Goal: Information Seeking & Learning: Learn about a topic

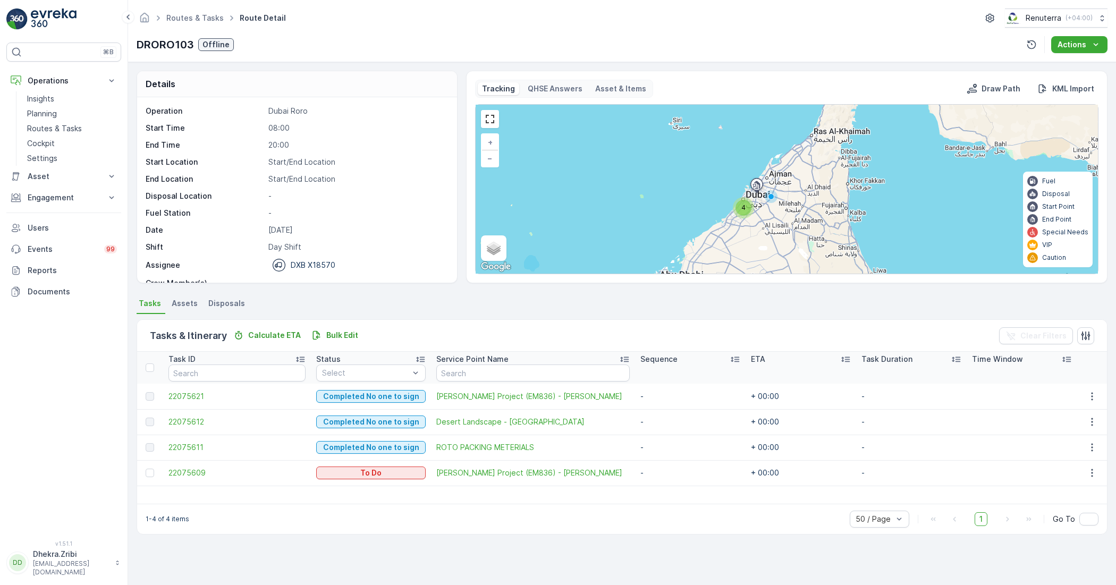
scroll to position [33, 0]
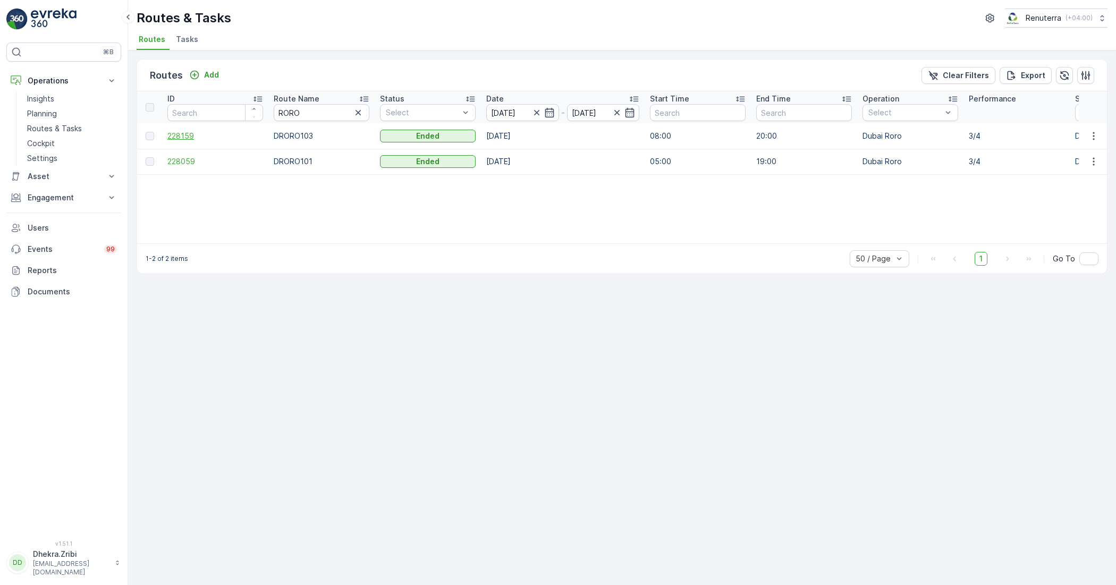
click at [187, 134] on span "228159" at bounding box center [215, 136] width 96 height 11
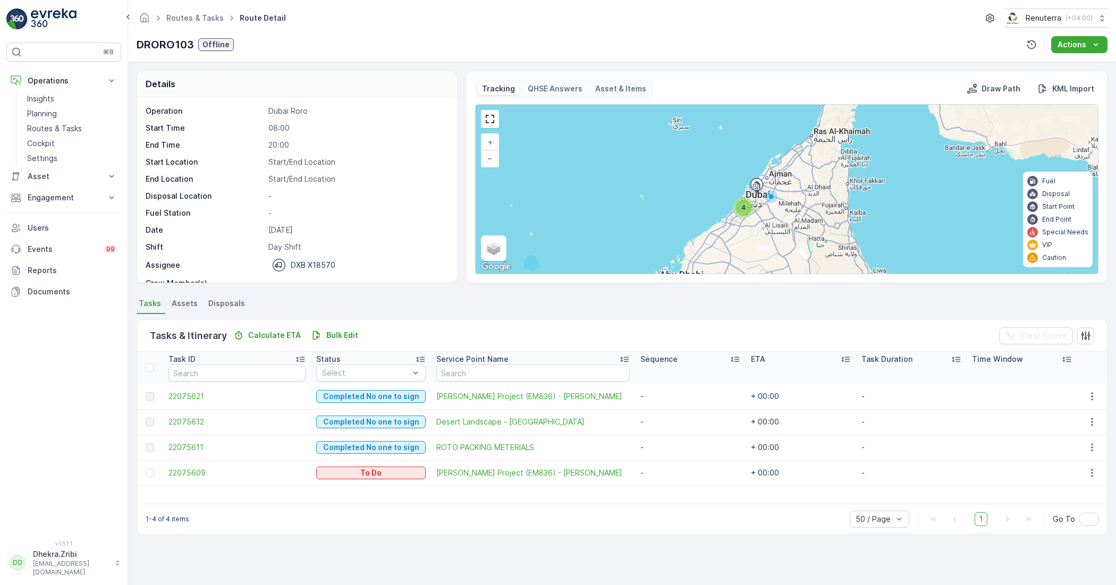
scroll to position [33, 0]
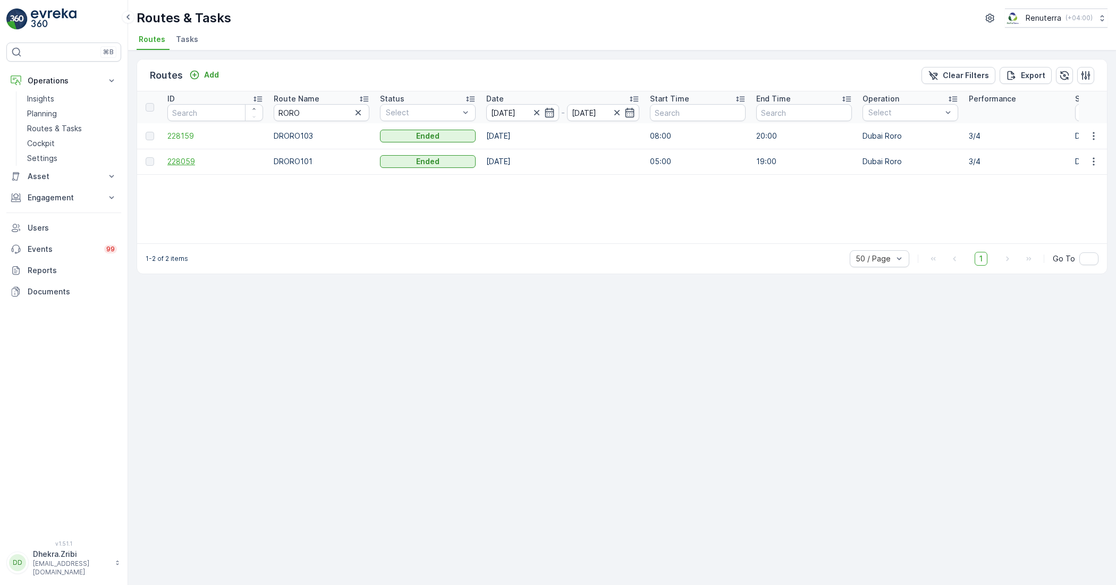
click at [186, 162] on span "228059" at bounding box center [215, 161] width 96 height 11
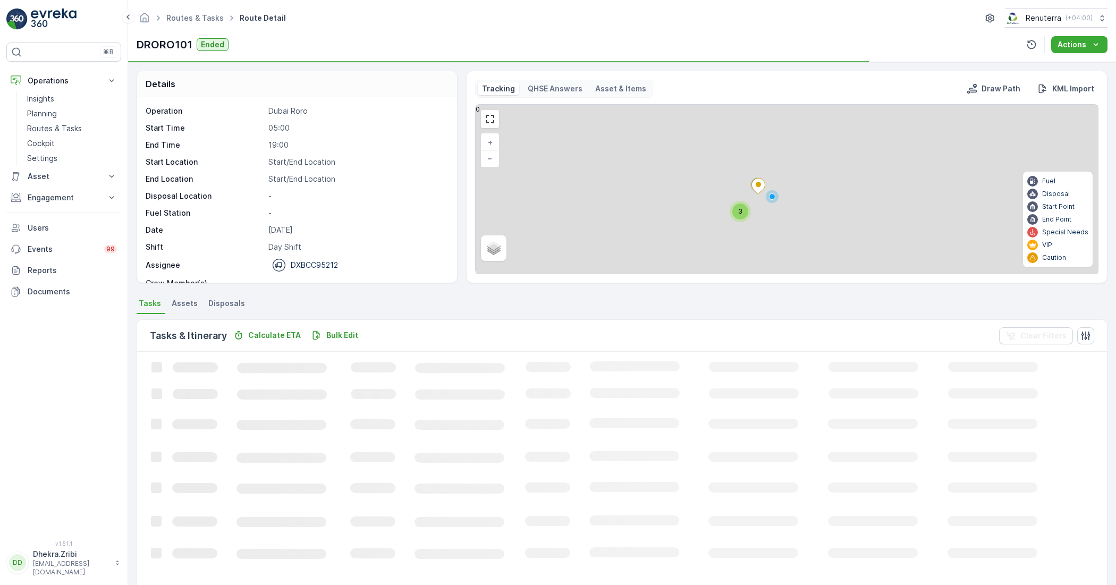
scroll to position [33, 0]
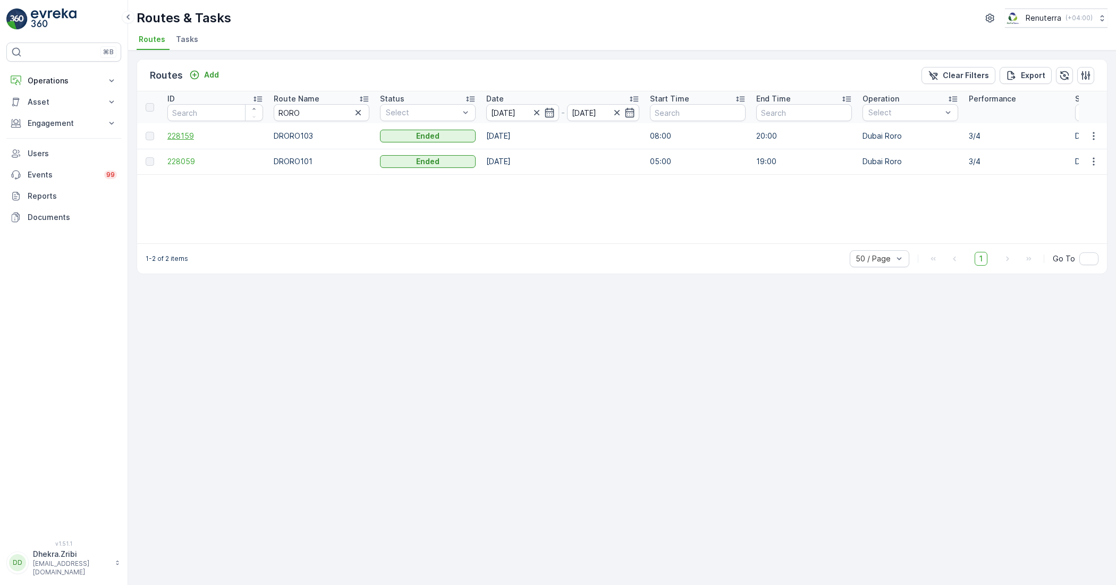
click at [187, 136] on span "228159" at bounding box center [215, 136] width 96 height 11
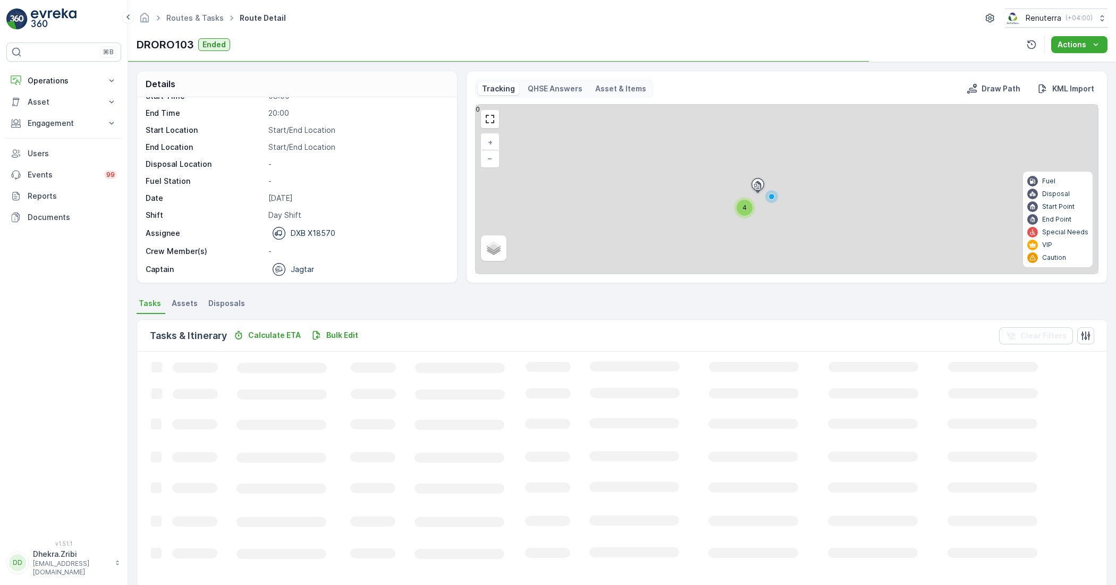
scroll to position [33, 0]
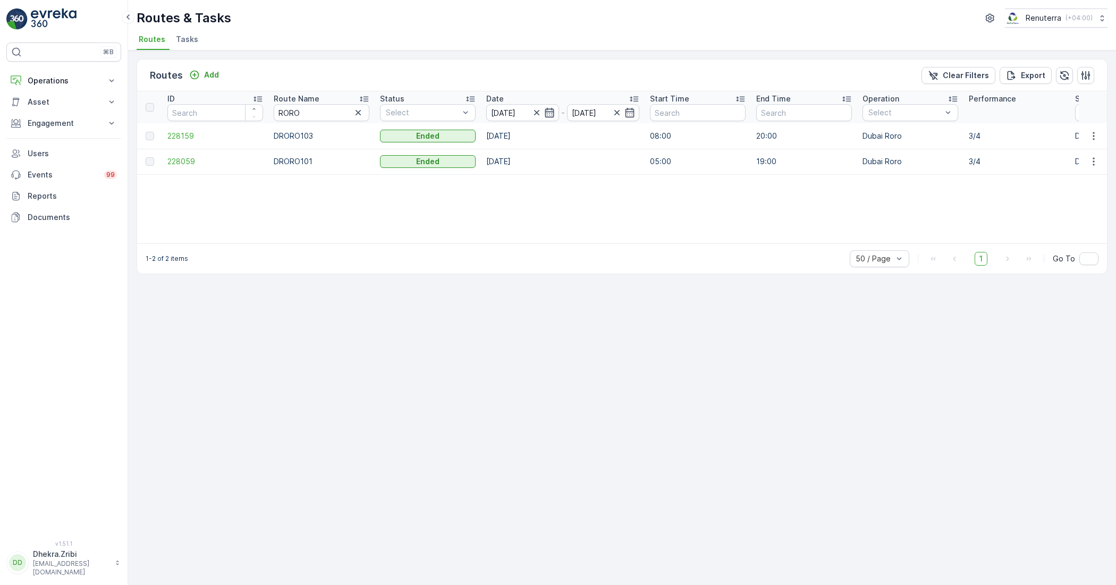
click at [546, 113] on icon "button" at bounding box center [549, 112] width 11 height 11
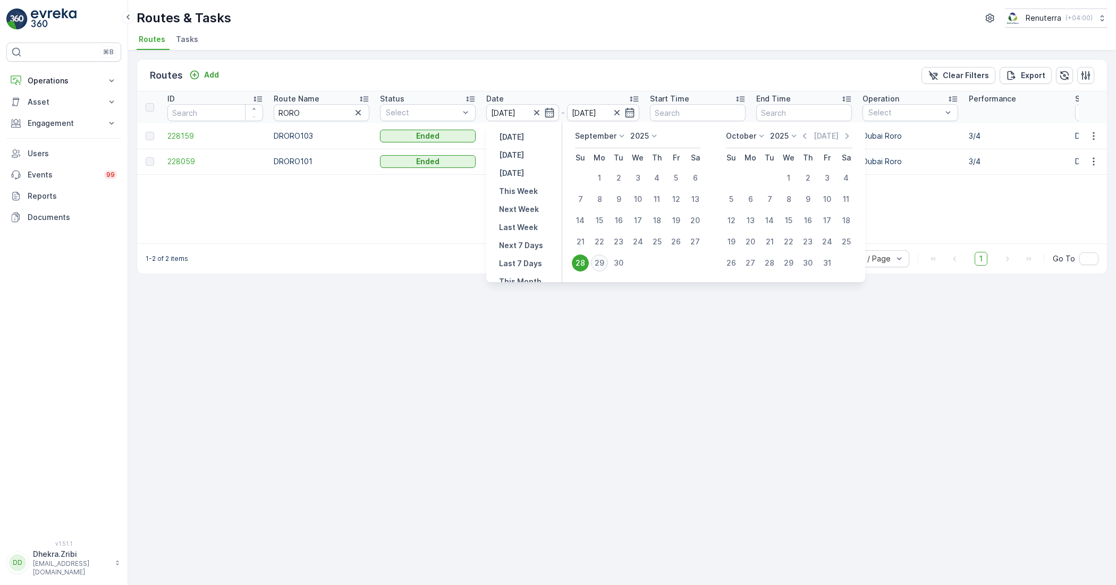
click at [601, 265] on div "29" at bounding box center [599, 262] width 17 height 17
type input "[DATE]"
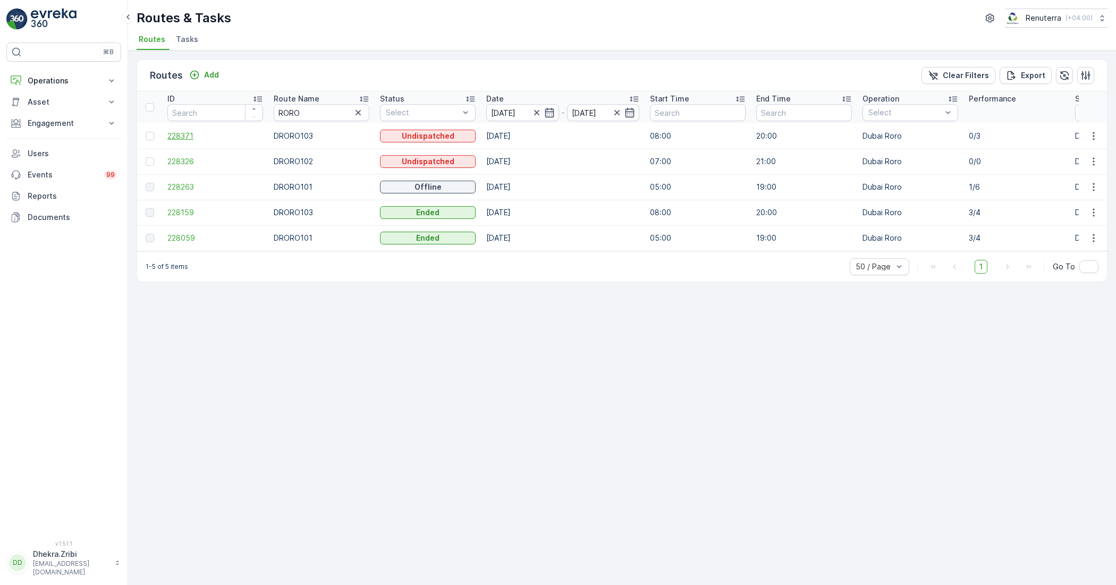
click at [191, 134] on span "228371" at bounding box center [215, 136] width 96 height 11
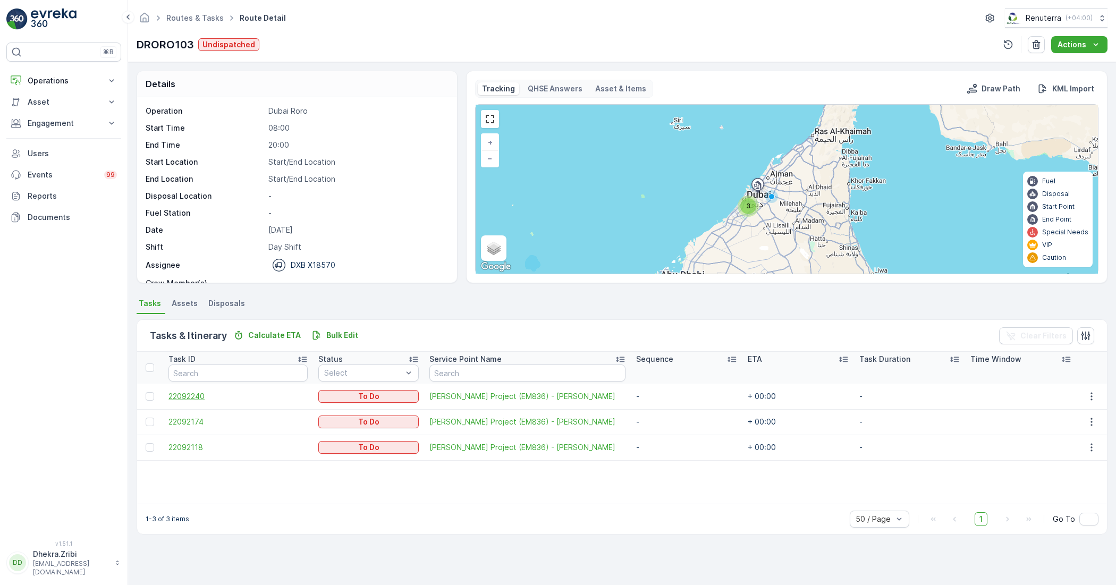
click at [200, 400] on span "22092240" at bounding box center [237, 396] width 139 height 11
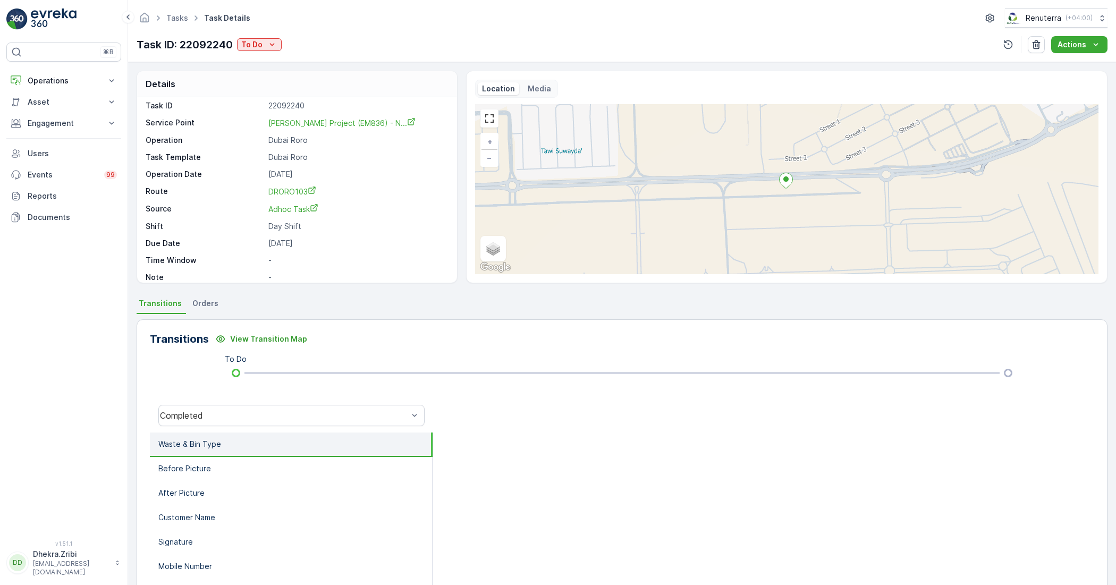
scroll to position [14, 0]
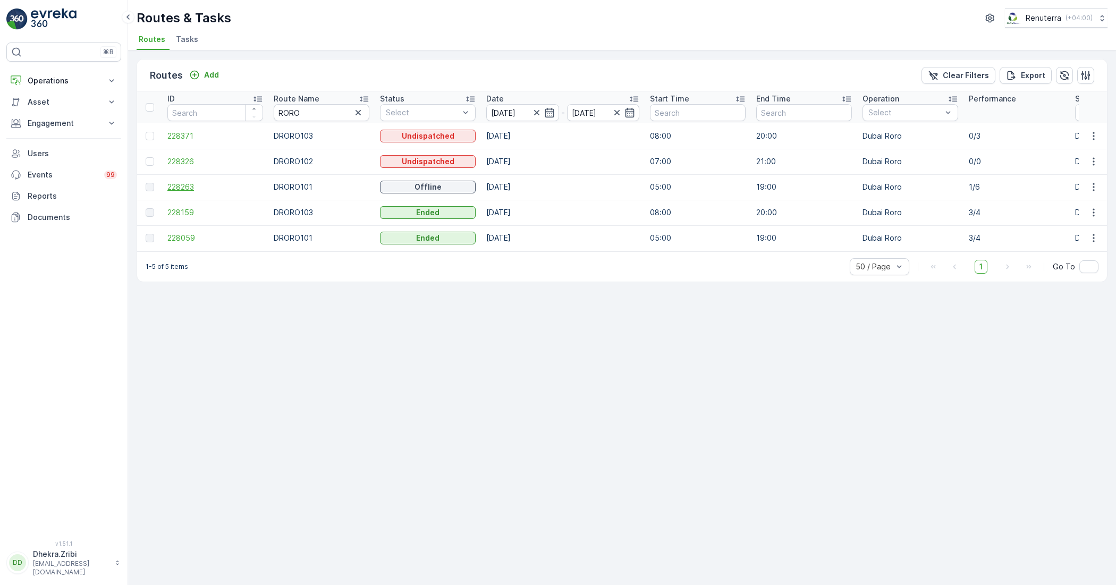
click at [174, 191] on span "228263" at bounding box center [215, 187] width 96 height 11
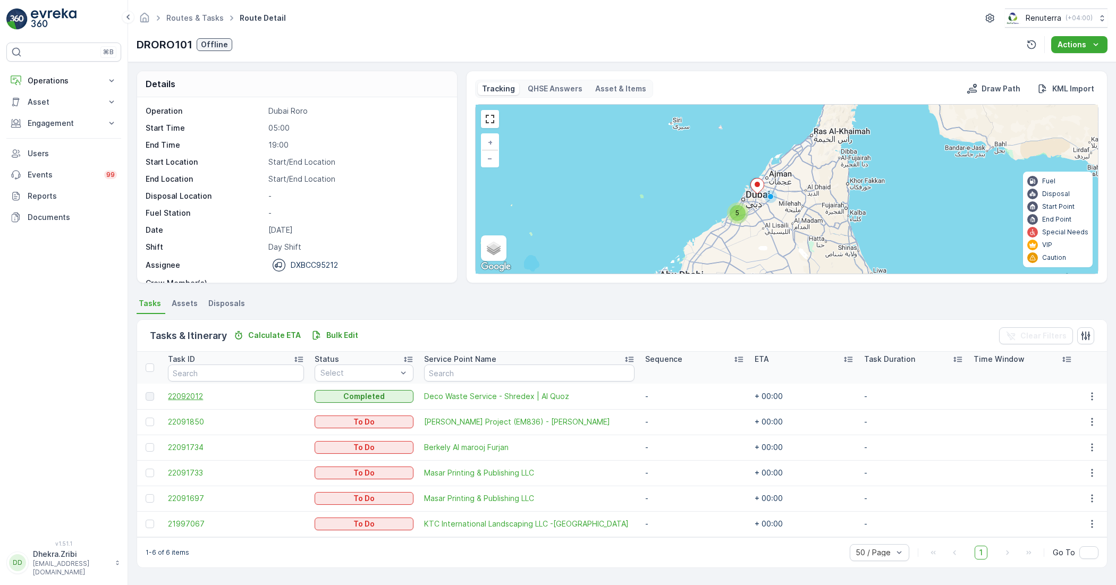
click at [181, 396] on span "22092012" at bounding box center [236, 396] width 136 height 11
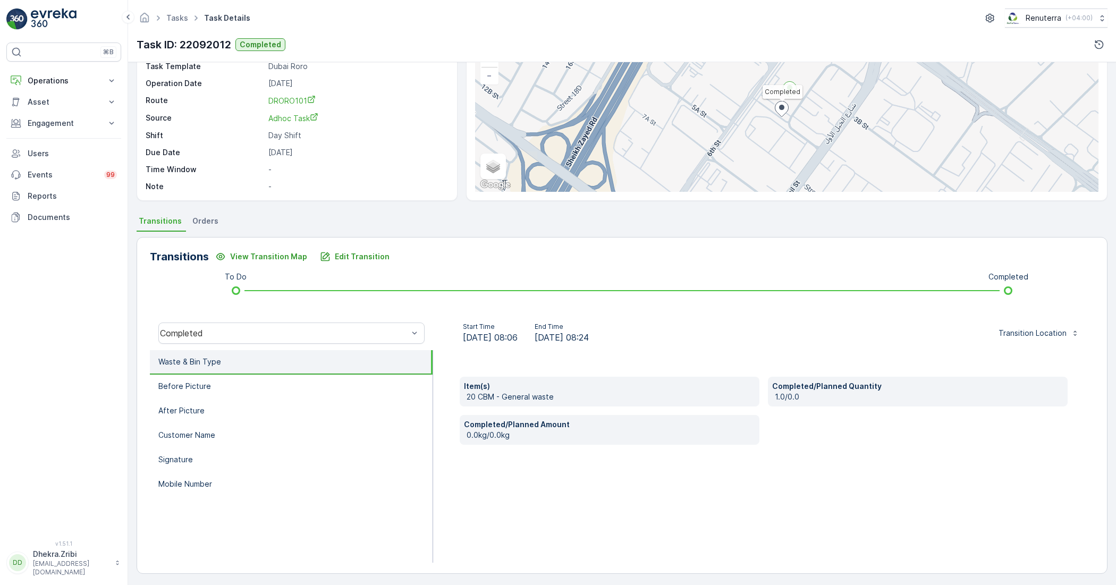
scroll to position [85, 0]
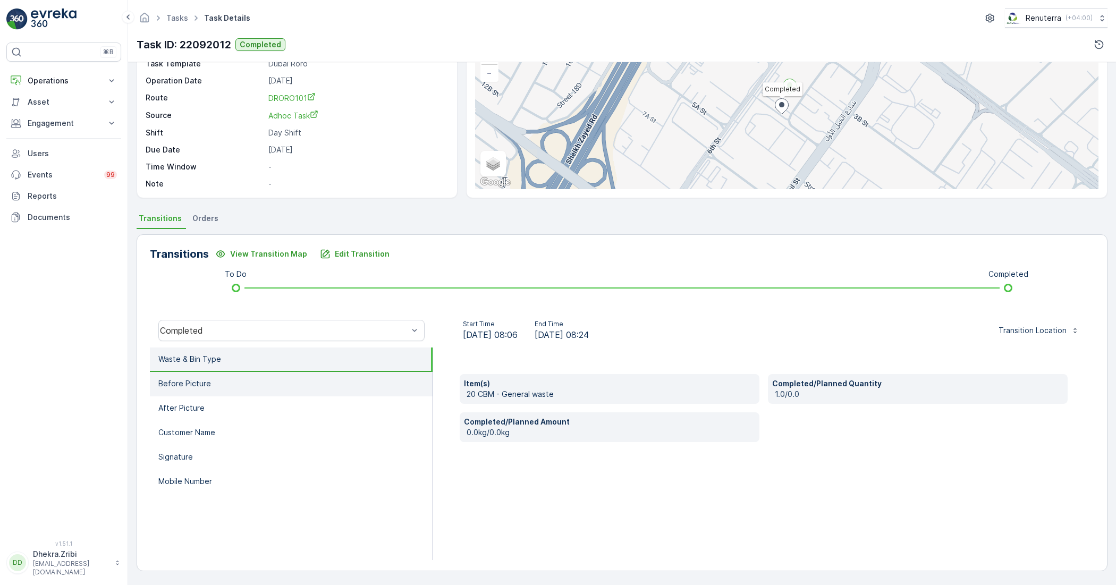
click at [190, 386] on p "Before Picture" at bounding box center [184, 383] width 53 height 11
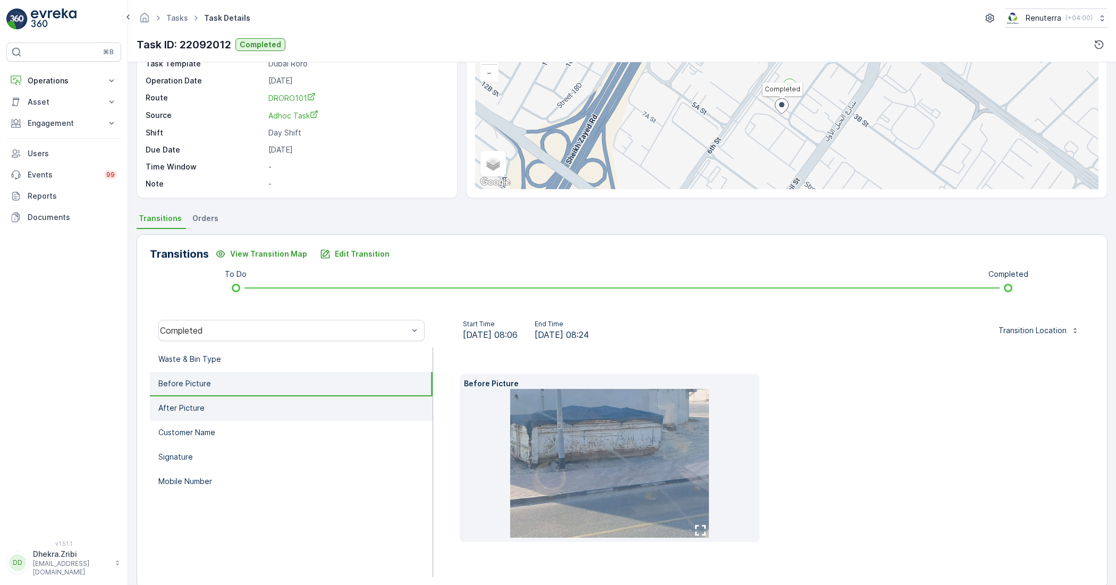
click at [208, 404] on li "After Picture" at bounding box center [291, 408] width 283 height 24
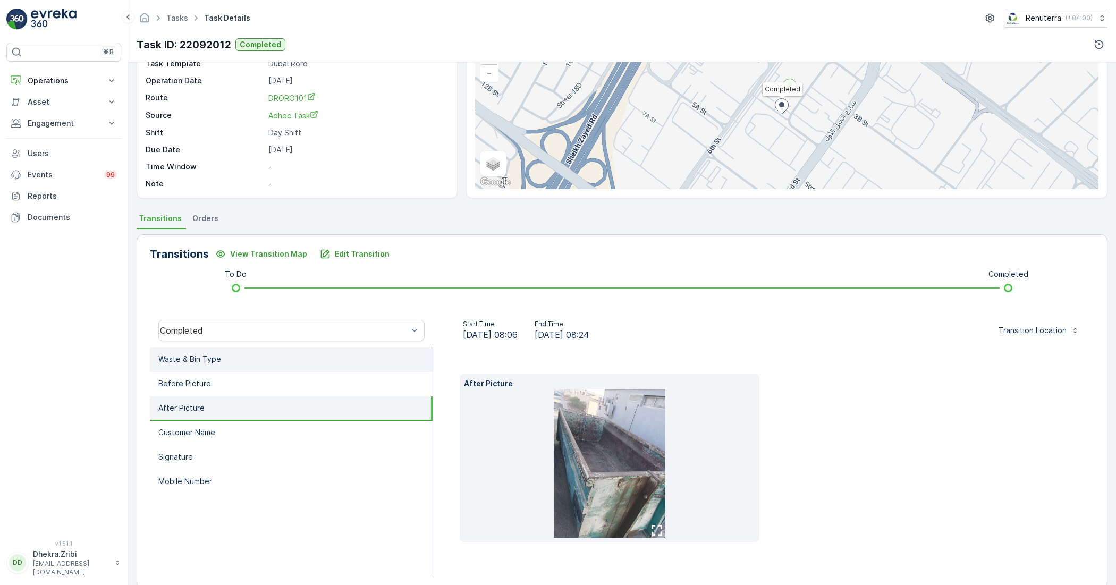
click at [261, 362] on li "Waste & Bin Type" at bounding box center [291, 359] width 283 height 24
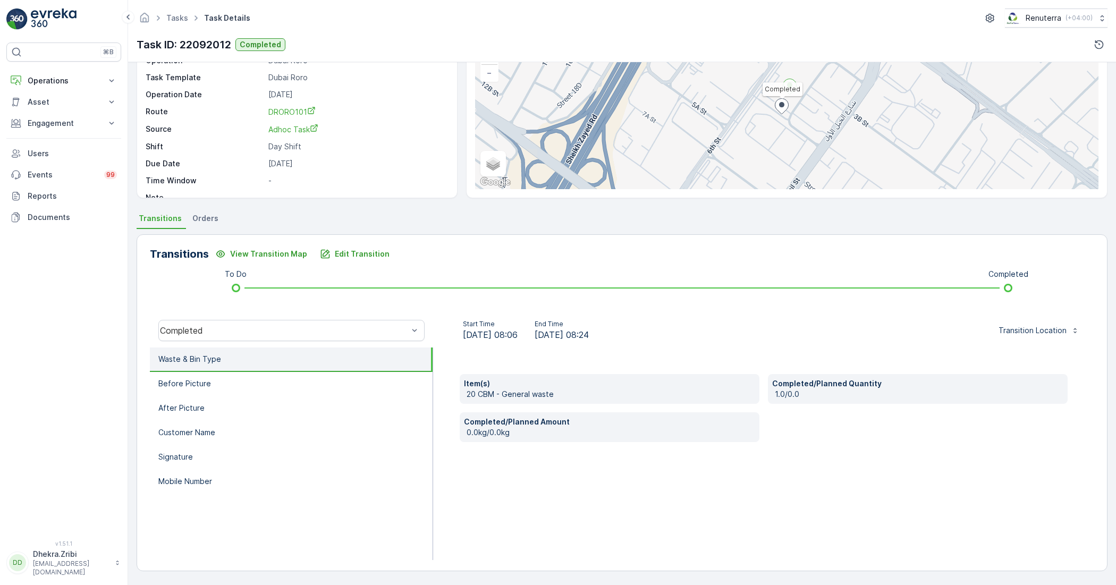
scroll to position [0, 0]
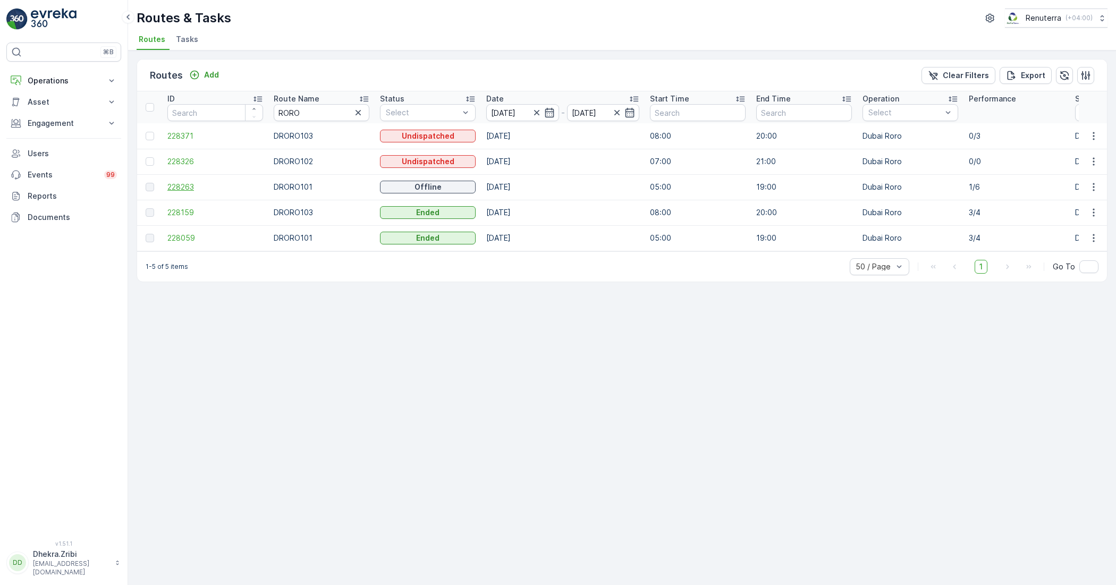
click at [178, 186] on span "228263" at bounding box center [215, 187] width 96 height 11
click at [190, 213] on span "228159" at bounding box center [215, 212] width 96 height 11
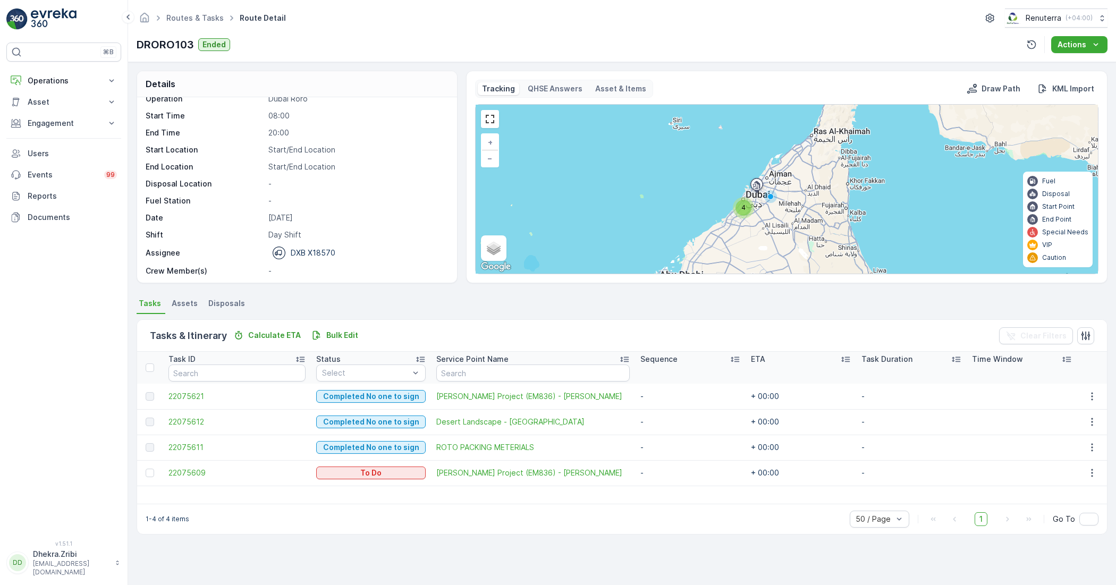
scroll to position [33, 0]
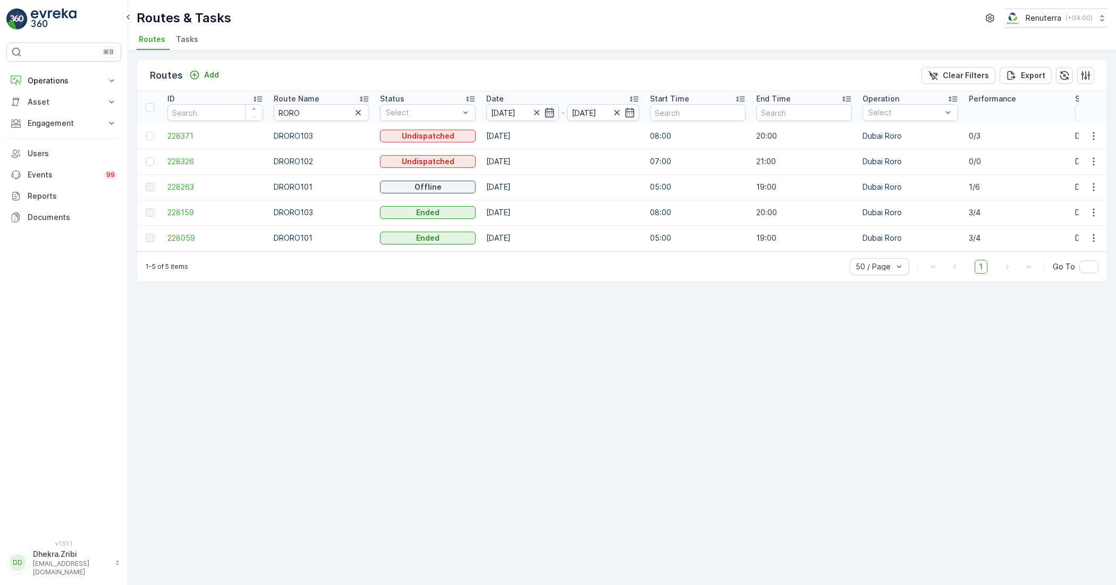
click at [545, 114] on icon "button" at bounding box center [549, 113] width 9 height 10
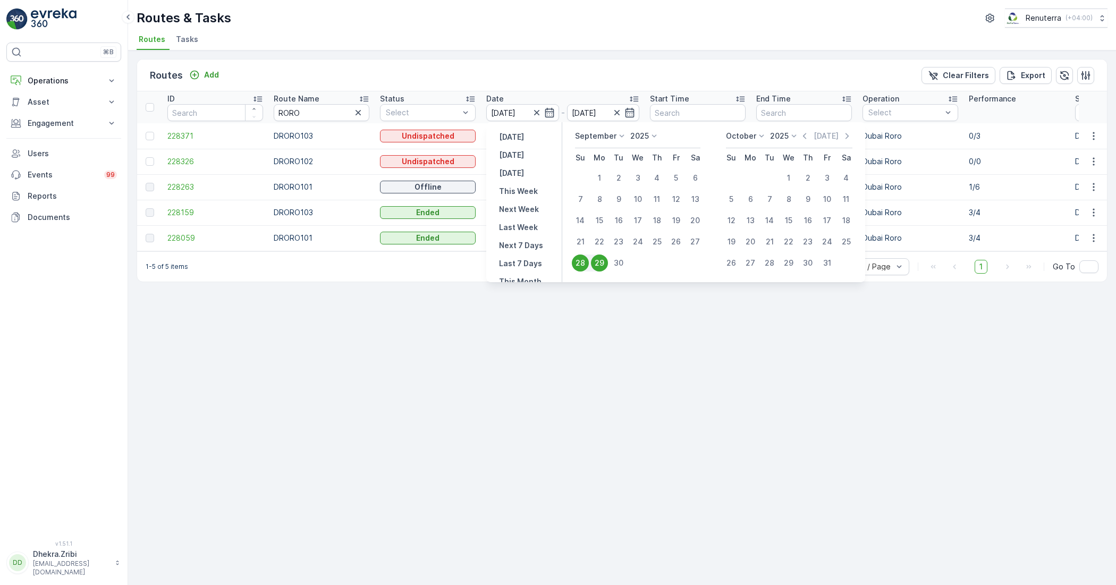
click at [598, 256] on div "29" at bounding box center [599, 262] width 17 height 17
click at [598, 258] on div "29" at bounding box center [599, 262] width 17 height 17
type input "[DATE]"
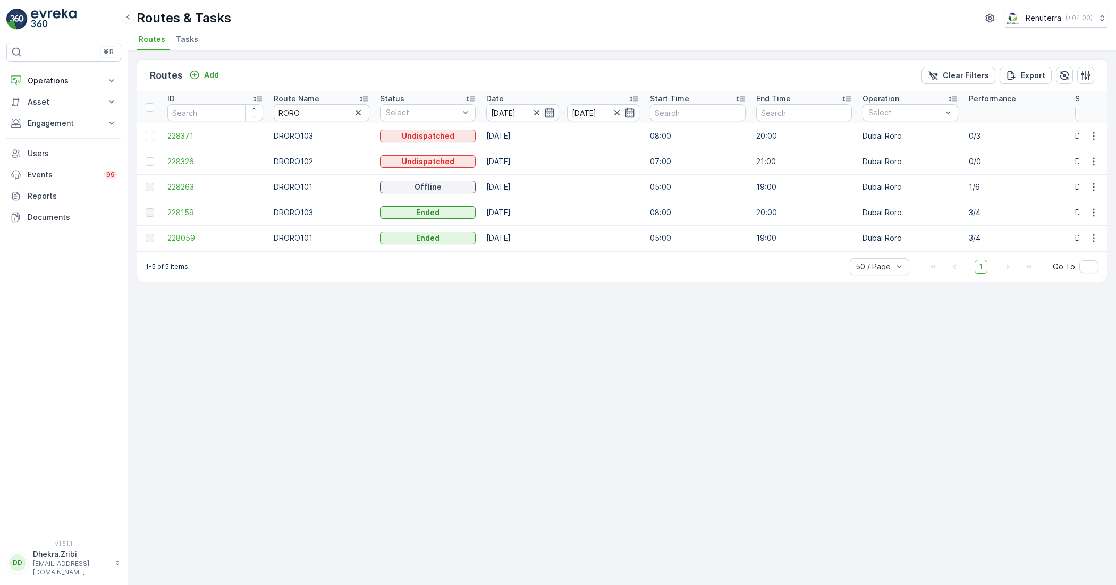
click at [545, 115] on icon "button" at bounding box center [549, 113] width 9 height 10
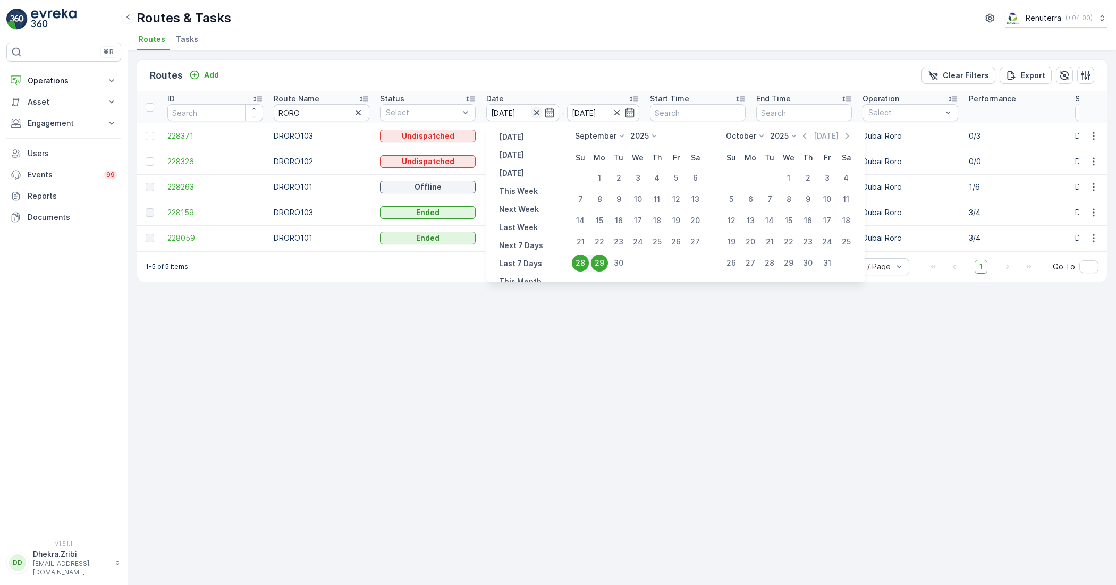
click at [534, 109] on icon "button" at bounding box center [536, 112] width 11 height 11
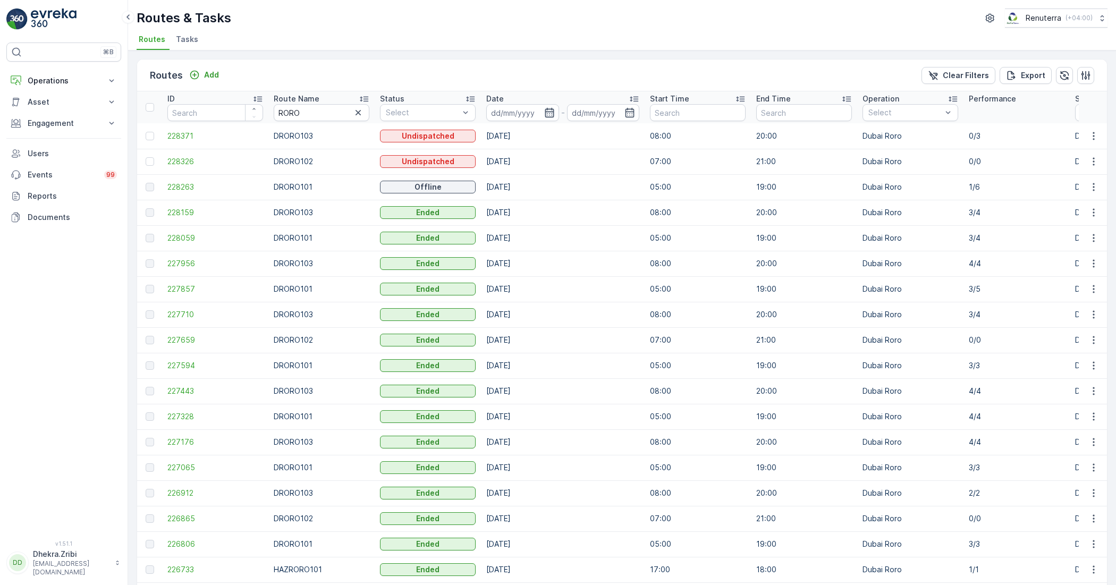
click at [546, 114] on icon "button" at bounding box center [549, 112] width 11 height 11
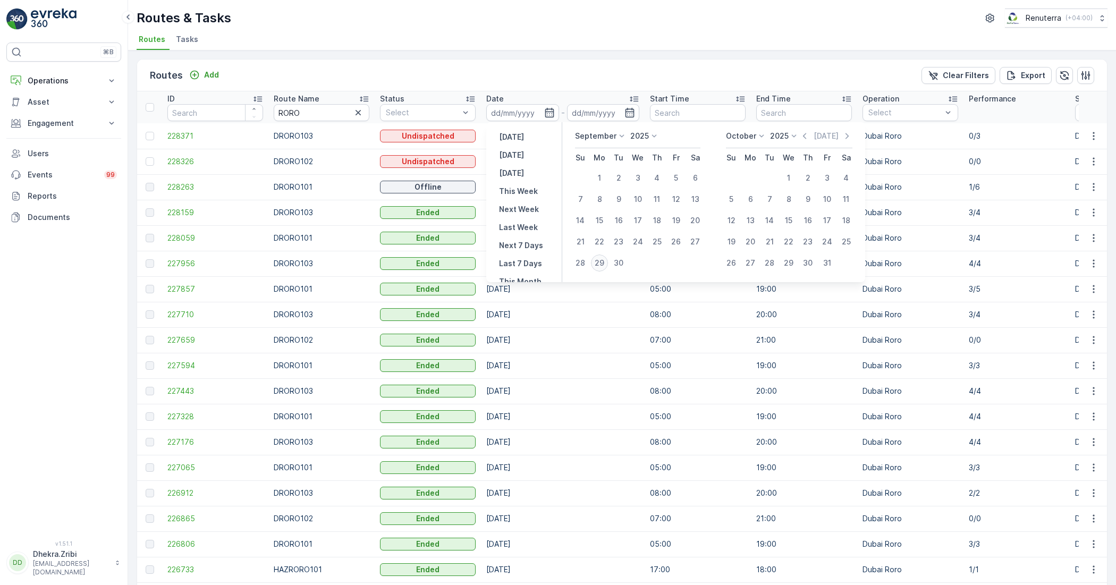
click at [599, 263] on div "29" at bounding box center [599, 262] width 17 height 17
type input "[DATE]"
click at [599, 263] on div "29" at bounding box center [599, 262] width 17 height 17
type input "[DATE]"
click at [599, 263] on div "29" at bounding box center [599, 262] width 17 height 17
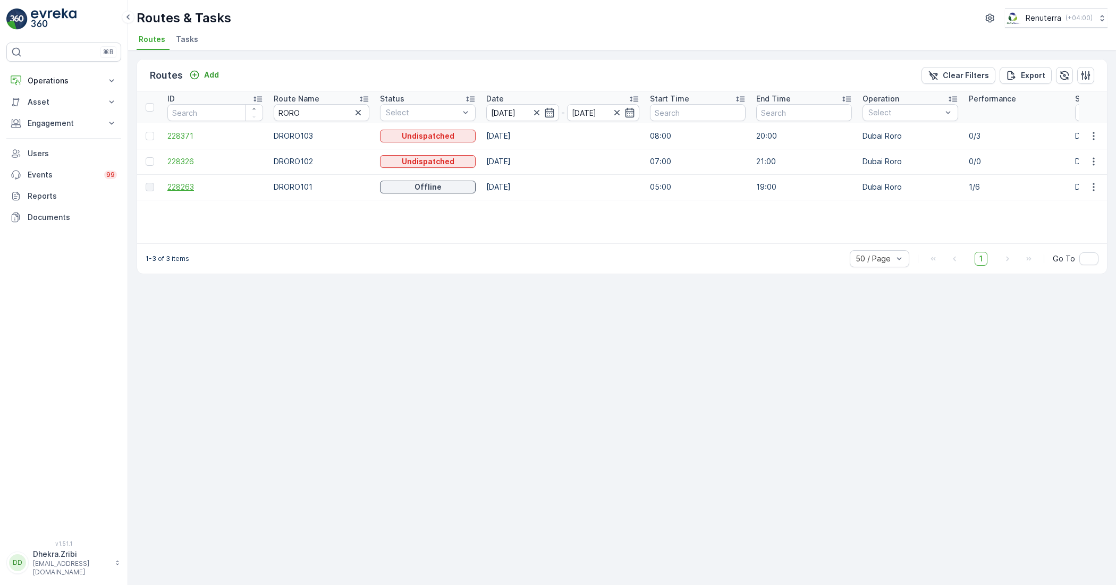
click at [179, 182] on span "228263" at bounding box center [215, 187] width 96 height 11
click at [168, 133] on span "228371" at bounding box center [215, 136] width 96 height 11
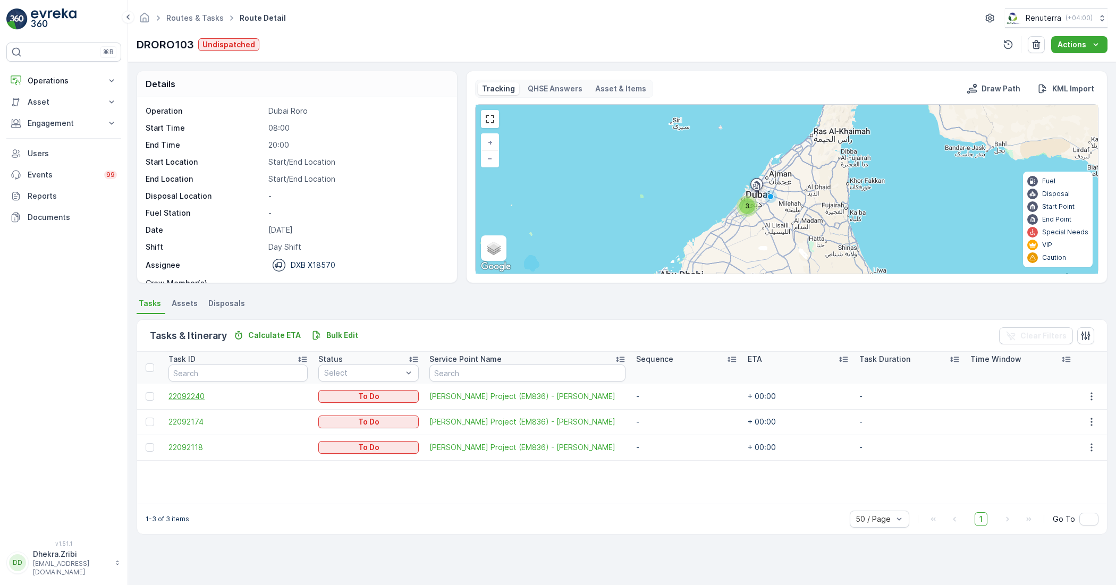
click at [187, 394] on span "22092240" at bounding box center [237, 396] width 139 height 11
click at [195, 425] on span "22092174" at bounding box center [237, 421] width 139 height 11
click at [174, 446] on span "22092118" at bounding box center [237, 447] width 139 height 11
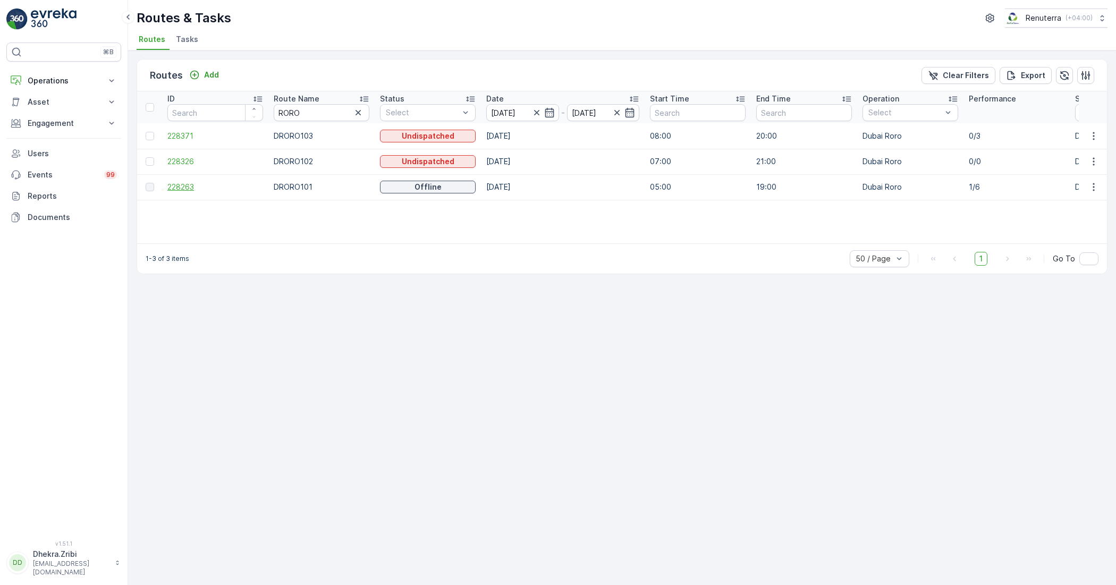
click at [172, 187] on span "228263" at bounding box center [215, 187] width 96 height 11
click at [190, 182] on span "228263" at bounding box center [215, 187] width 96 height 11
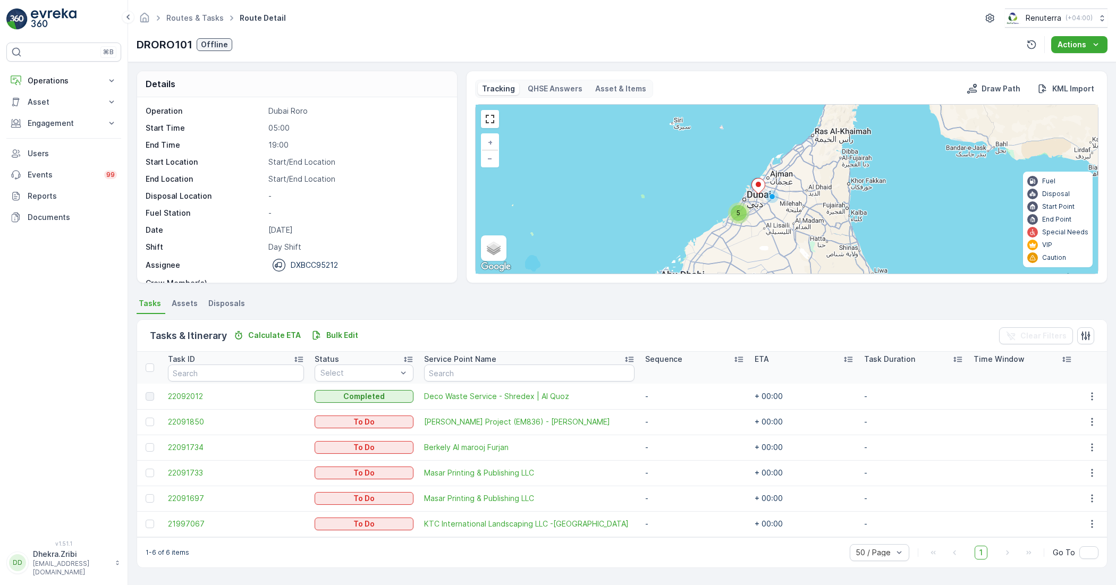
scroll to position [33, 0]
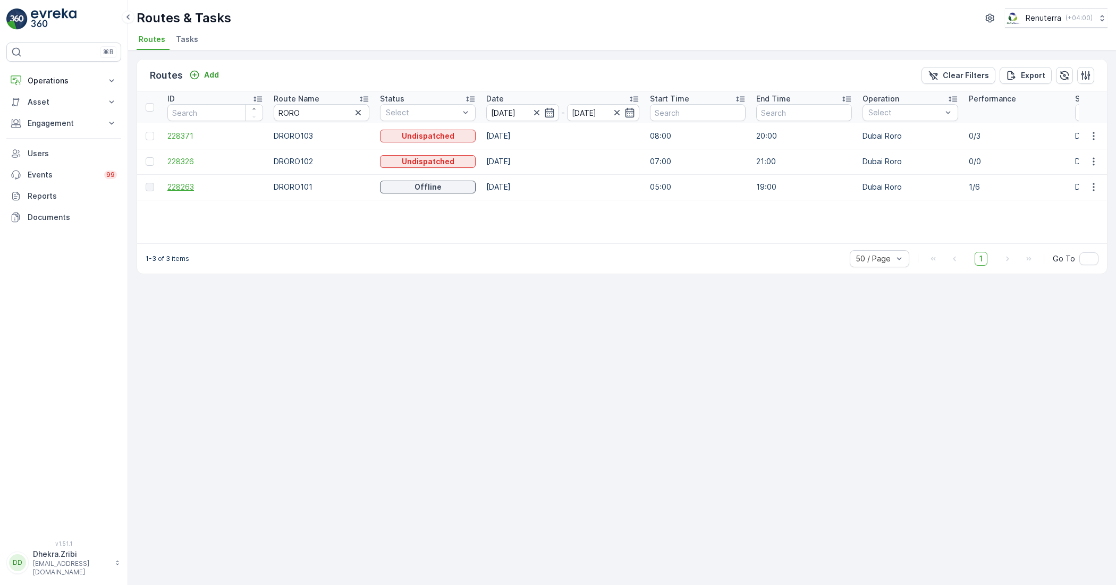
click at [181, 189] on span "228263" at bounding box center [215, 187] width 96 height 11
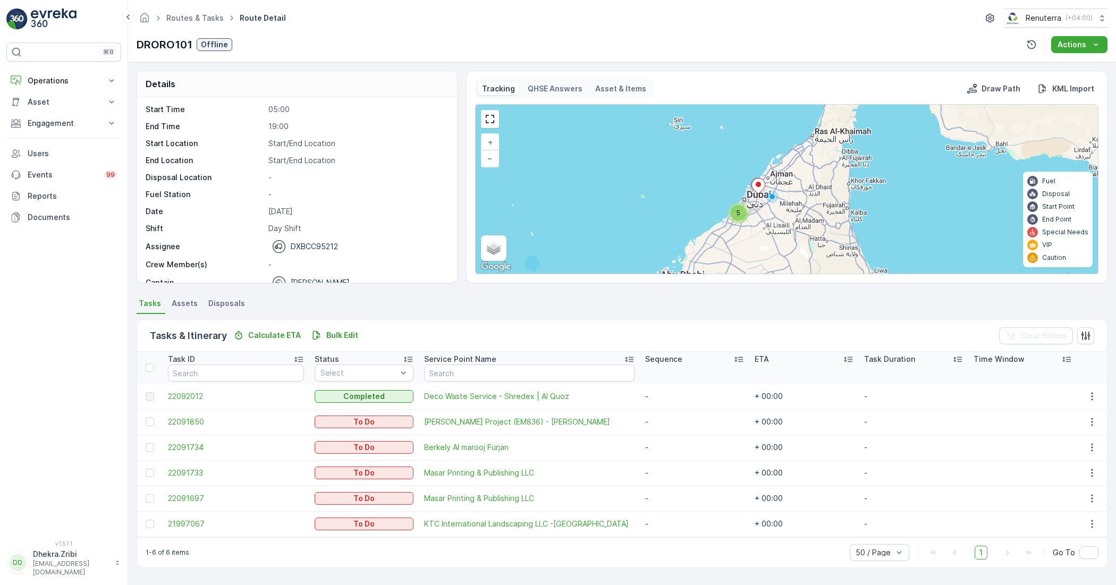
scroll to position [33, 0]
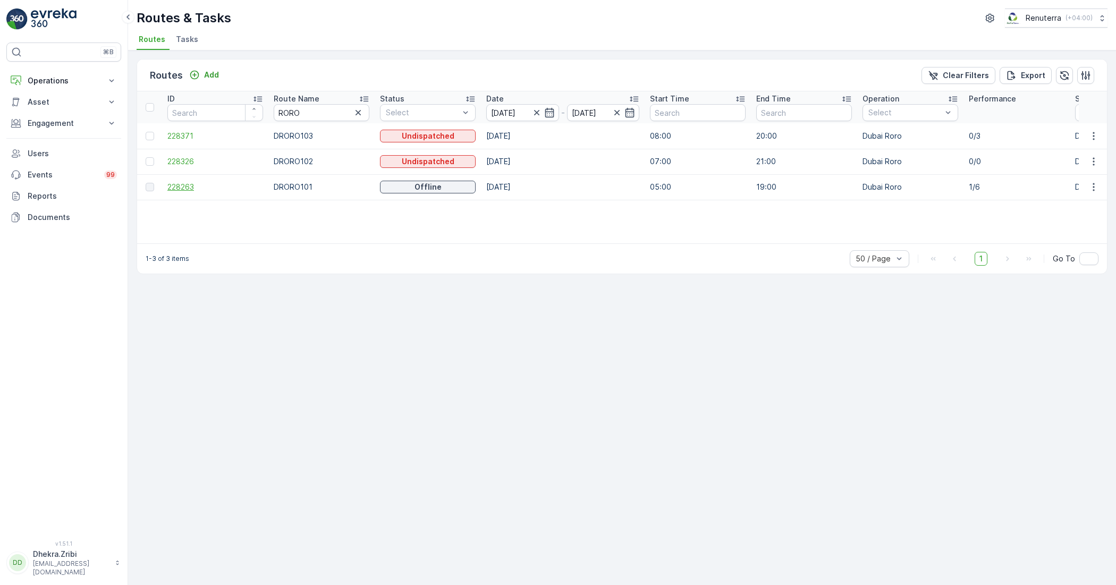
click at [188, 189] on span "228263" at bounding box center [215, 187] width 96 height 11
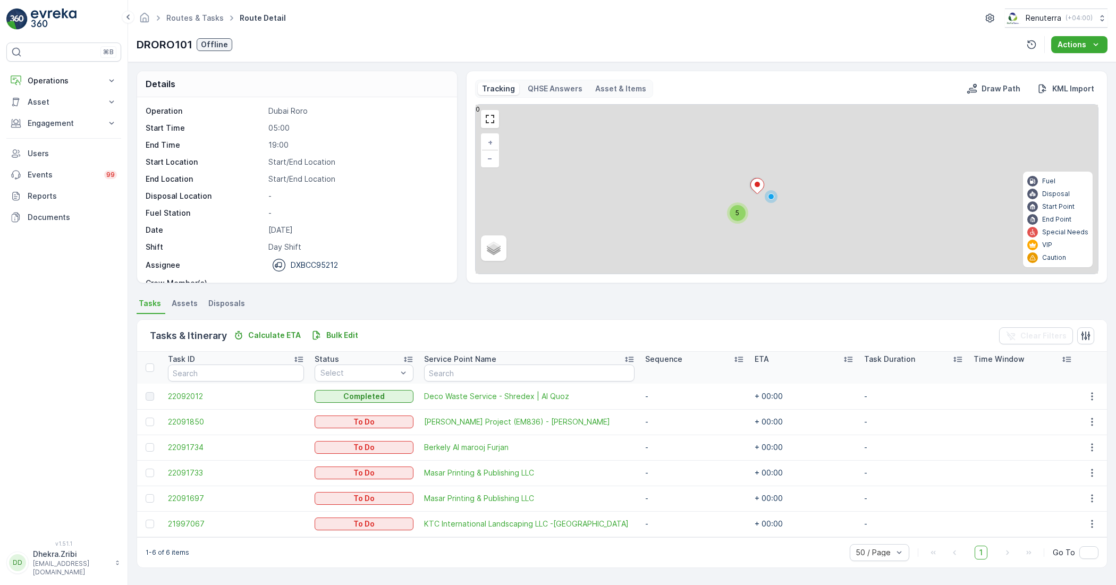
scroll to position [33, 0]
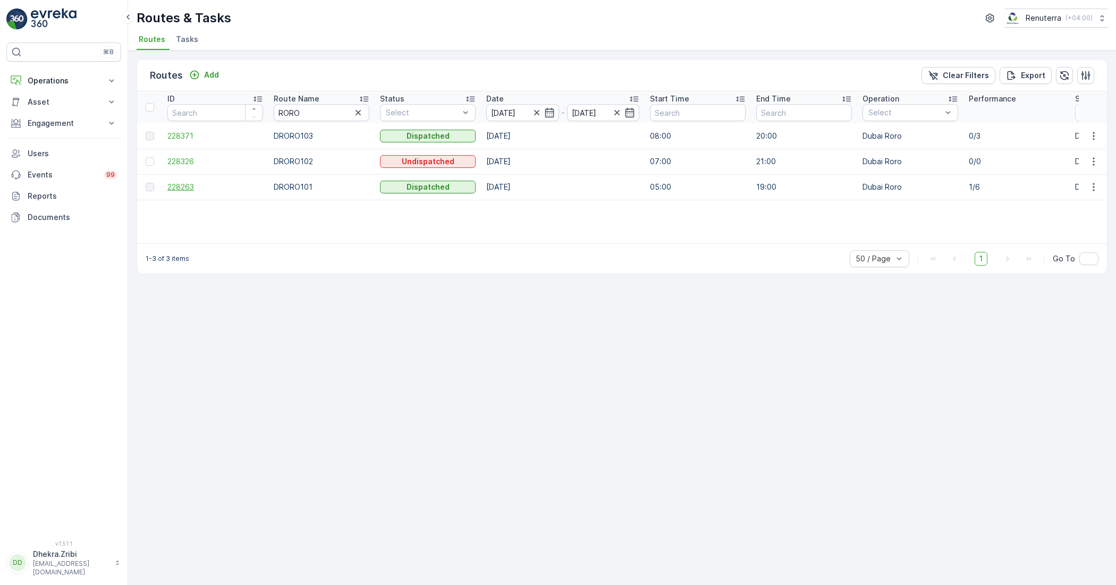
click at [179, 189] on span "228263" at bounding box center [215, 187] width 96 height 11
click at [172, 134] on span "228371" at bounding box center [215, 136] width 96 height 11
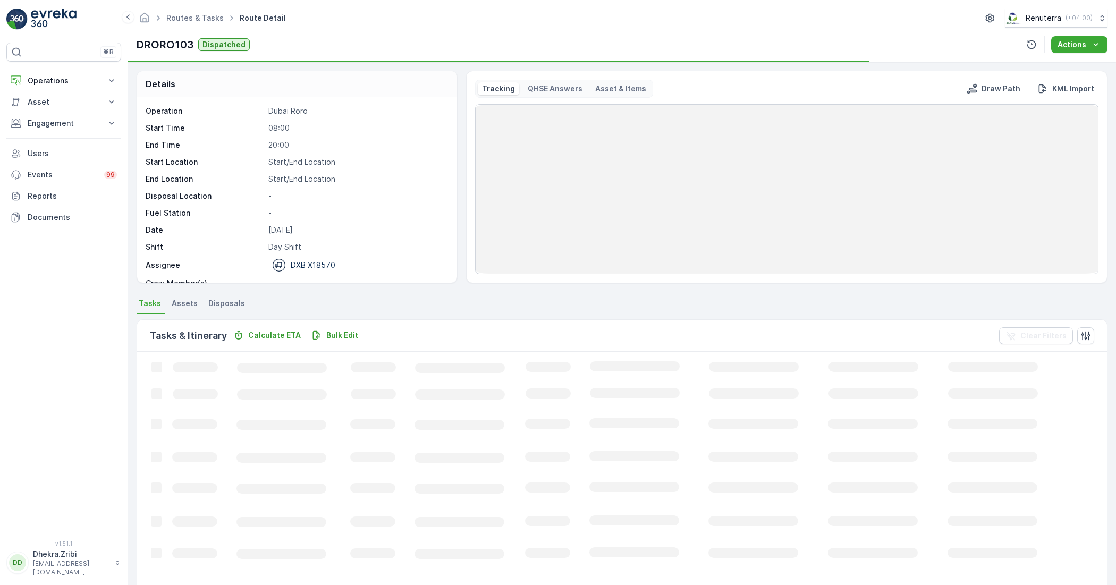
scroll to position [33, 0]
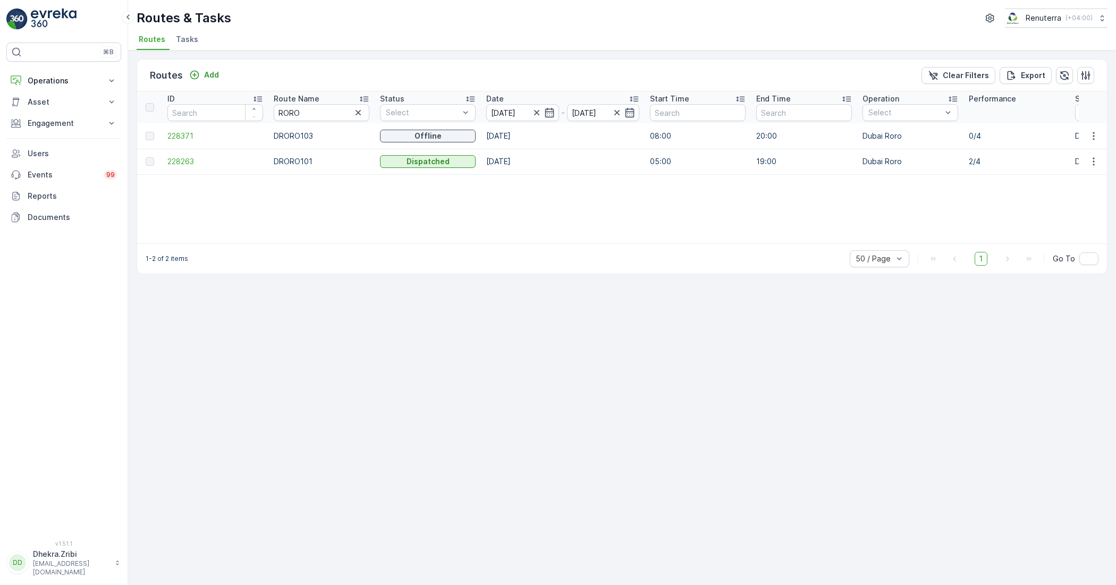
click at [188, 41] on span "Tasks" at bounding box center [187, 39] width 22 height 11
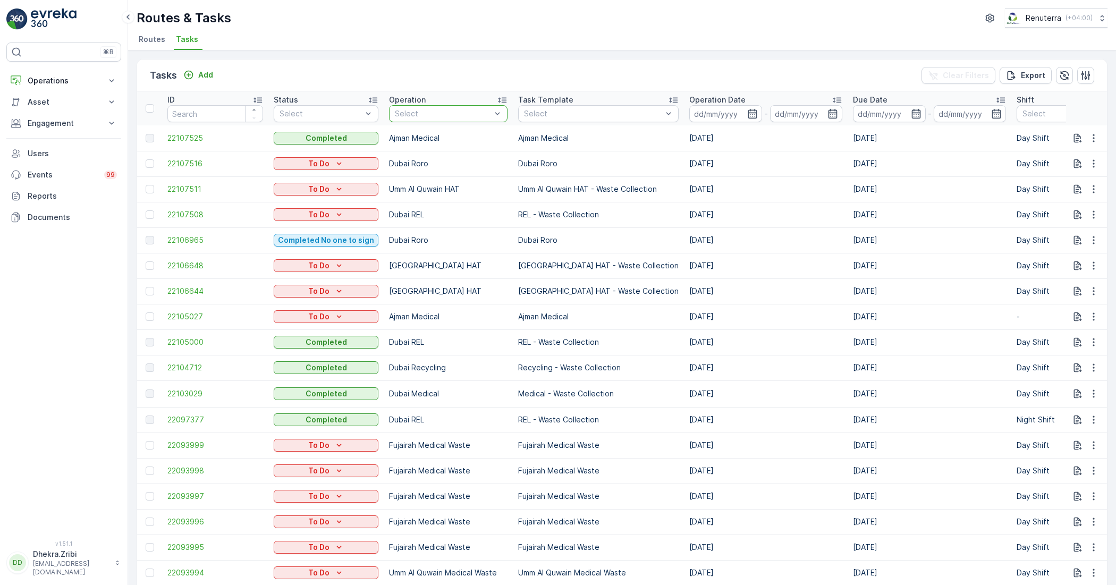
click at [428, 113] on div at bounding box center [443, 113] width 98 height 8
click at [747, 113] on icon "button" at bounding box center [751, 114] width 9 height 10
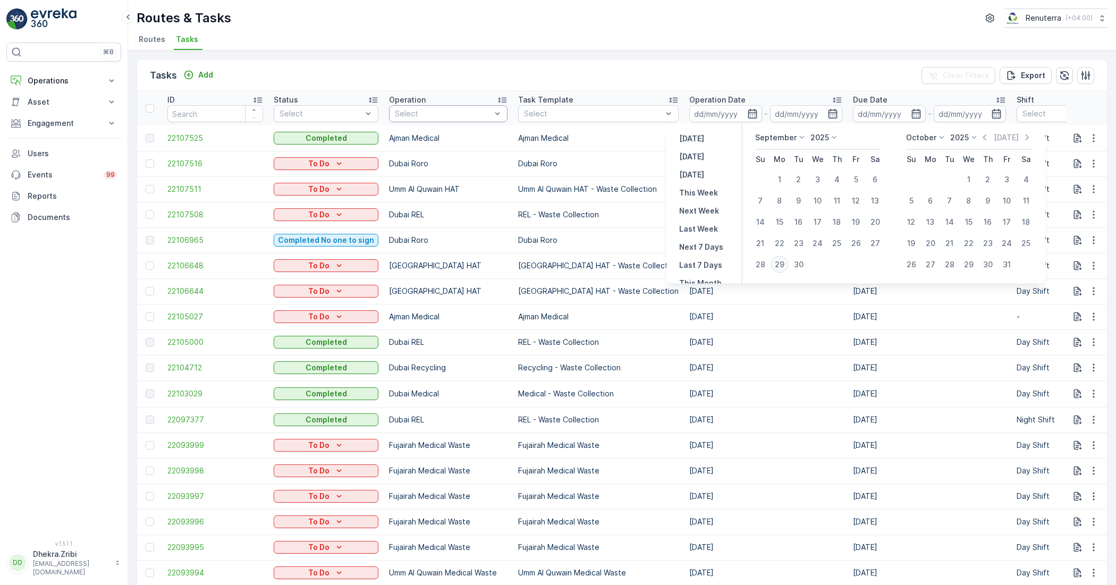
click at [782, 263] on div "29" at bounding box center [779, 264] width 17 height 17
type input "[DATE]"
click at [781, 263] on div "29" at bounding box center [779, 264] width 17 height 17
type input "[DATE]"
click at [781, 263] on div "29" at bounding box center [779, 264] width 17 height 17
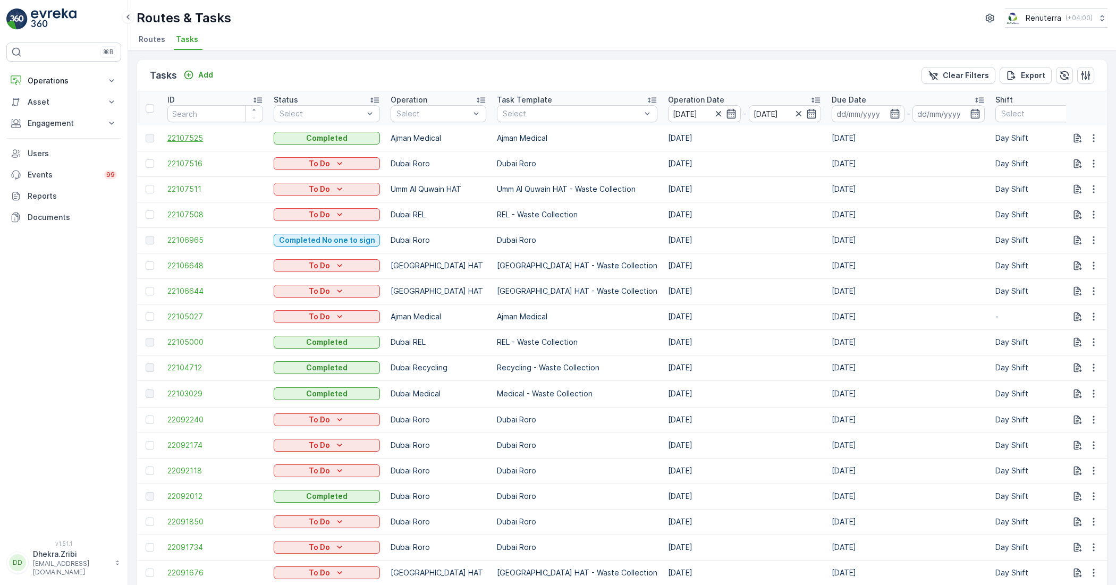
click at [184, 141] on span "22107525" at bounding box center [215, 138] width 96 height 11
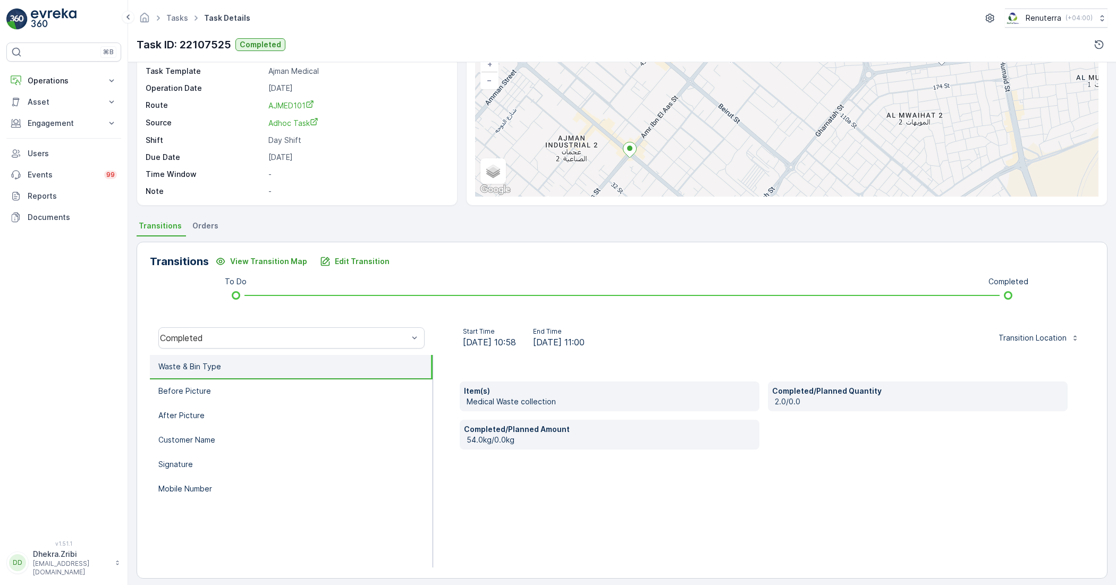
scroll to position [85, 0]
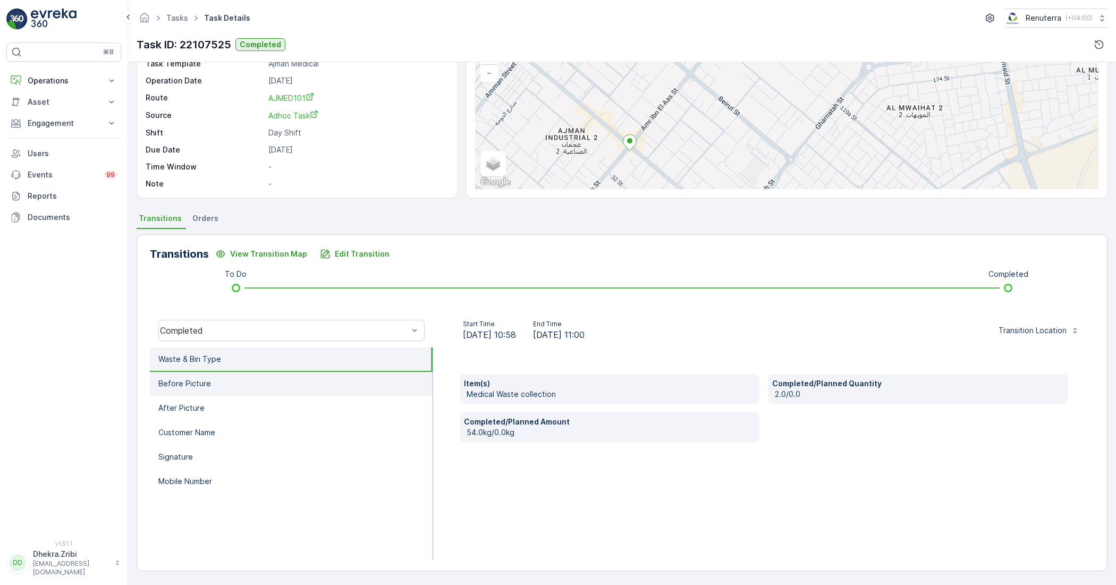
click at [272, 392] on li "Before Picture" at bounding box center [291, 384] width 283 height 24
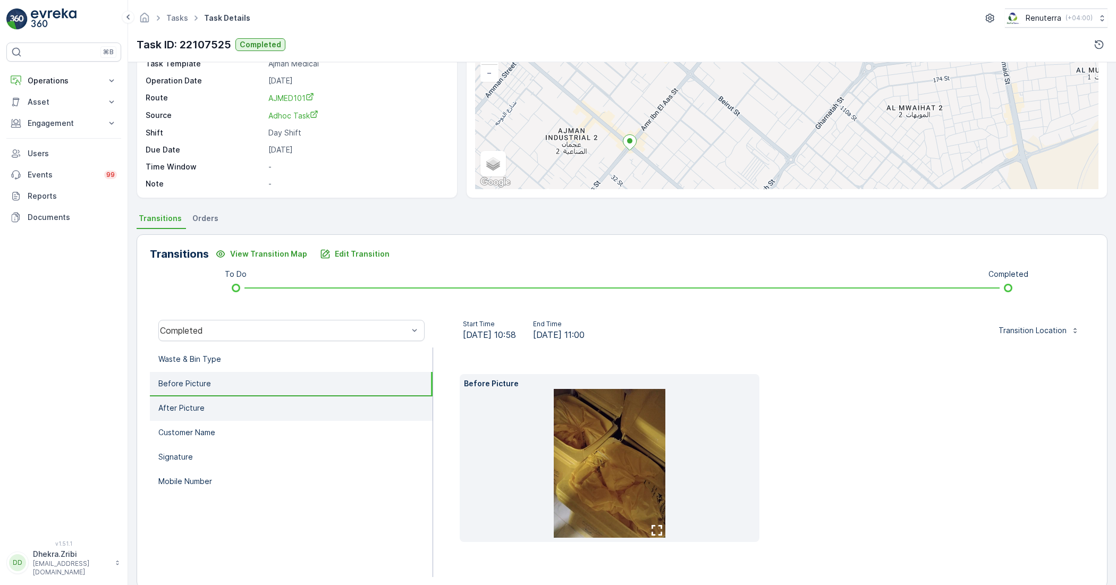
click at [192, 410] on p "After Picture" at bounding box center [181, 408] width 46 height 11
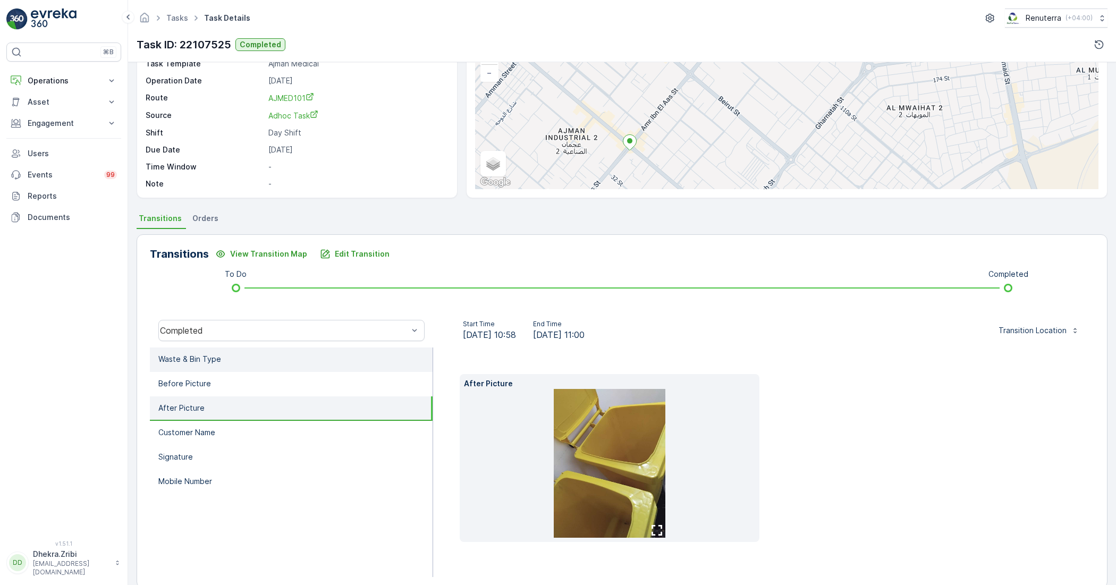
click at [237, 365] on li "Waste & Bin Type" at bounding box center [291, 359] width 283 height 24
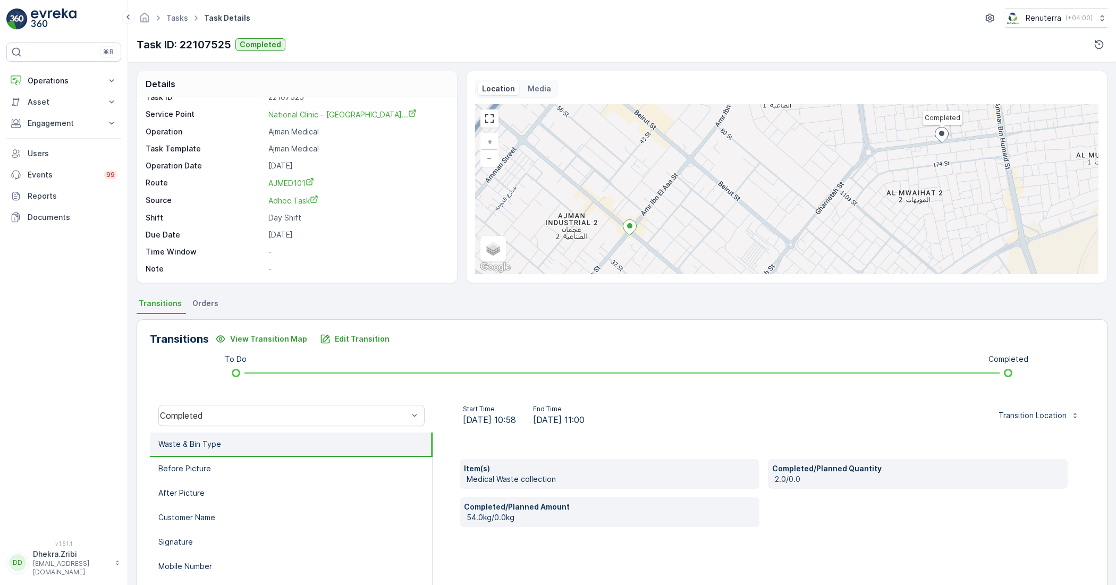
scroll to position [19, 0]
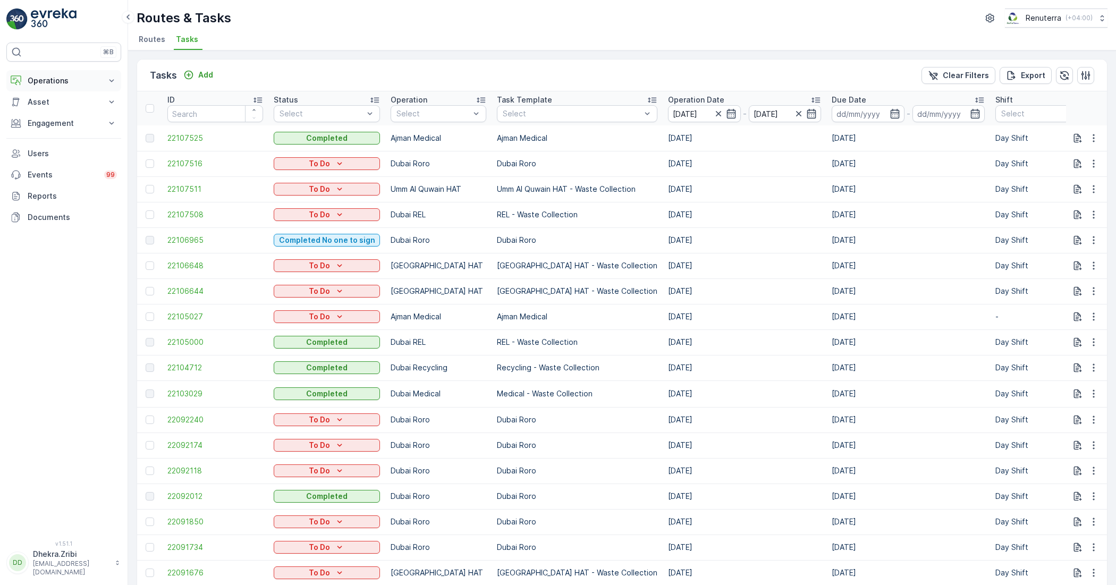
click at [113, 76] on icon at bounding box center [111, 80] width 11 height 11
click at [67, 131] on p "Routes & Tasks" at bounding box center [54, 128] width 55 height 11
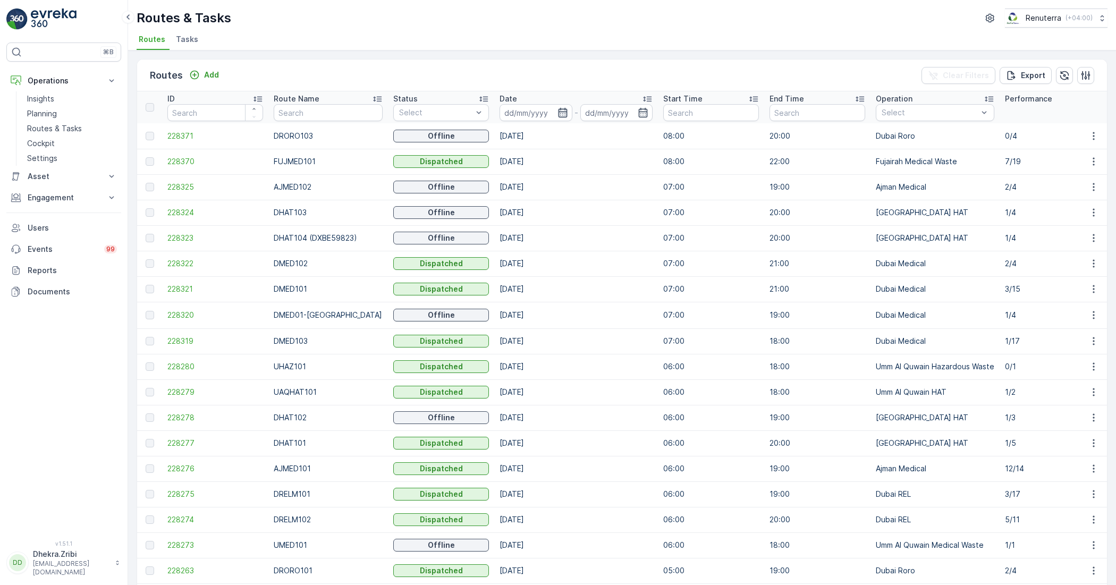
click at [558, 112] on icon "button" at bounding box center [562, 113] width 9 height 10
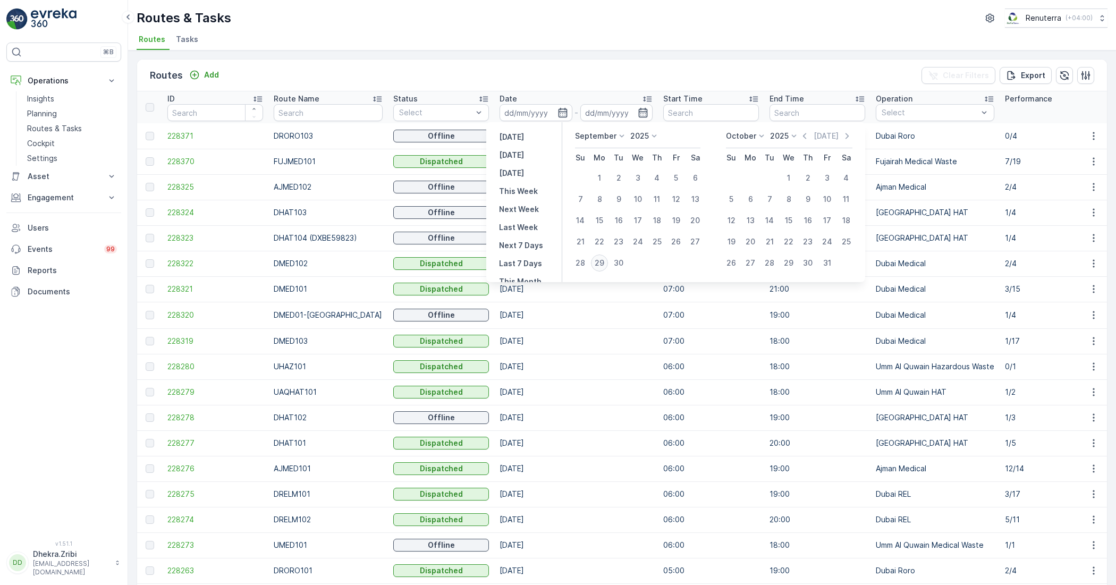
click at [600, 262] on div "29" at bounding box center [599, 262] width 17 height 17
type input "[DATE]"
click at [600, 262] on div "29" at bounding box center [599, 262] width 17 height 17
type input "[DATE]"
click at [600, 261] on div "29" at bounding box center [599, 262] width 17 height 17
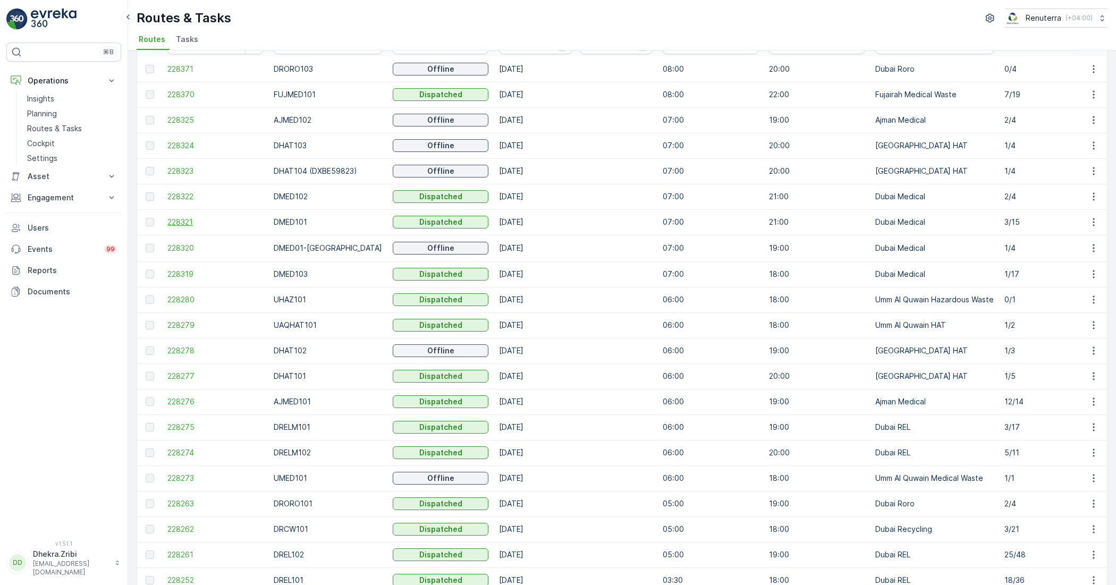
scroll to position [120, 0]
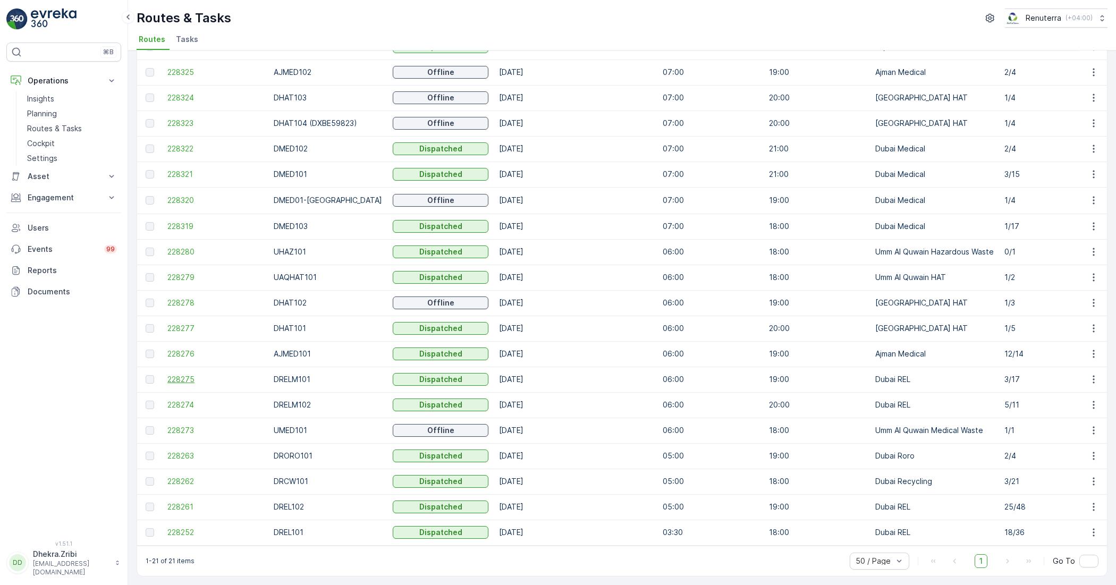
click at [175, 375] on span "228275" at bounding box center [215, 379] width 96 height 11
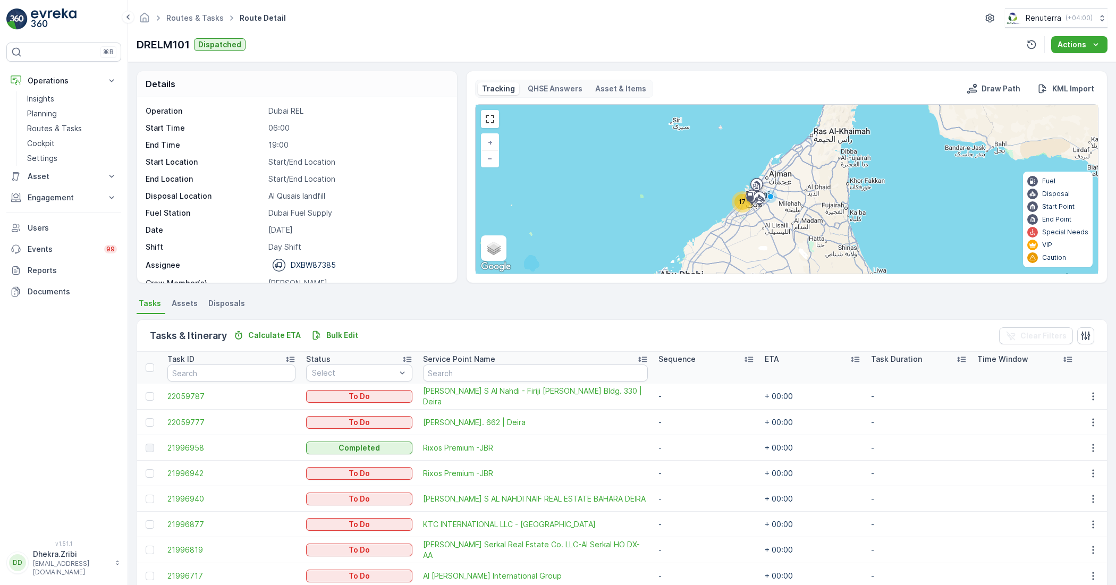
scroll to position [33, 0]
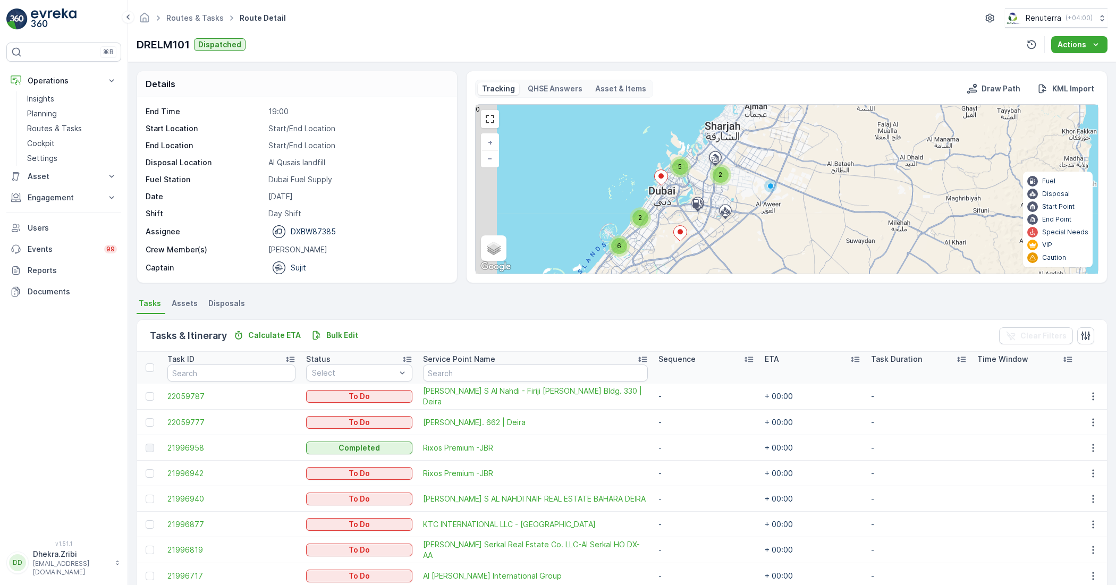
drag, startPoint x: 682, startPoint y: 171, endPoint x: 711, endPoint y: 214, distance: 52.0
click at [711, 214] on div "2 6 5 2 + − Satellite Roadmap Terrain Hybrid Leaflet Keyboard shortcuts Map Dat…" at bounding box center [786, 189] width 622 height 169
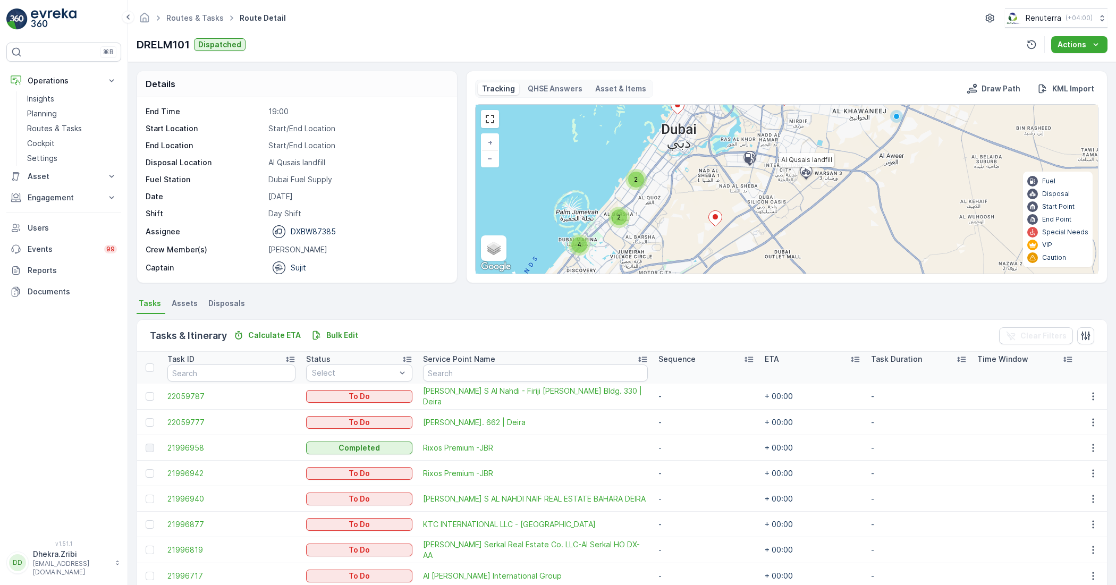
drag, startPoint x: 625, startPoint y: 229, endPoint x: 686, endPoint y: 184, distance: 75.5
click at [686, 184] on div "2 4 4 2 Al Qusais landfill + − Satellite Roadmap Terrain Hybrid Leaflet Keyboar…" at bounding box center [786, 189] width 622 height 169
drag, startPoint x: 447, startPoint y: 295, endPoint x: 455, endPoint y: 336, distance: 41.7
click at [455, 336] on div "Details Operation Dubai REL Start Time 06:00 End Time 19:00 Start Location Star…" at bounding box center [622, 323] width 988 height 523
click at [455, 301] on ul "Tasks Assets Disposals" at bounding box center [622, 305] width 971 height 18
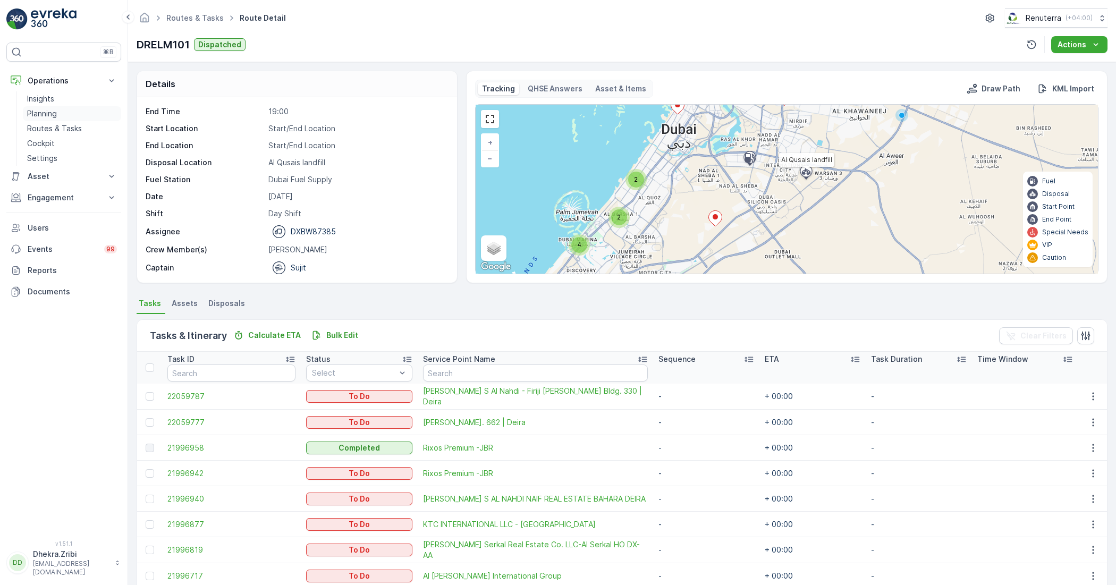
click at [54, 112] on p "Planning" at bounding box center [42, 113] width 30 height 11
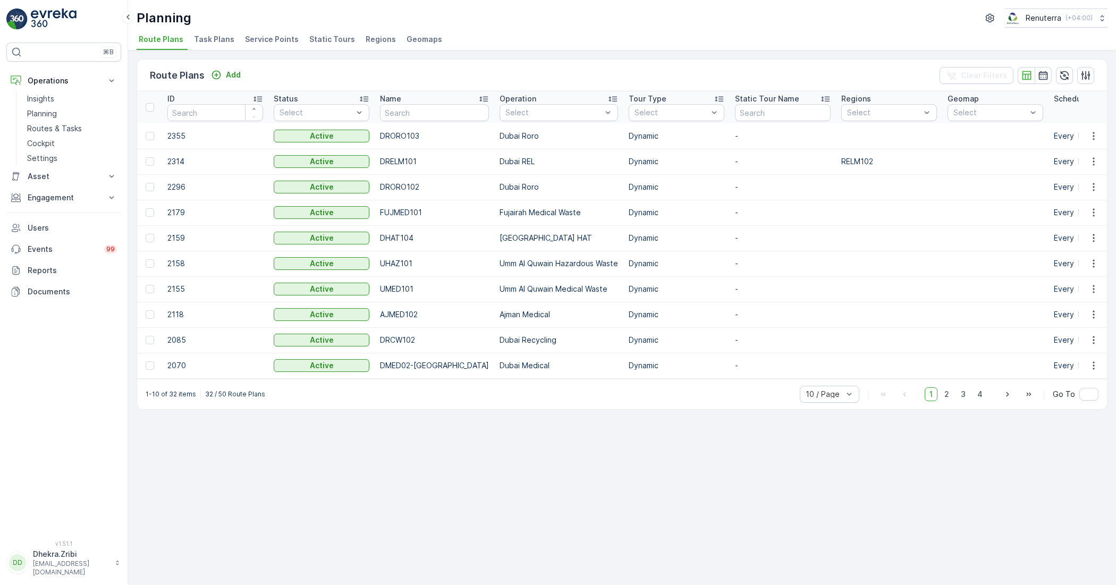
click at [209, 41] on span "Task Plans" at bounding box center [214, 39] width 40 height 11
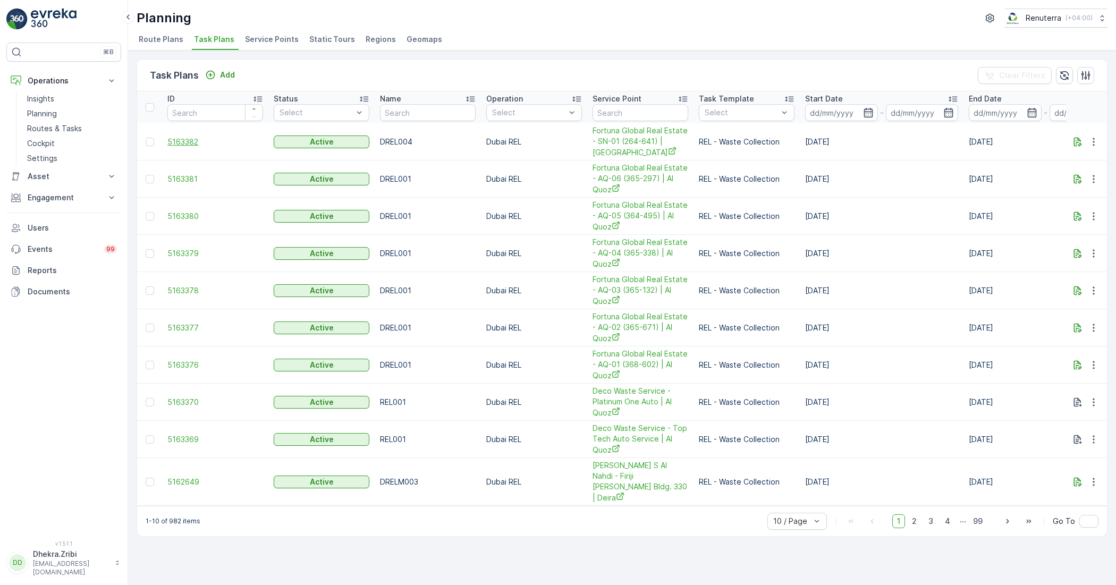
click at [197, 141] on span "5163382" at bounding box center [215, 142] width 96 height 11
click at [194, 139] on span "5163382" at bounding box center [215, 142] width 96 height 11
click at [44, 113] on p "Planning" at bounding box center [42, 113] width 30 height 11
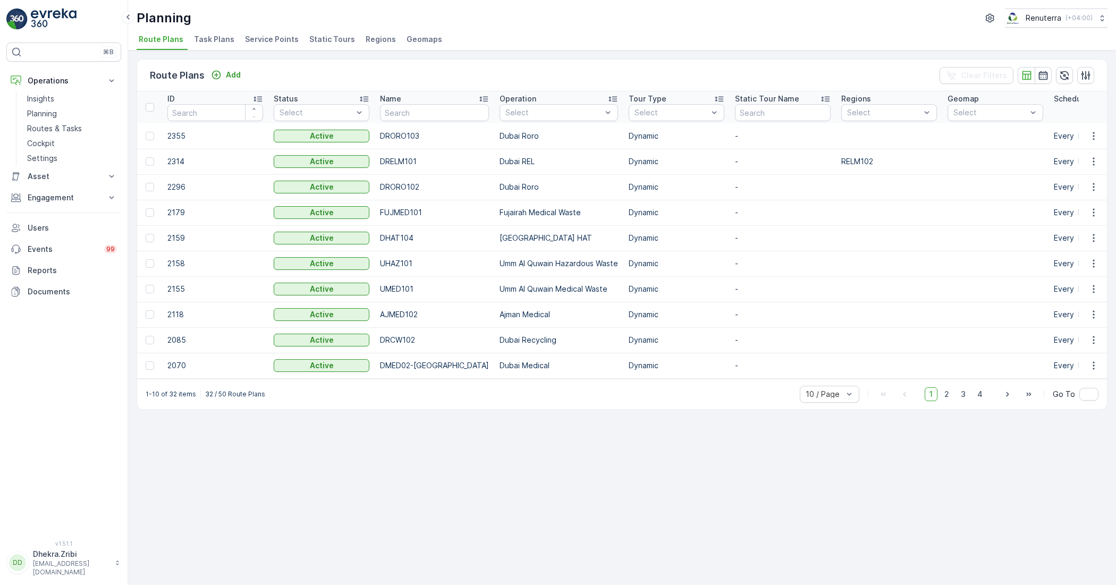
click at [274, 38] on span "Service Points" at bounding box center [272, 39] width 54 height 11
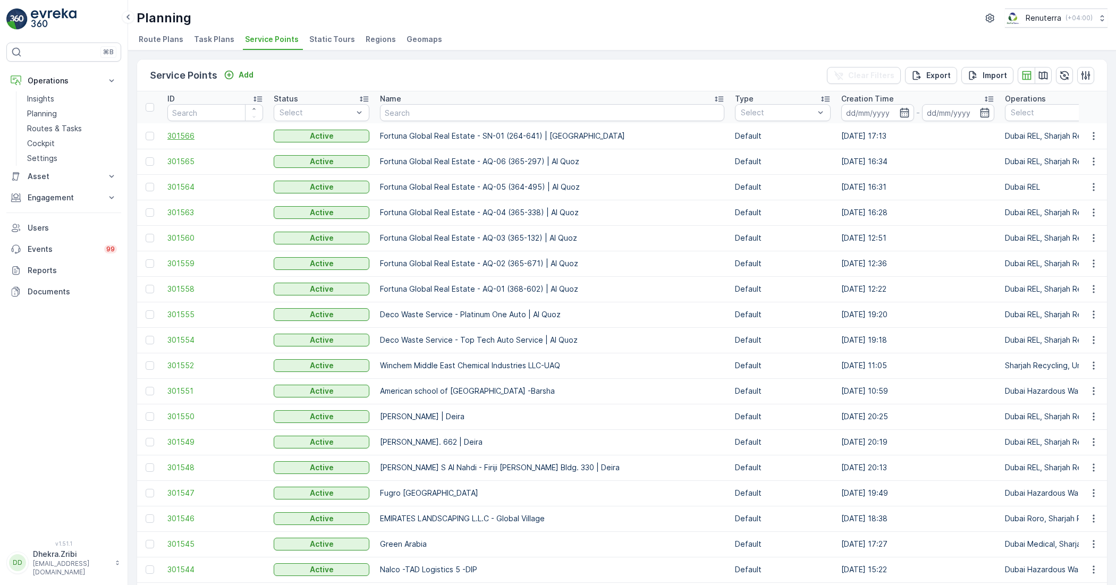
click at [180, 131] on span "301566" at bounding box center [215, 136] width 96 height 11
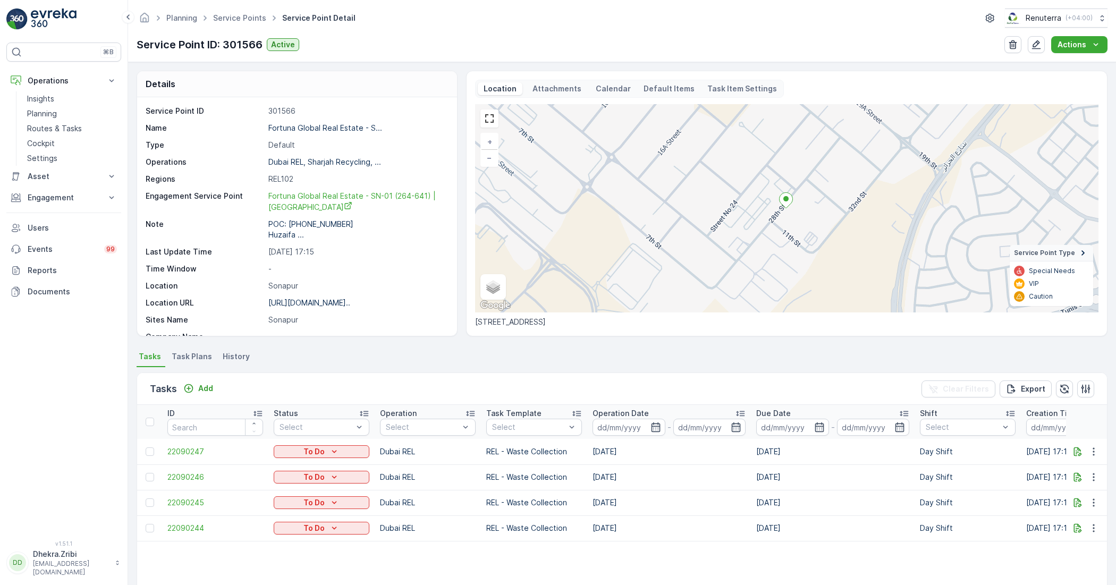
click at [179, 351] on span "Task Plans" at bounding box center [192, 356] width 40 height 11
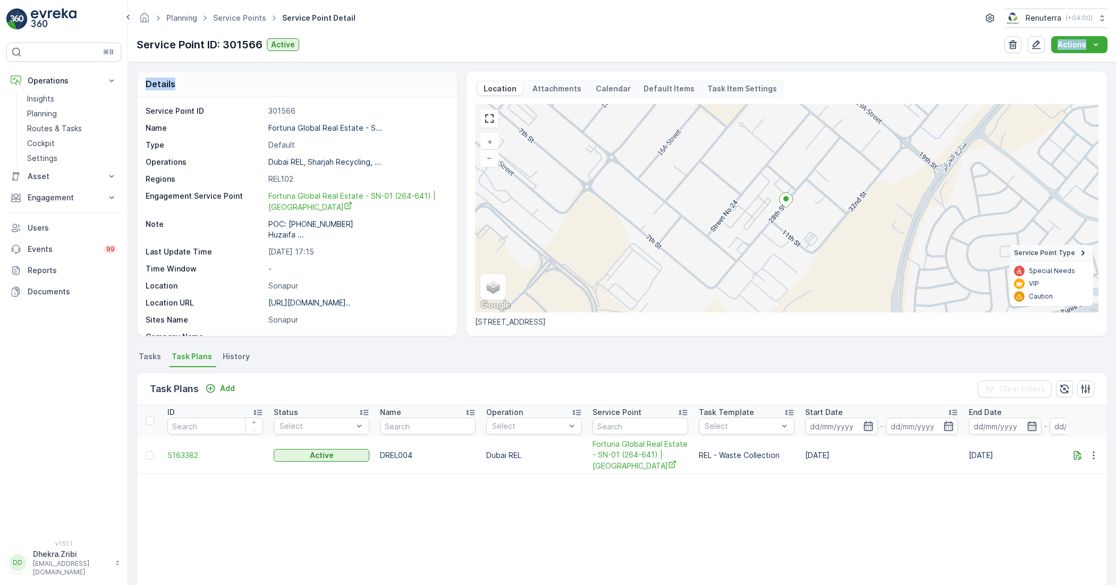
drag, startPoint x: 457, startPoint y: 50, endPoint x: 458, endPoint y: 67, distance: 16.5
click at [458, 67] on div "Planning Service Points Service Point Detail Renuterra ( +04:00 ) Service Point…" at bounding box center [622, 292] width 988 height 585
click at [458, 62] on div "Planning Service Points Service Point Detail Renuterra ( +04:00 ) Service Point…" at bounding box center [622, 31] width 988 height 62
click at [51, 115] on p "Planning" at bounding box center [42, 113] width 30 height 11
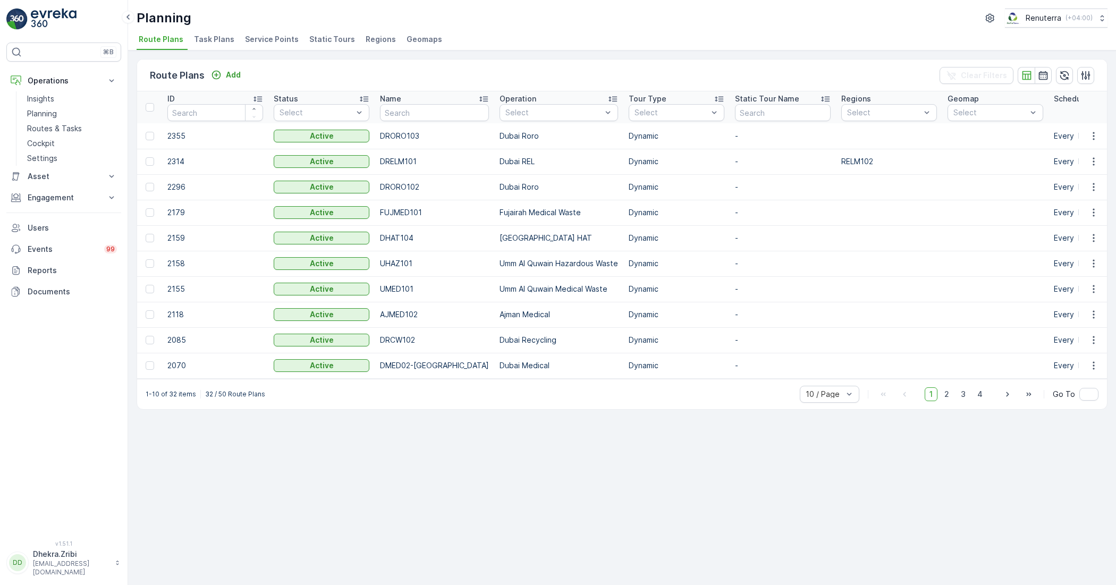
click at [260, 37] on span "Service Points" at bounding box center [272, 39] width 54 height 11
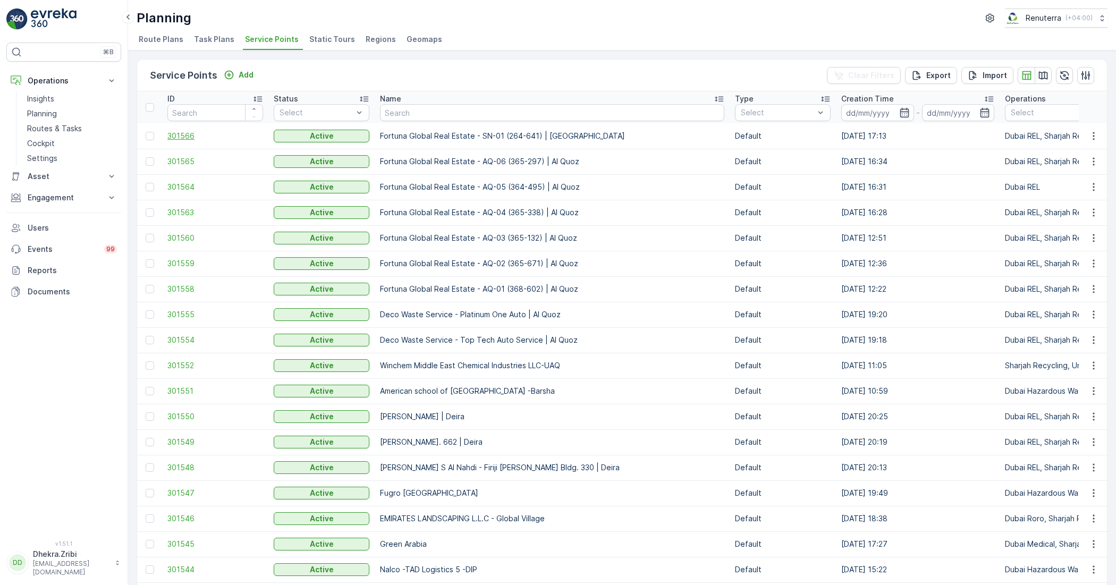
click at [192, 139] on span "301566" at bounding box center [215, 136] width 96 height 11
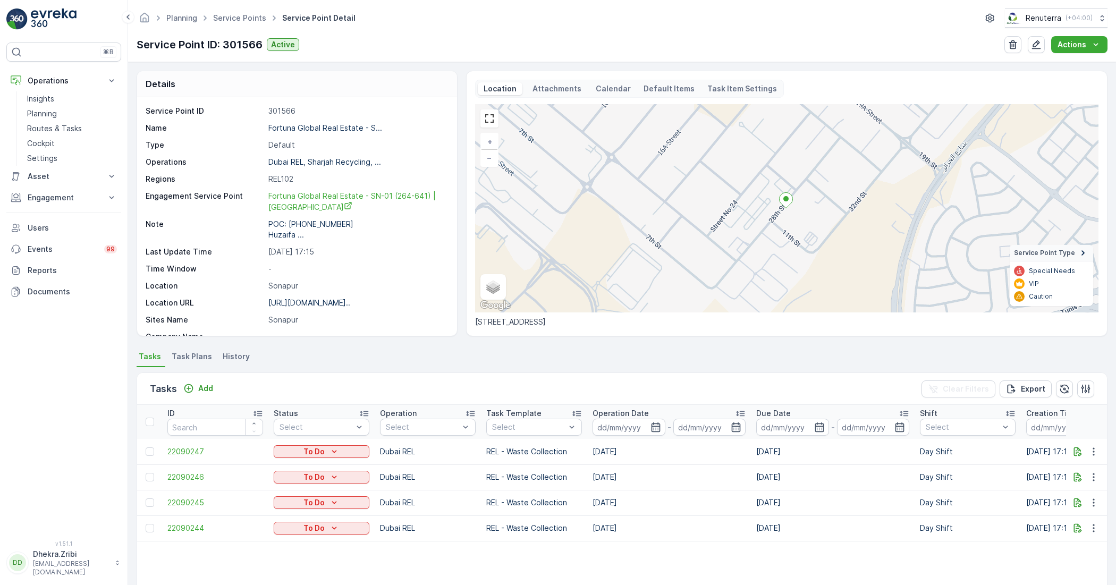
click at [189, 350] on li "Task Plans" at bounding box center [192, 358] width 47 height 18
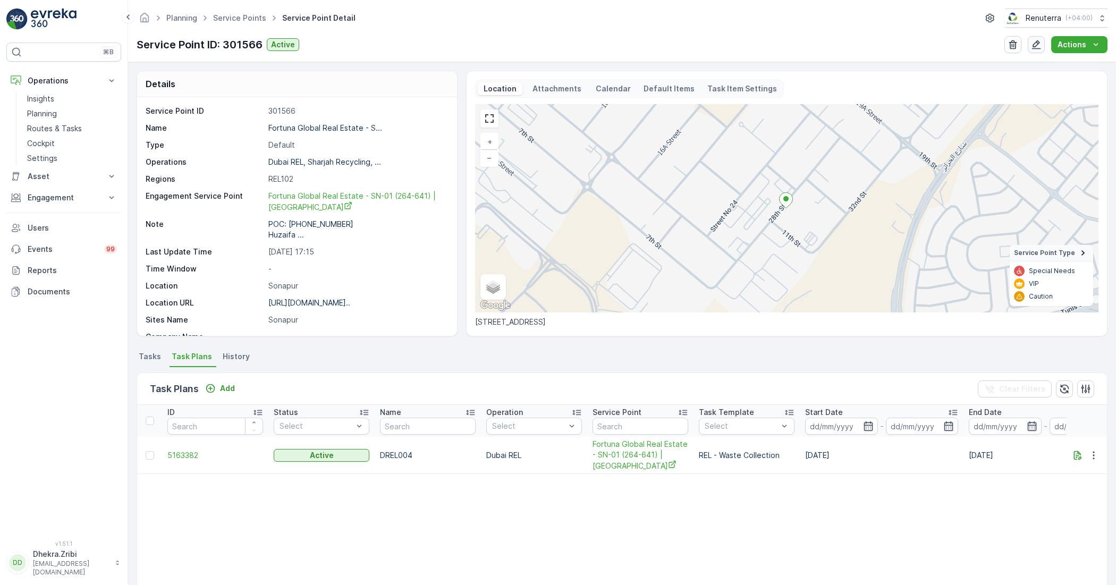
click at [1036, 46] on icon "button" at bounding box center [1036, 44] width 11 height 11
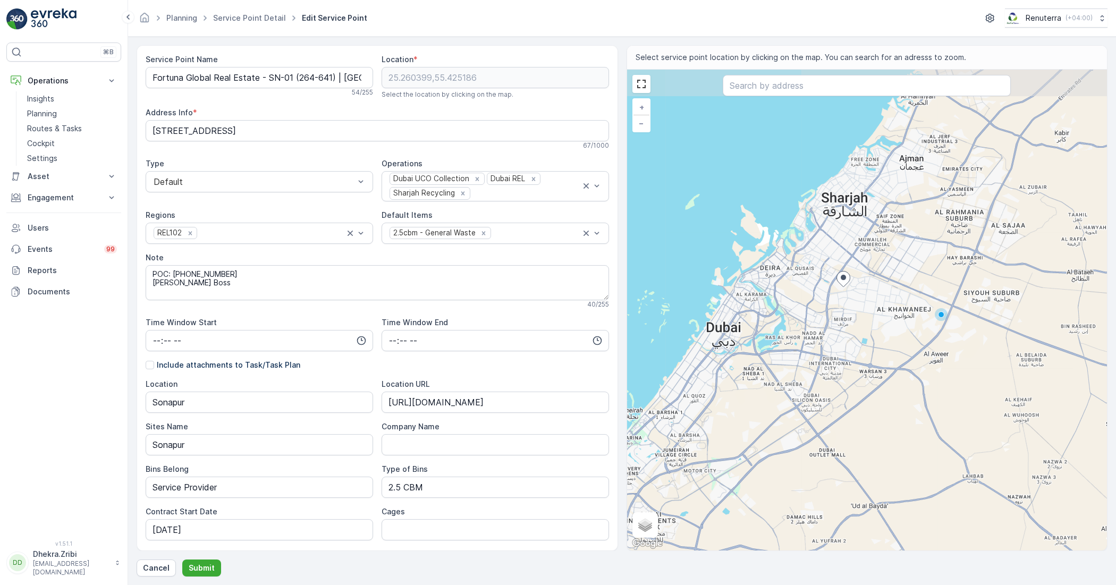
drag, startPoint x: 861, startPoint y: 208, endPoint x: 854, endPoint y: 256, distance: 48.2
click at [854, 256] on div "+ − Satellite Roadmap Terrain Hybrid Leaflet Keyboard shortcuts Map Data Map da…" at bounding box center [867, 310] width 480 height 481
click at [144, 572] on p "Cancel" at bounding box center [156, 568] width 27 height 11
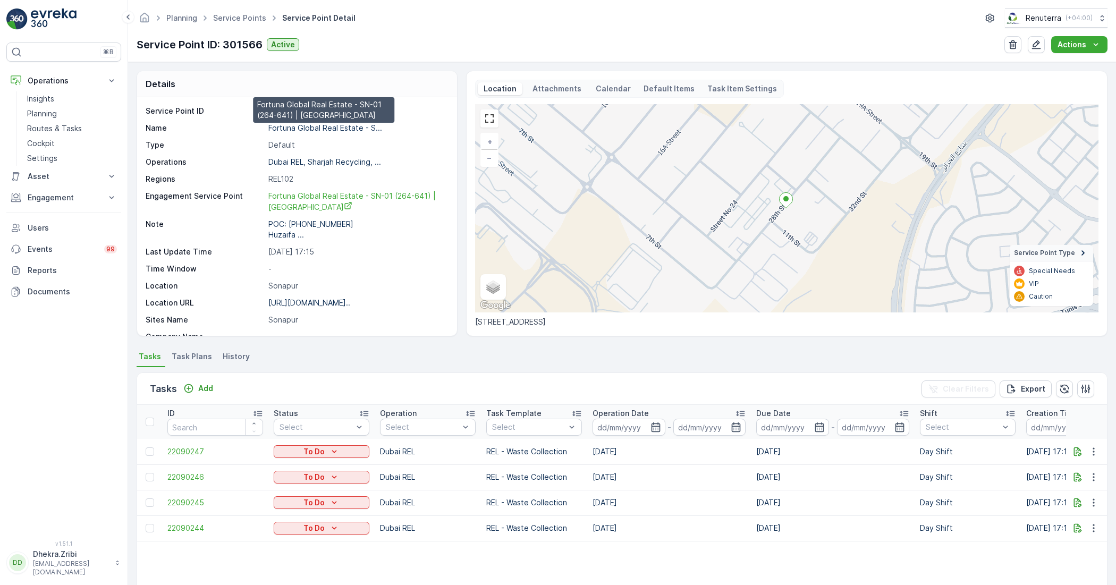
click at [275, 126] on p "Fortuna Global Real Estate - S..." at bounding box center [325, 127] width 114 height 9
drag, startPoint x: 316, startPoint y: 125, endPoint x: 316, endPoint y: 118, distance: 6.9
click at [316, 118] on div "Service Point ID 301566 Name Fortuna Global Real Estate - S... Type Default Ope…" at bounding box center [296, 309] width 300 height 406
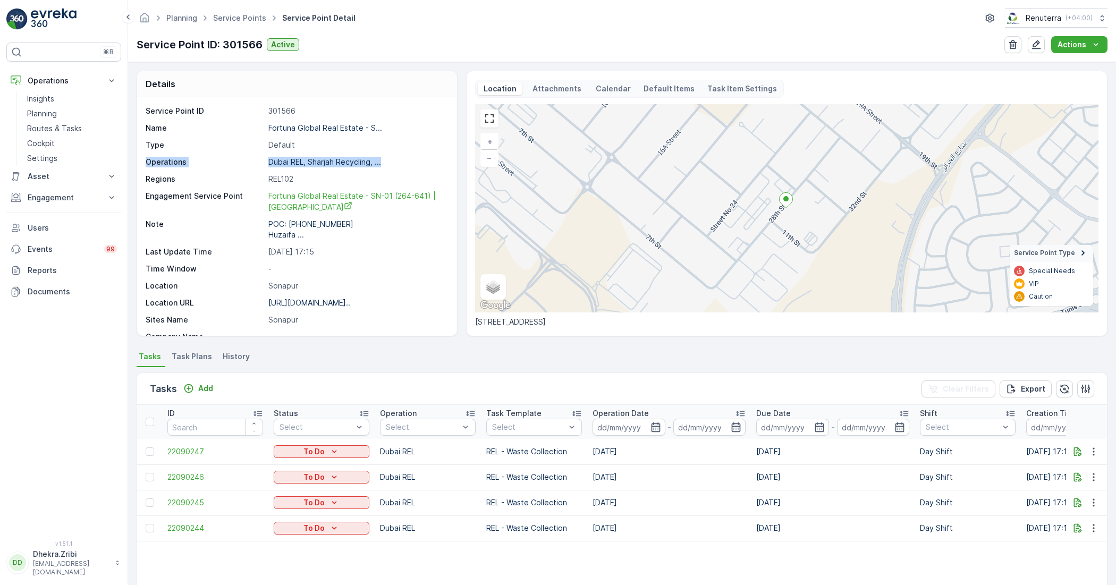
drag, startPoint x: 404, startPoint y: 152, endPoint x: 407, endPoint y: 148, distance: 6.1
click at [407, 148] on div "Service Point ID 301566 Name Fortuna Global Real Estate - S... Type Default Ope…" at bounding box center [296, 309] width 300 height 406
click at [407, 154] on div "Service Point ID 301566 Name Fortuna Global Real Estate - S... Type Default Ope…" at bounding box center [296, 309] width 300 height 406
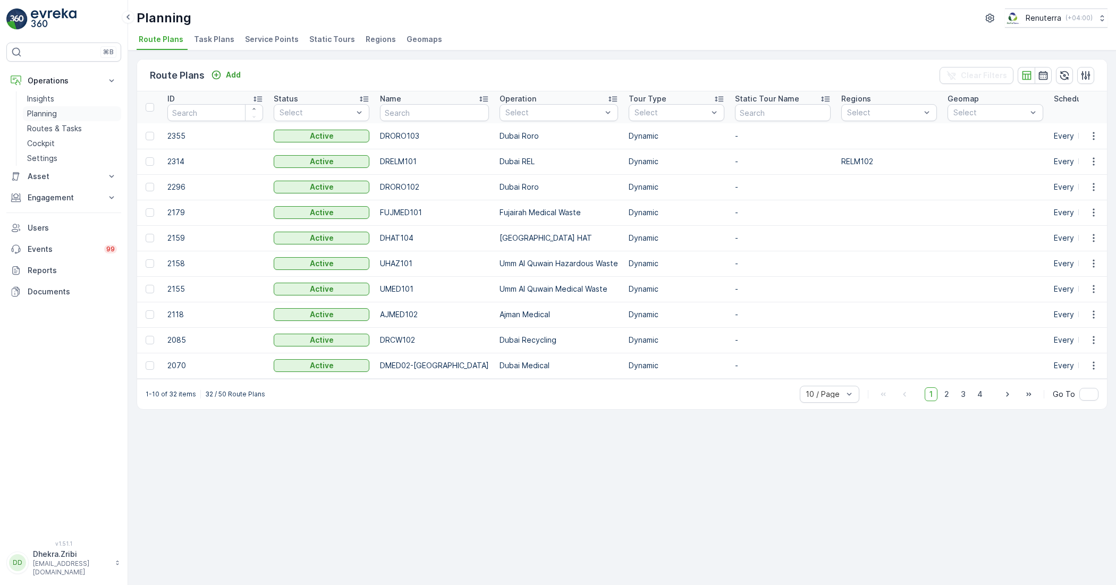
click at [49, 113] on p "Planning" at bounding box center [42, 113] width 30 height 11
click at [287, 41] on span "Service Points" at bounding box center [272, 39] width 54 height 11
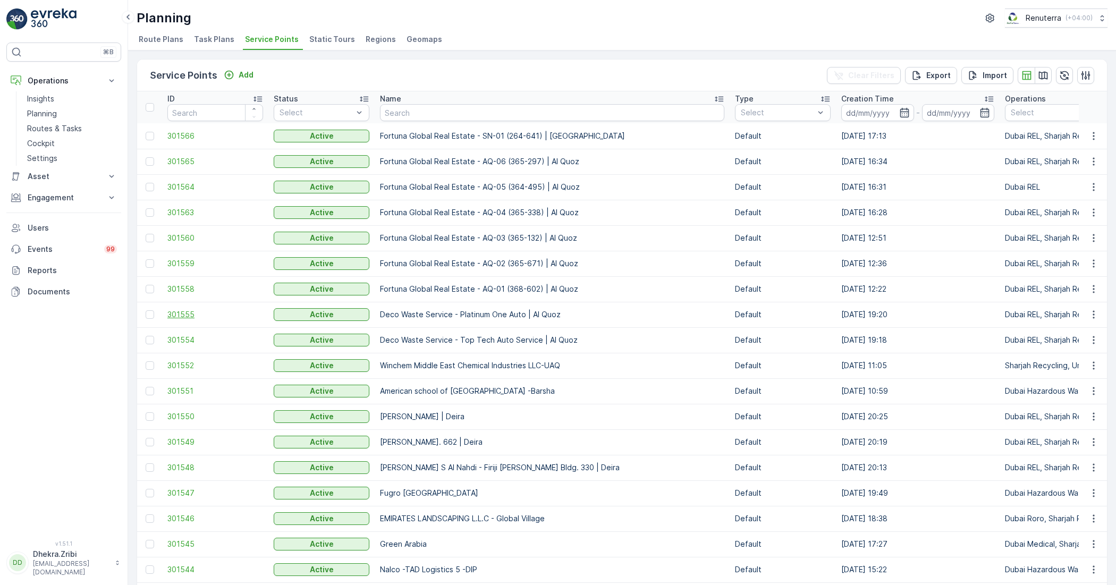
click at [191, 314] on span "301555" at bounding box center [215, 314] width 96 height 11
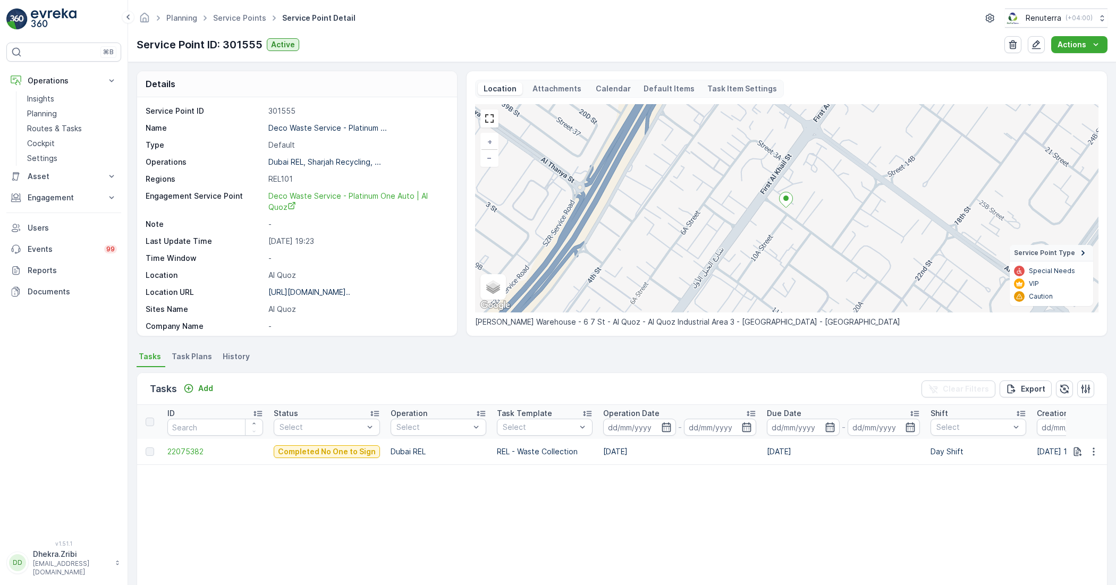
click at [180, 355] on span "Task Plans" at bounding box center [192, 356] width 40 height 11
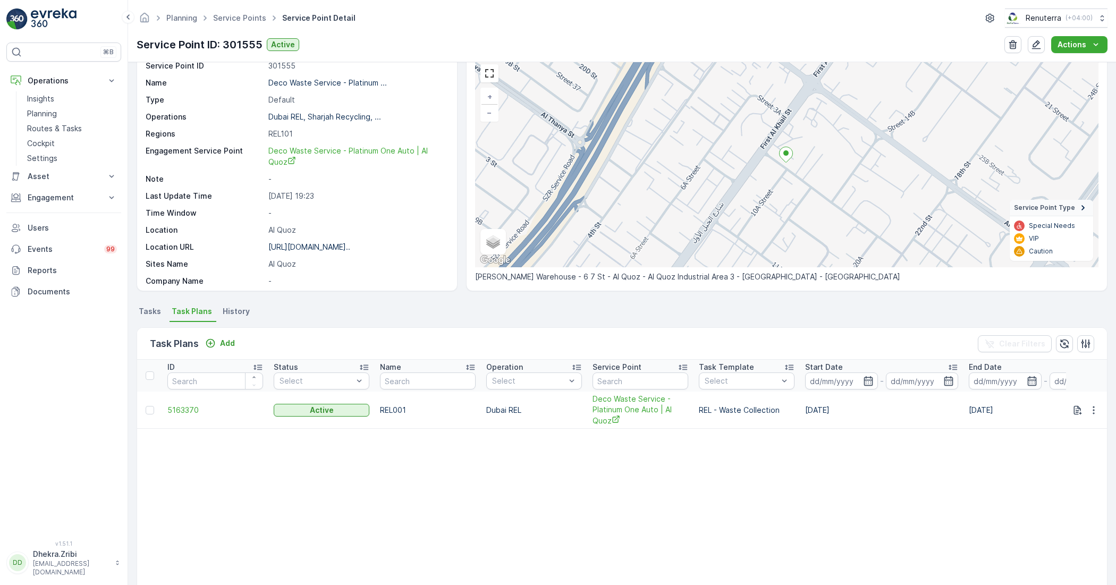
scroll to position [66, 0]
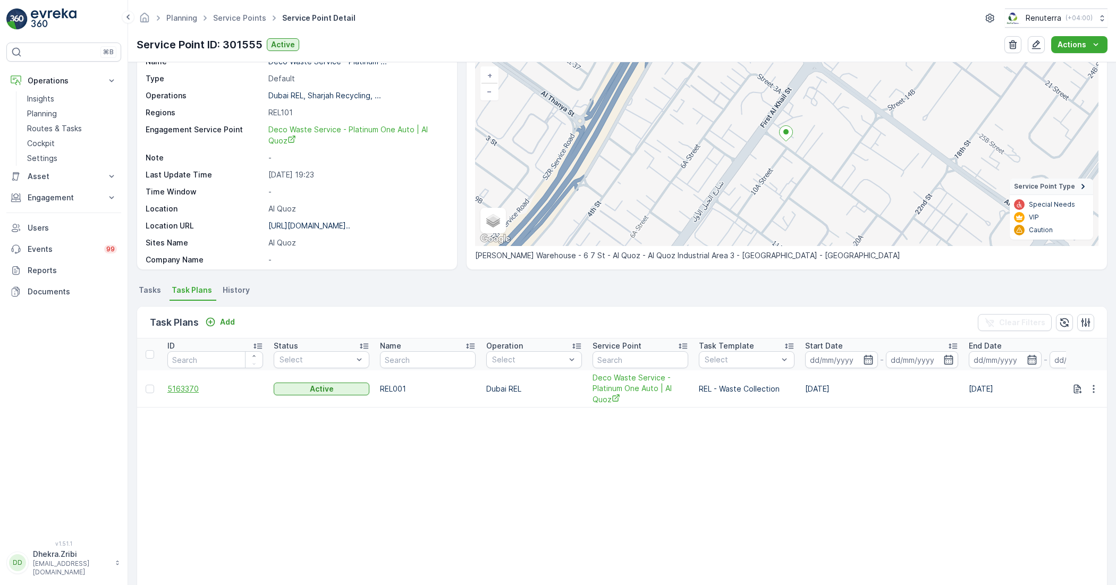
click at [185, 385] on span "5163370" at bounding box center [215, 389] width 96 height 11
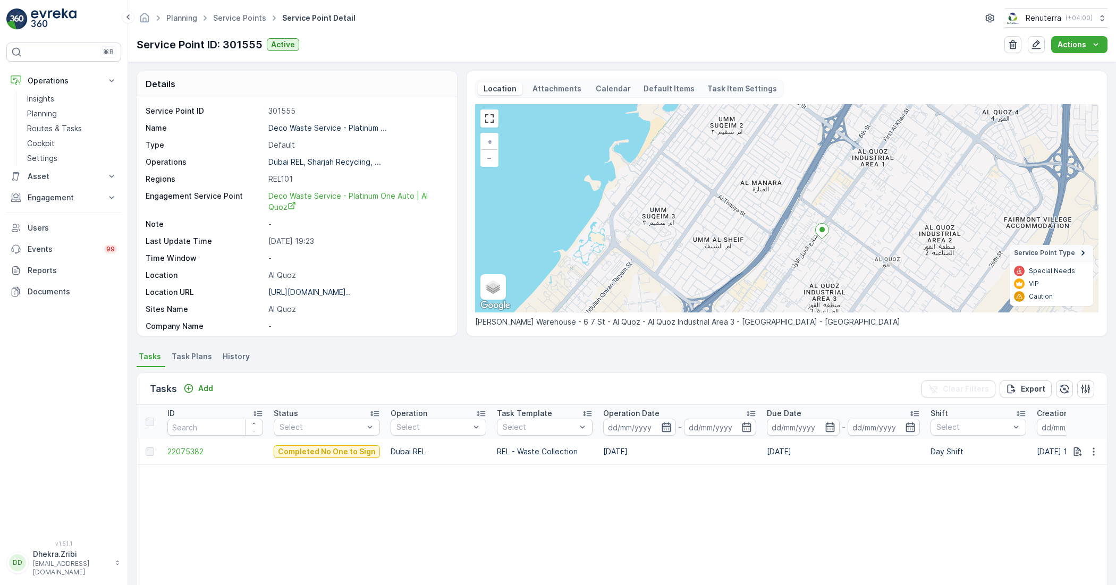
click at [664, 428] on icon "button" at bounding box center [666, 427] width 11 height 11
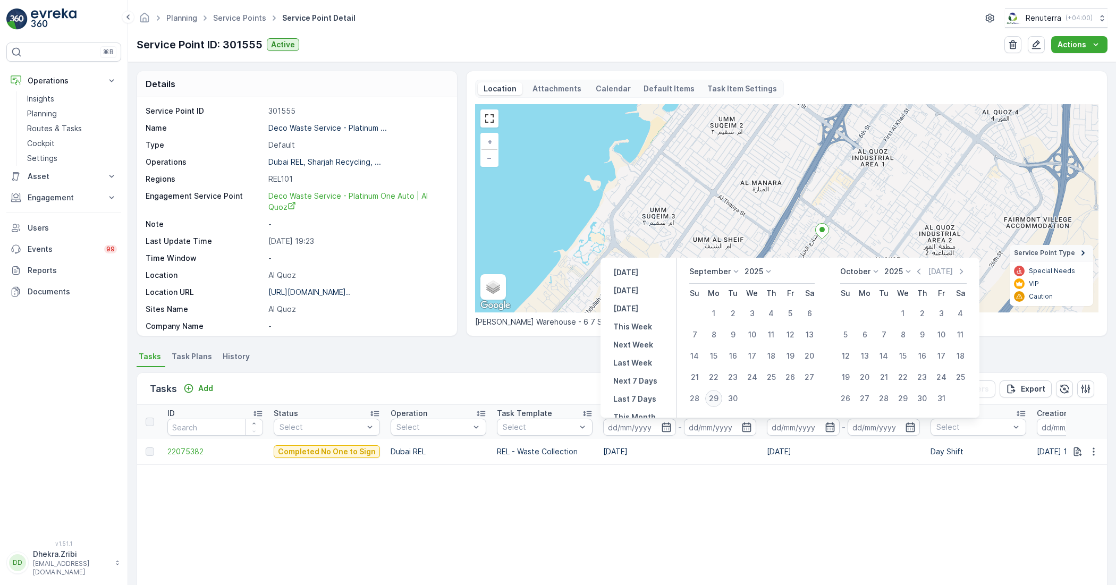
click at [715, 402] on div "29" at bounding box center [713, 398] width 17 height 17
type input "[DATE]"
click at [715, 402] on div "29" at bounding box center [713, 398] width 17 height 17
type input "[DATE]"
click at [715, 402] on div "29" at bounding box center [713, 398] width 17 height 17
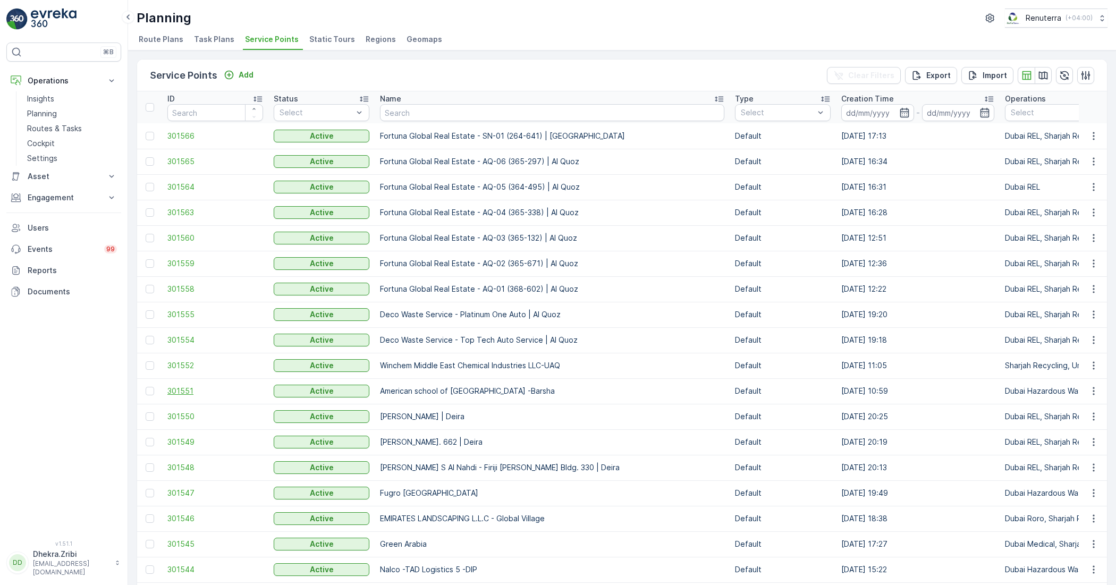
click at [182, 391] on span "301551" at bounding box center [215, 391] width 96 height 11
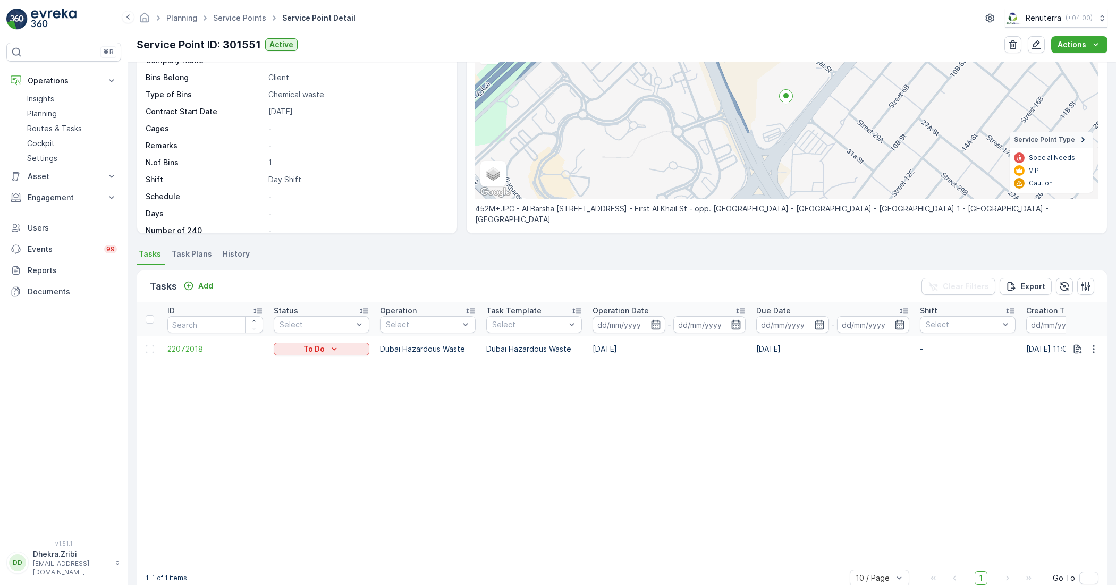
scroll to position [130, 0]
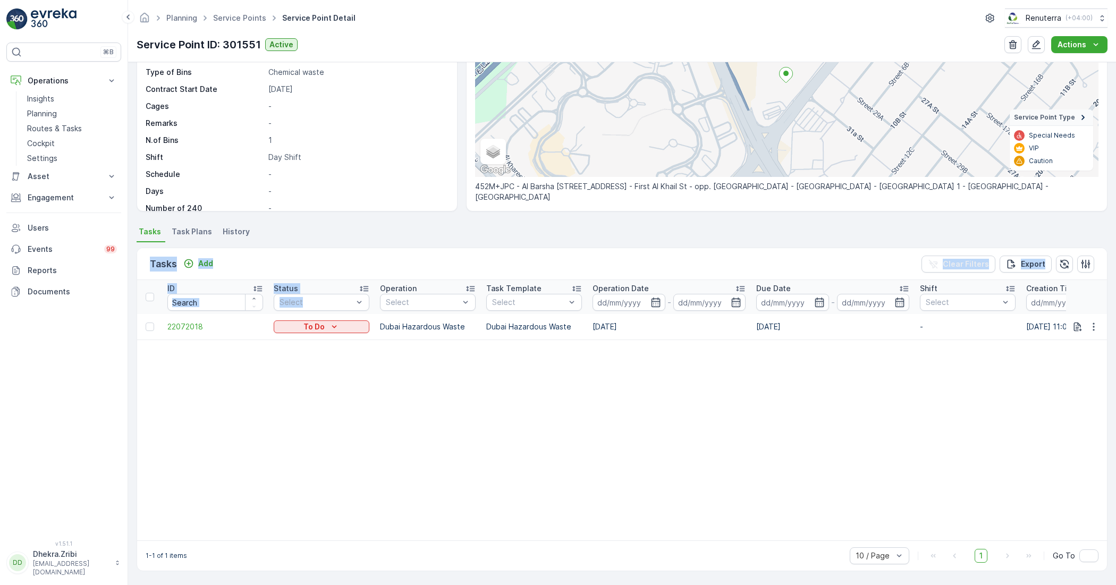
drag, startPoint x: 303, startPoint y: 227, endPoint x: 306, endPoint y: 267, distance: 40.0
click at [307, 296] on div "Tasks Task Plans History Tasks Add Clear Filters Export ID Status Select Operat…" at bounding box center [622, 400] width 971 height 352
click at [322, 232] on ul "Tasks Task Plans History" at bounding box center [622, 233] width 971 height 18
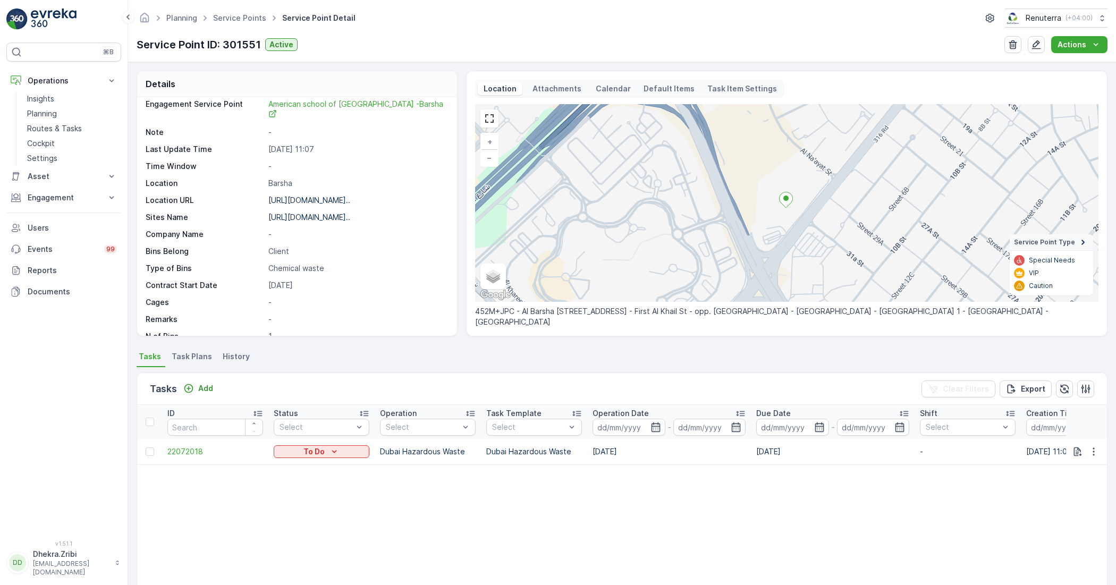
scroll to position [0, 0]
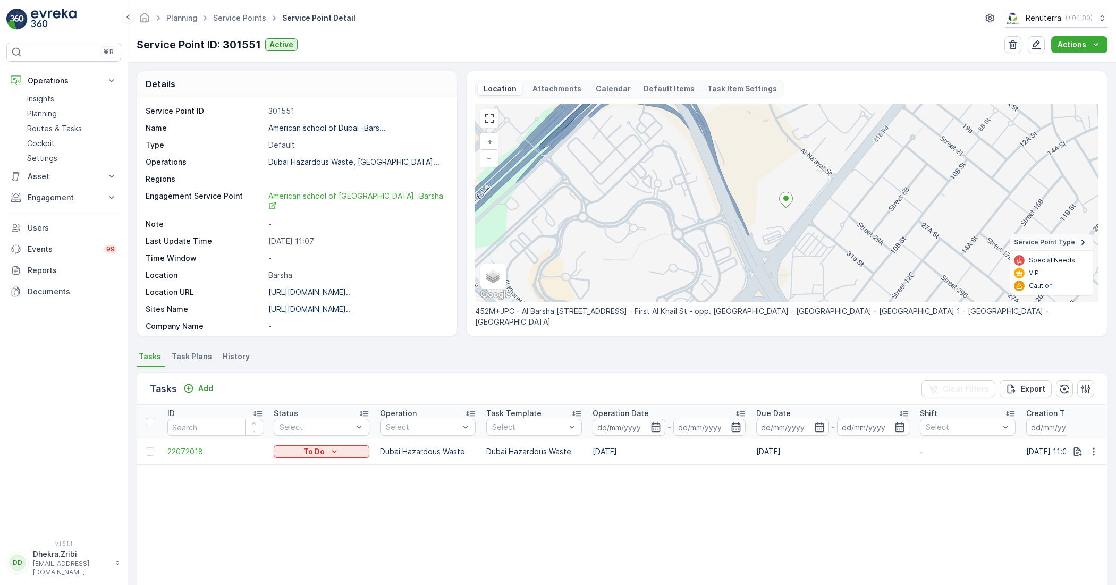
click at [192, 356] on span "Task Plans" at bounding box center [192, 356] width 40 height 11
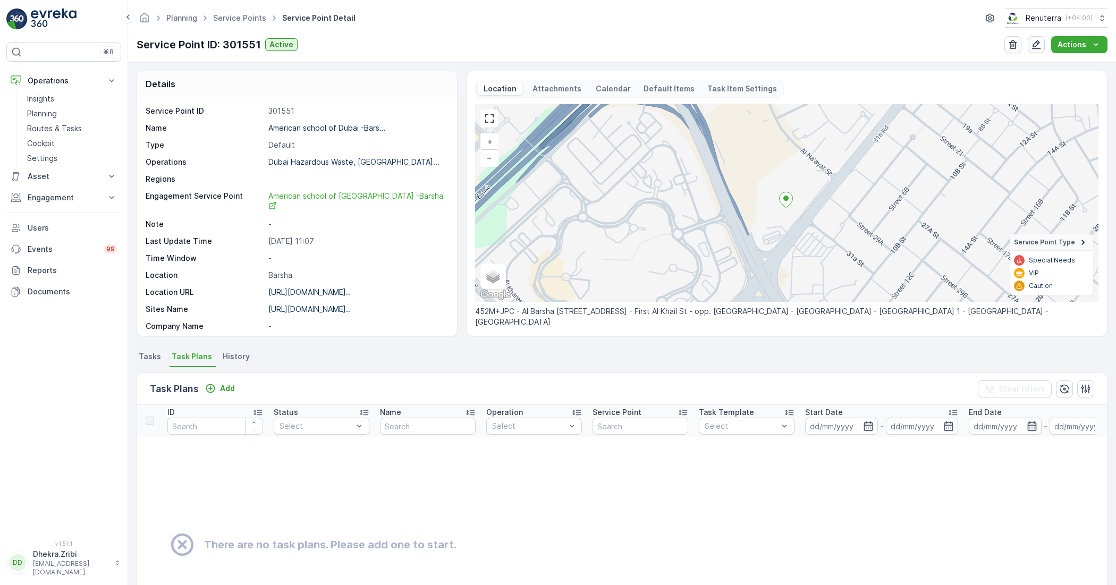
click at [1039, 44] on icon "button" at bounding box center [1036, 44] width 9 height 9
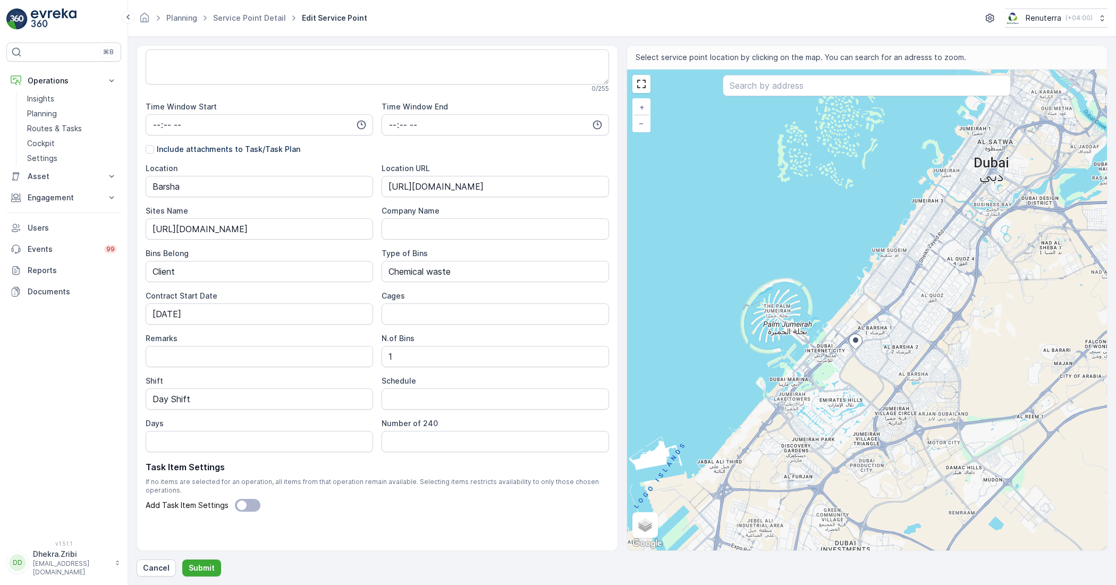
scroll to position [220, 0]
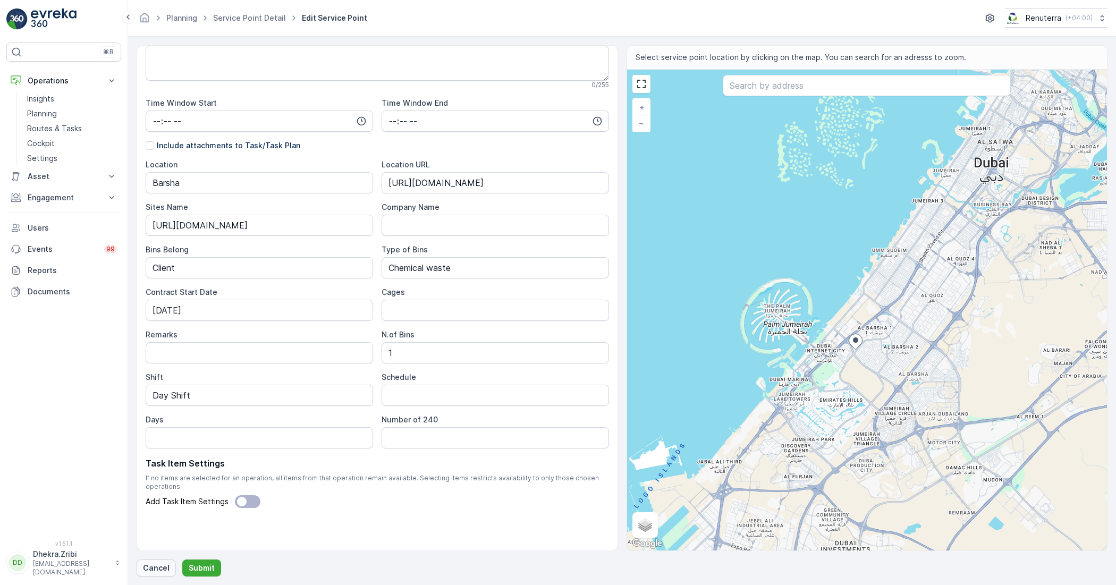
click at [156, 566] on p "Cancel" at bounding box center [156, 568] width 27 height 11
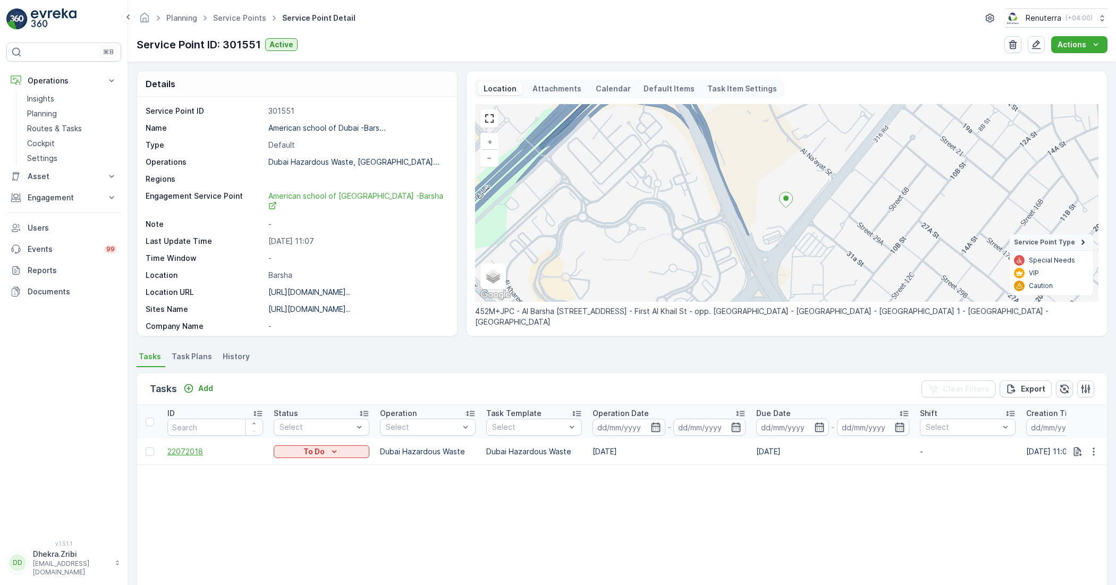
click at [180, 449] on span "22072018" at bounding box center [215, 451] width 96 height 11
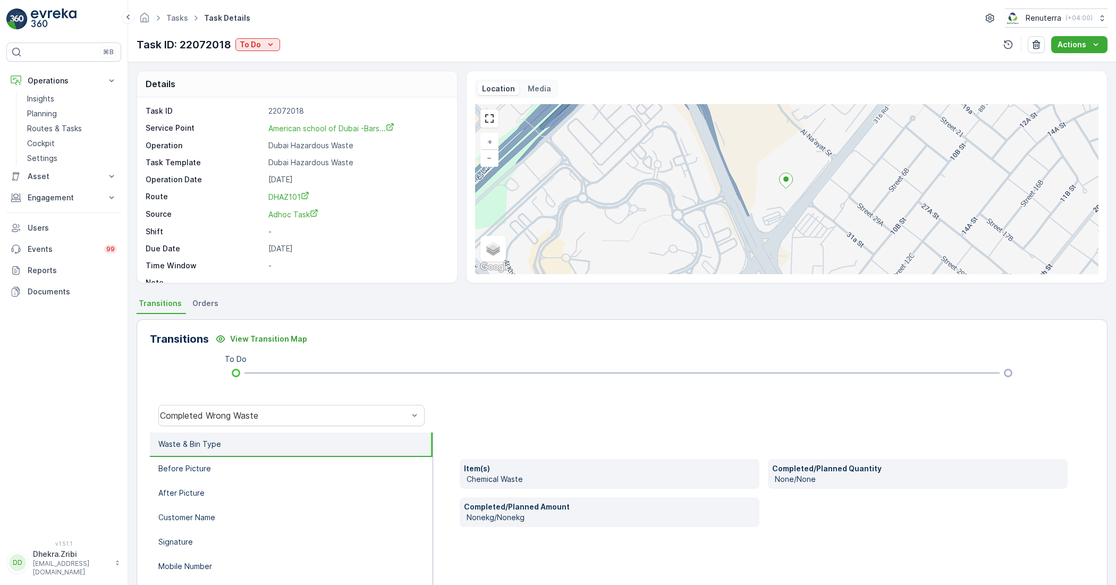
scroll to position [66, 0]
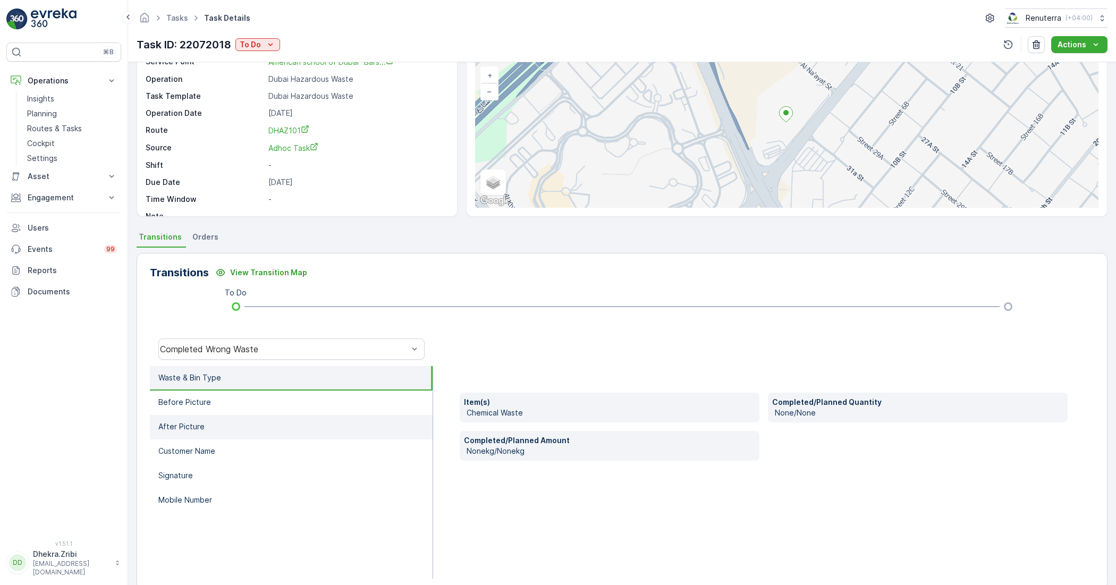
click at [170, 428] on p "After Picture" at bounding box center [181, 426] width 46 height 11
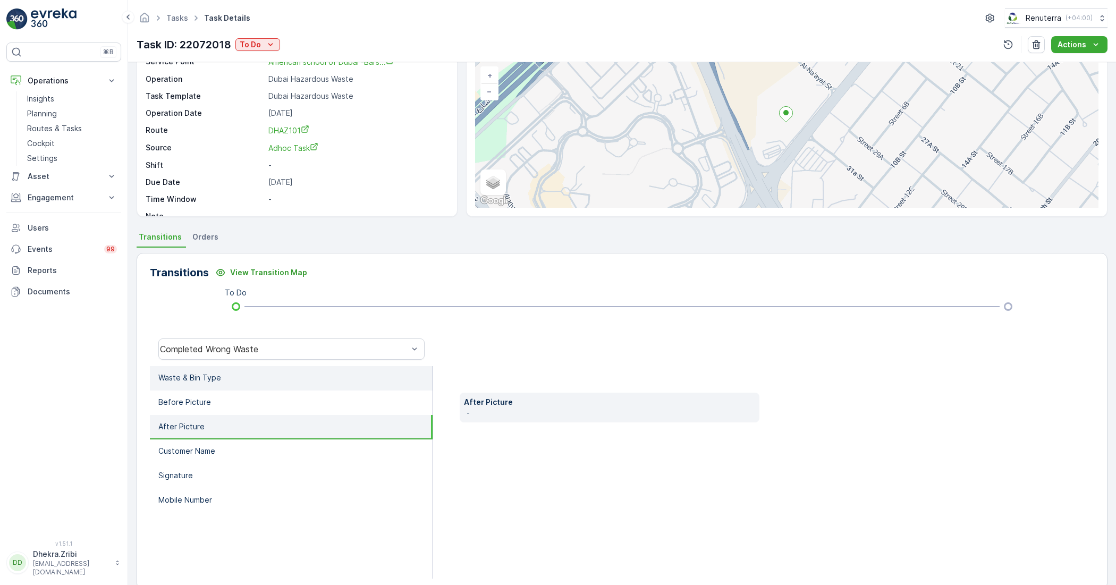
click at [189, 384] on li "Waste & Bin Type" at bounding box center [291, 378] width 283 height 24
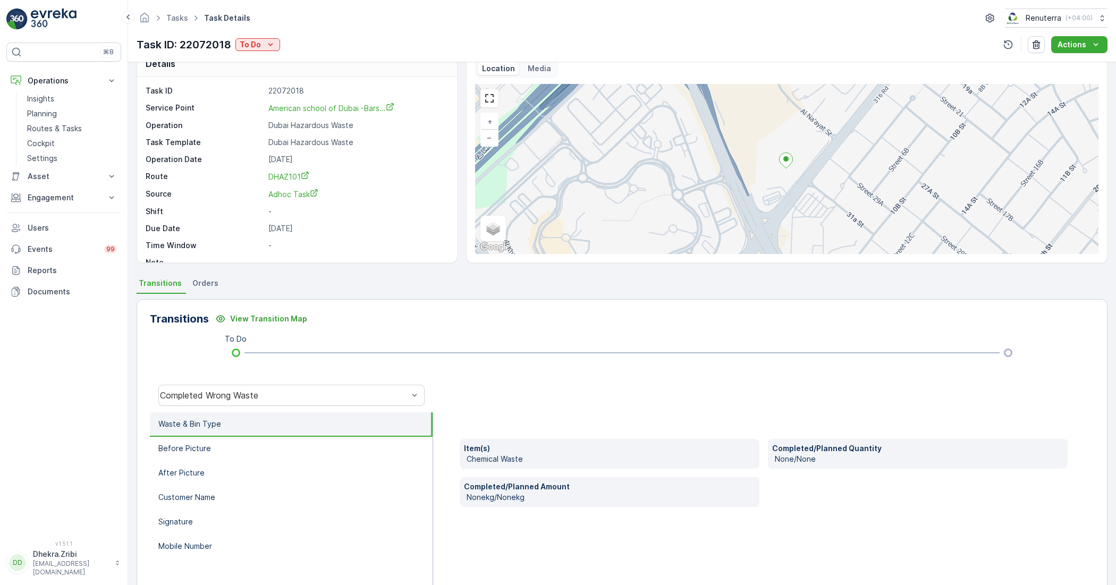
scroll to position [0, 0]
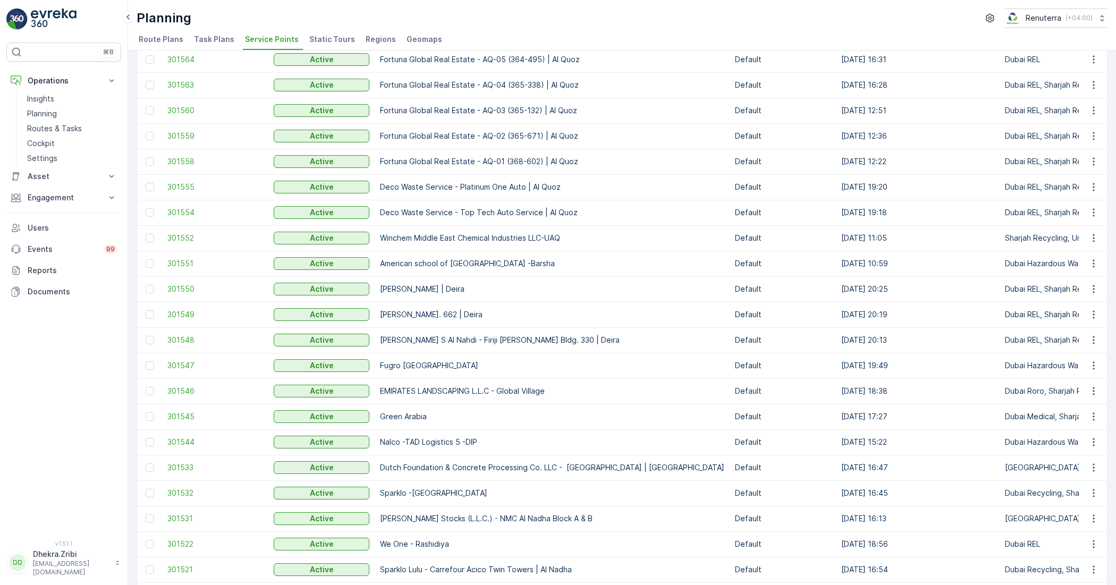
scroll to position [133, 0]
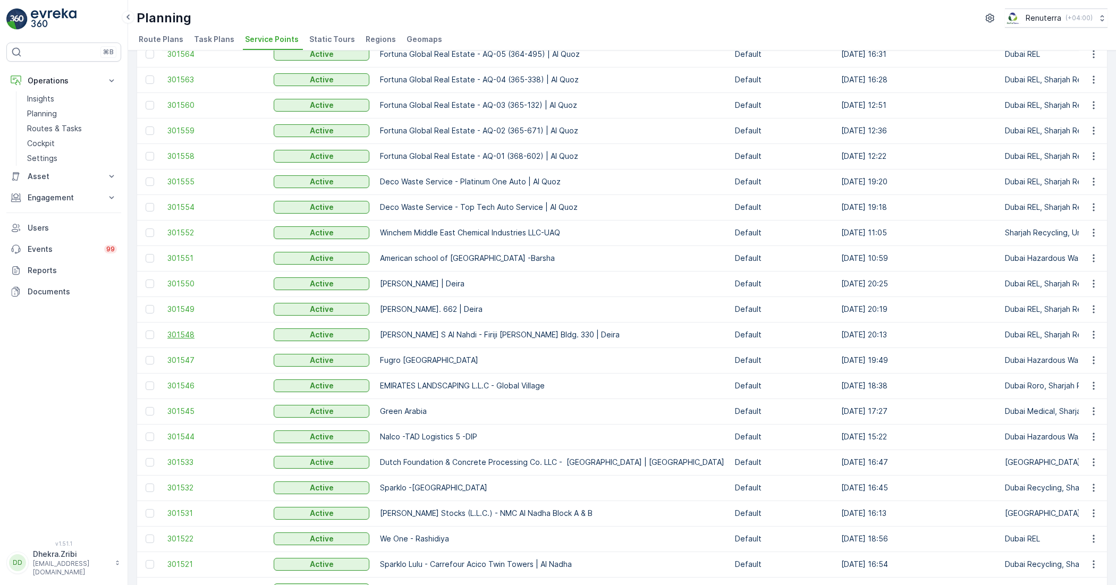
click at [182, 335] on span "301548" at bounding box center [215, 334] width 96 height 11
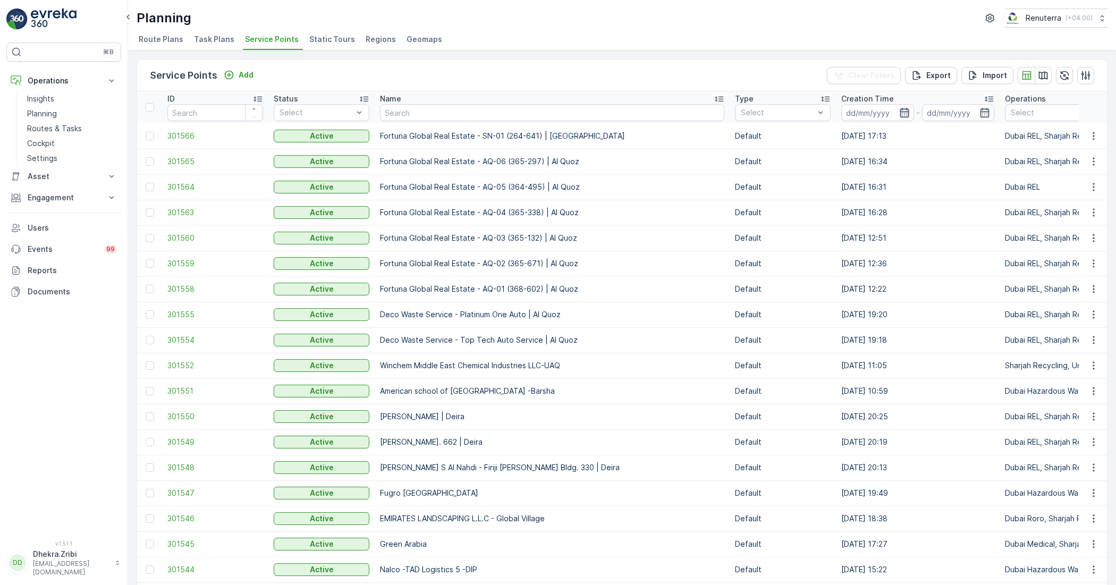
click at [899, 112] on icon "button" at bounding box center [904, 112] width 11 height 11
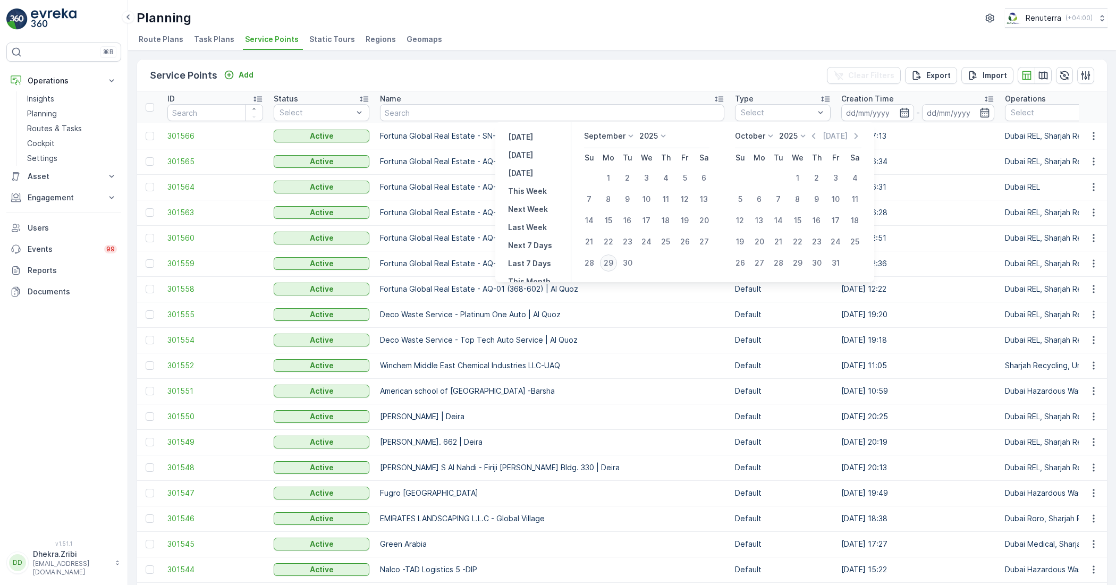
click at [605, 262] on div "29" at bounding box center [608, 262] width 17 height 17
type input "[DATE]"
click at [605, 262] on div "29" at bounding box center [608, 262] width 17 height 17
type input "[DATE]"
click at [605, 262] on div "29" at bounding box center [608, 262] width 17 height 17
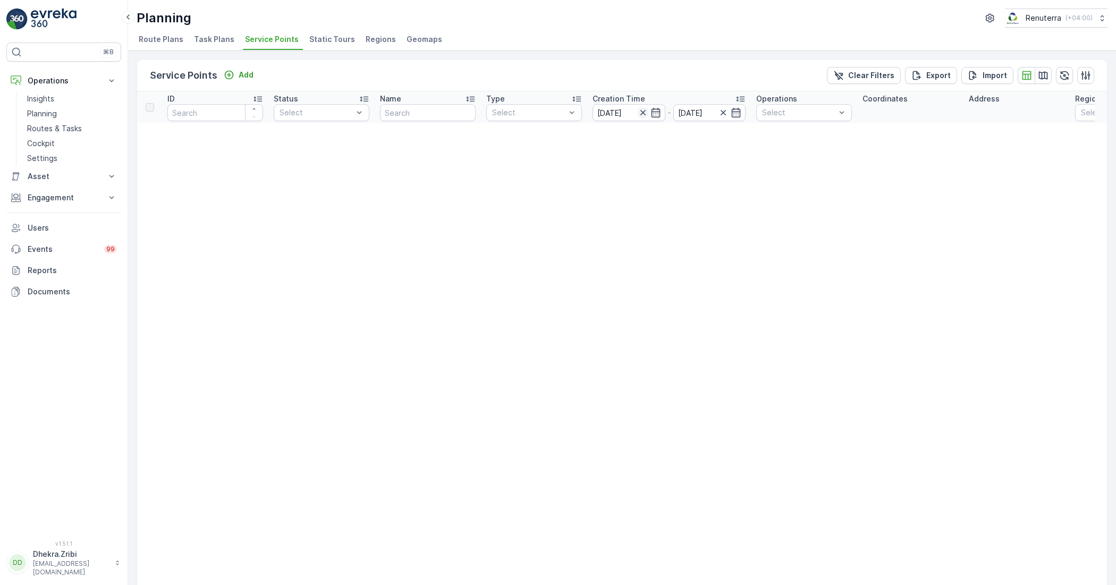
click at [640, 113] on icon "button" at bounding box center [642, 112] width 11 height 11
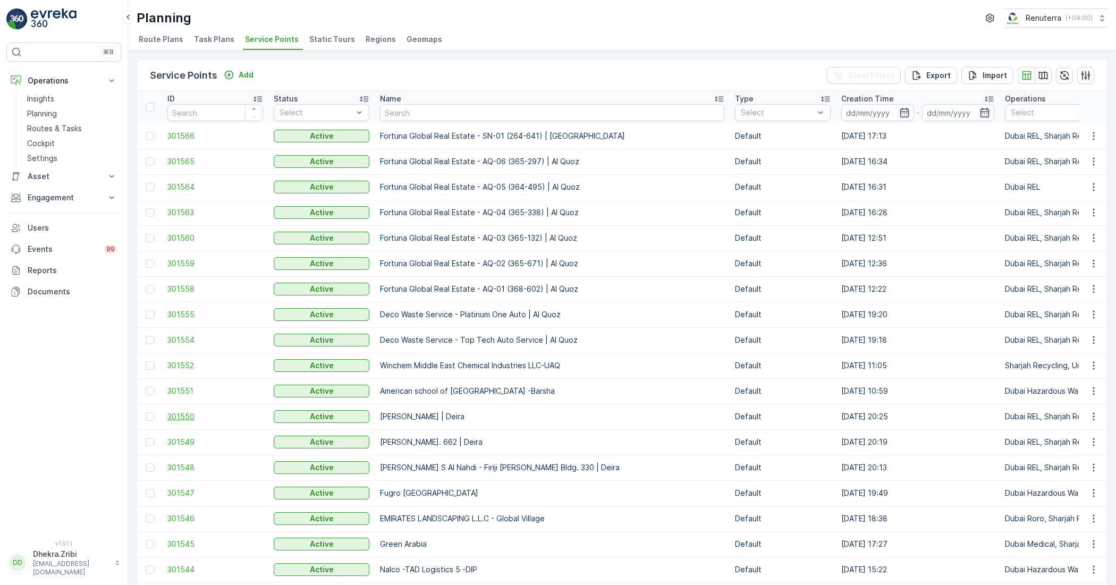
click at [168, 416] on span "301550" at bounding box center [215, 416] width 96 height 11
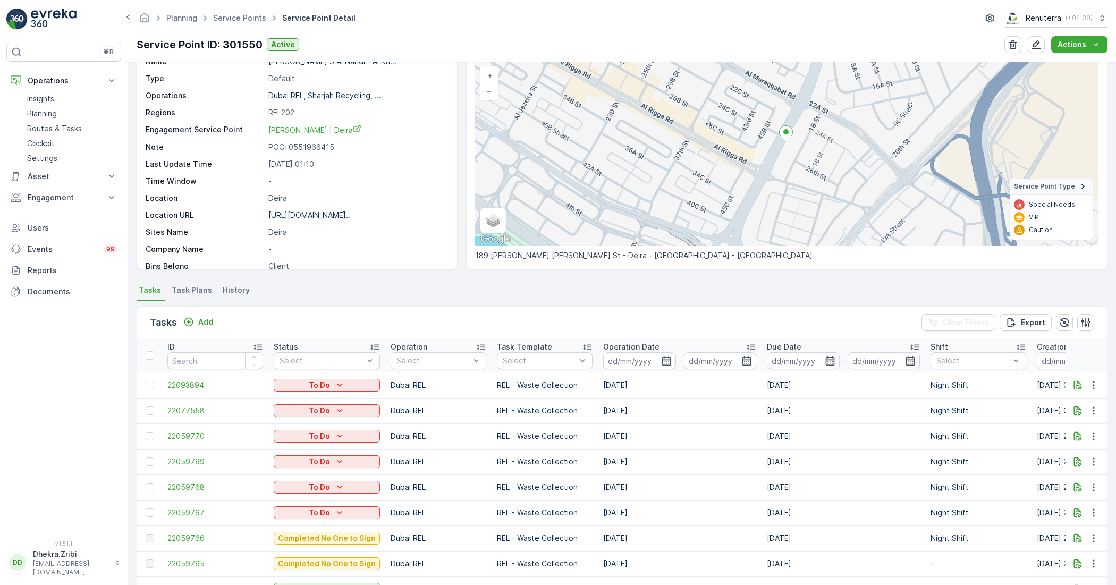
scroll to position [133, 0]
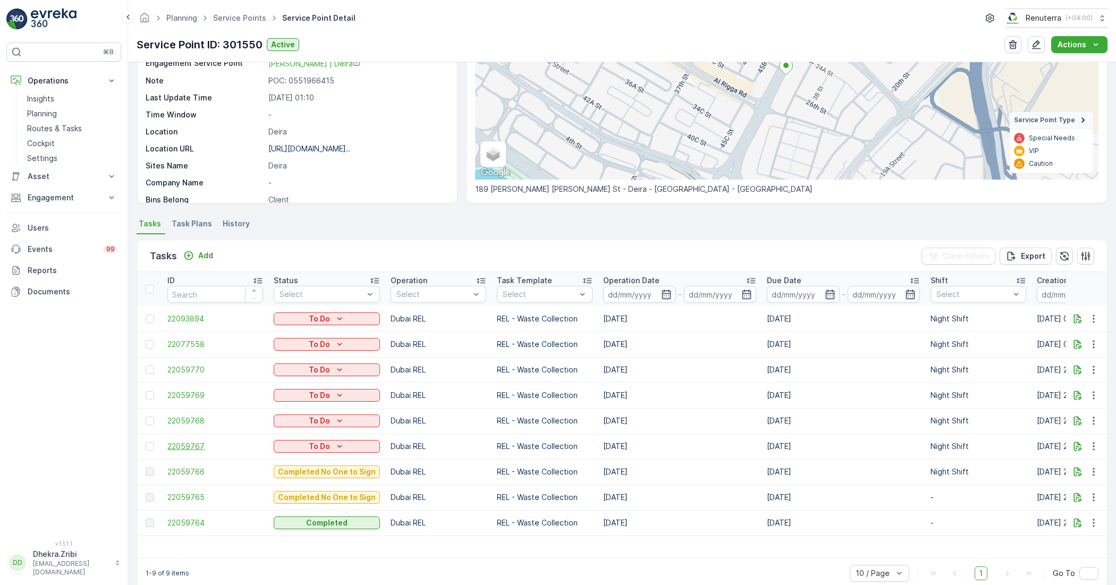
click at [171, 446] on span "22059767" at bounding box center [215, 446] width 96 height 11
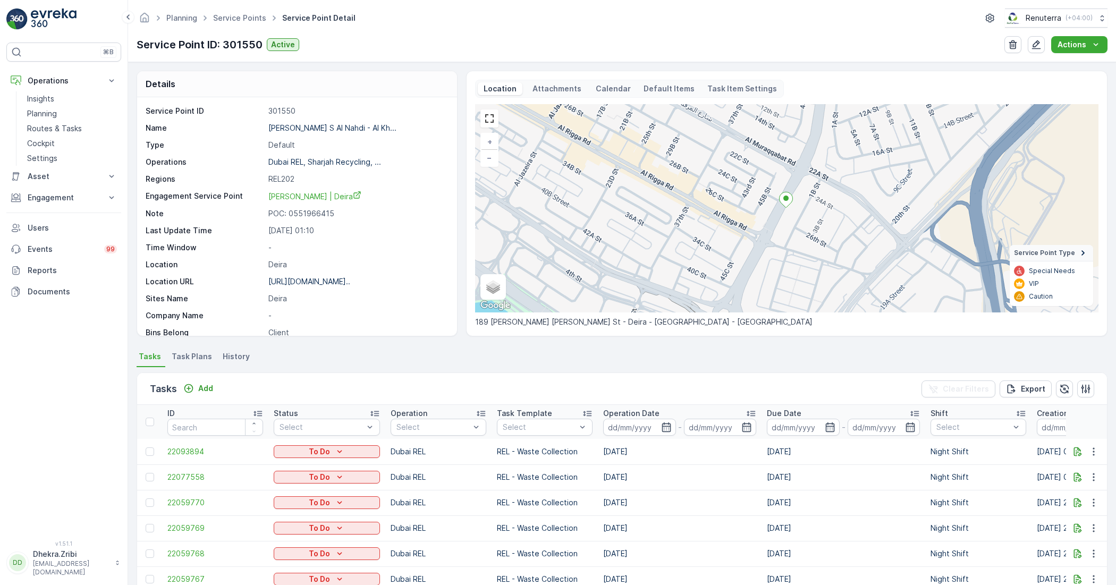
click at [187, 354] on span "Task Plans" at bounding box center [192, 356] width 40 height 11
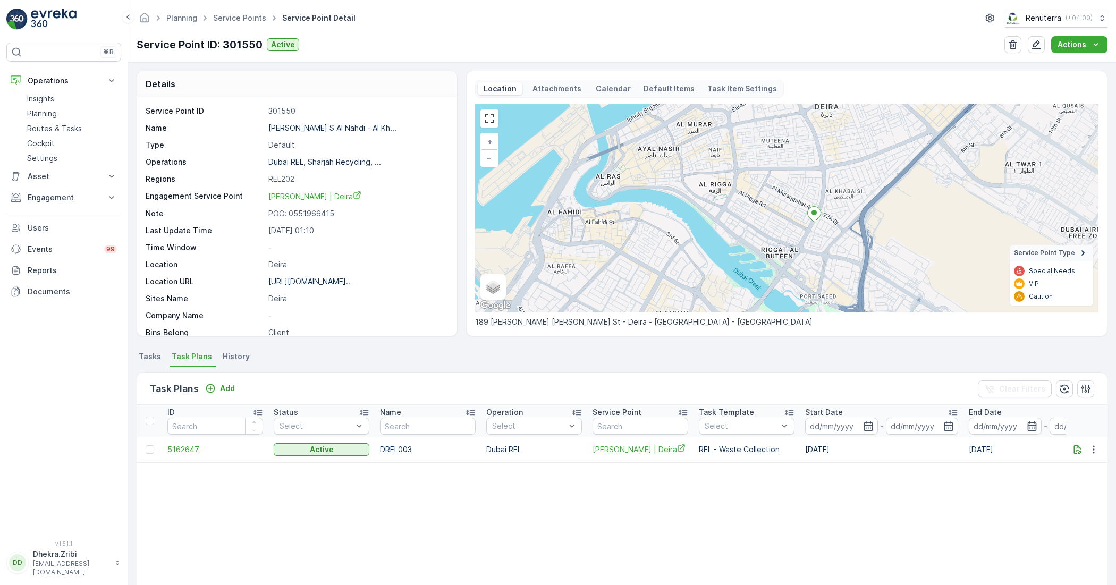
click at [813, 222] on icon at bounding box center [813, 214] width 13 height 15
click at [813, 217] on icon at bounding box center [813, 214] width 13 height 15
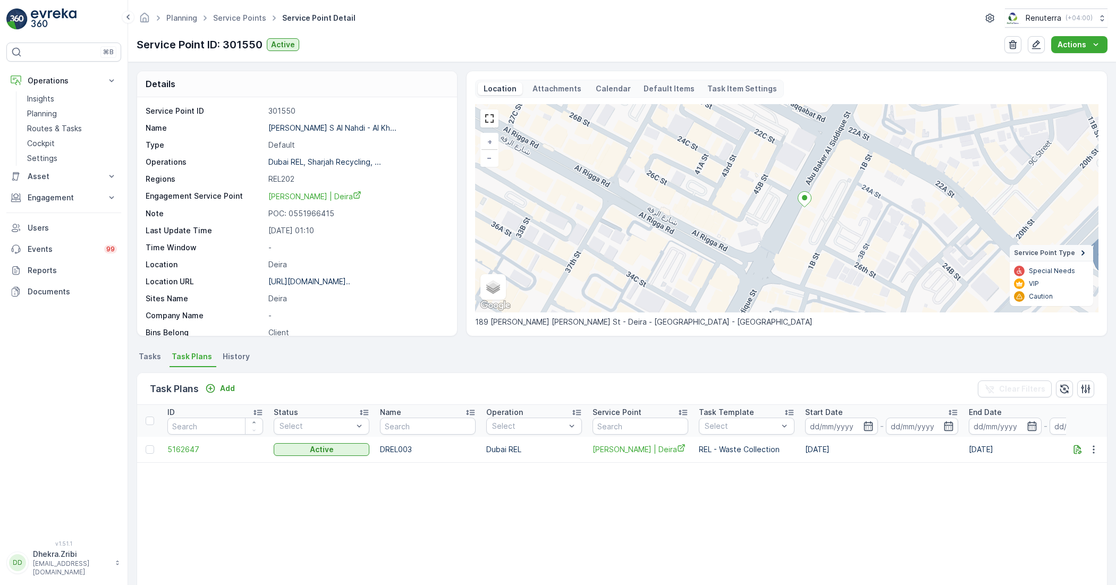
drag, startPoint x: 830, startPoint y: 206, endPoint x: 815, endPoint y: 244, distance: 40.9
click at [819, 254] on div "+ − Satellite Roadmap Terrain Hybrid Leaflet Keyboard shortcuts Map Data Map da…" at bounding box center [786, 208] width 623 height 208
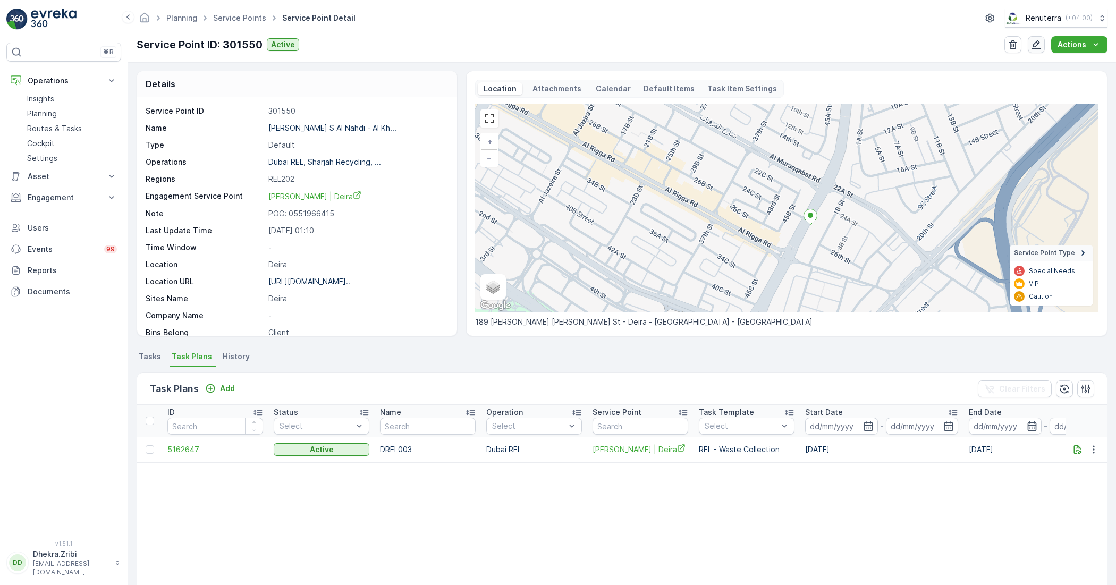
click at [1032, 48] on icon "button" at bounding box center [1036, 44] width 11 height 11
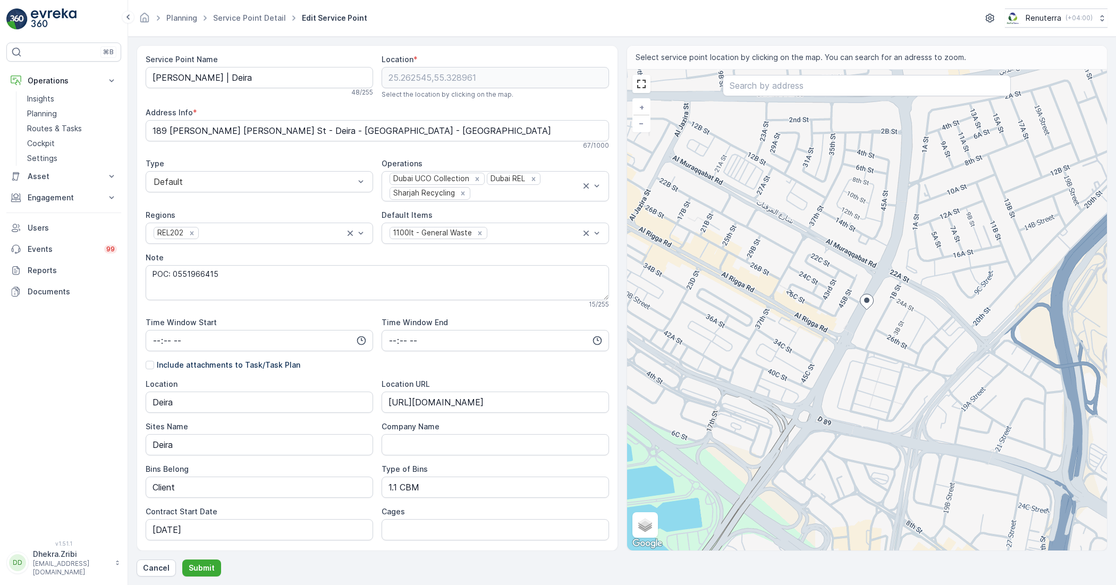
click at [865, 307] on icon at bounding box center [866, 301] width 13 height 15
click at [638, 497] on input "Satellite" at bounding box center [639, 500] width 7 height 7
radio input "true"
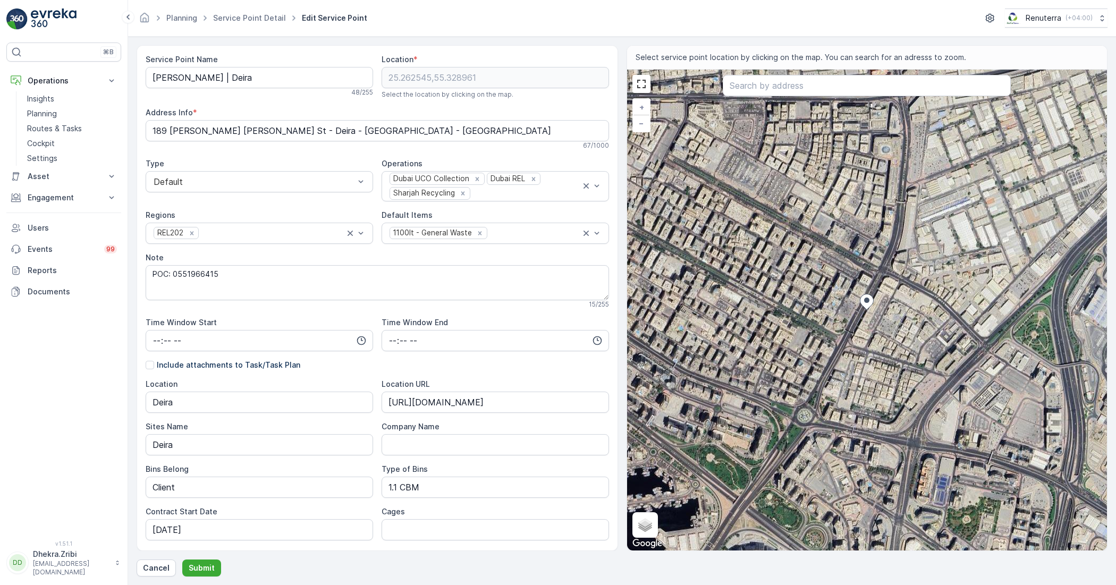
click at [866, 305] on icon at bounding box center [866, 301] width 13 height 15
click at [866, 301] on ellipse at bounding box center [866, 299] width 5 height 5
click at [640, 508] on input "Roadmap" at bounding box center [639, 509] width 7 height 7
radio input "true"
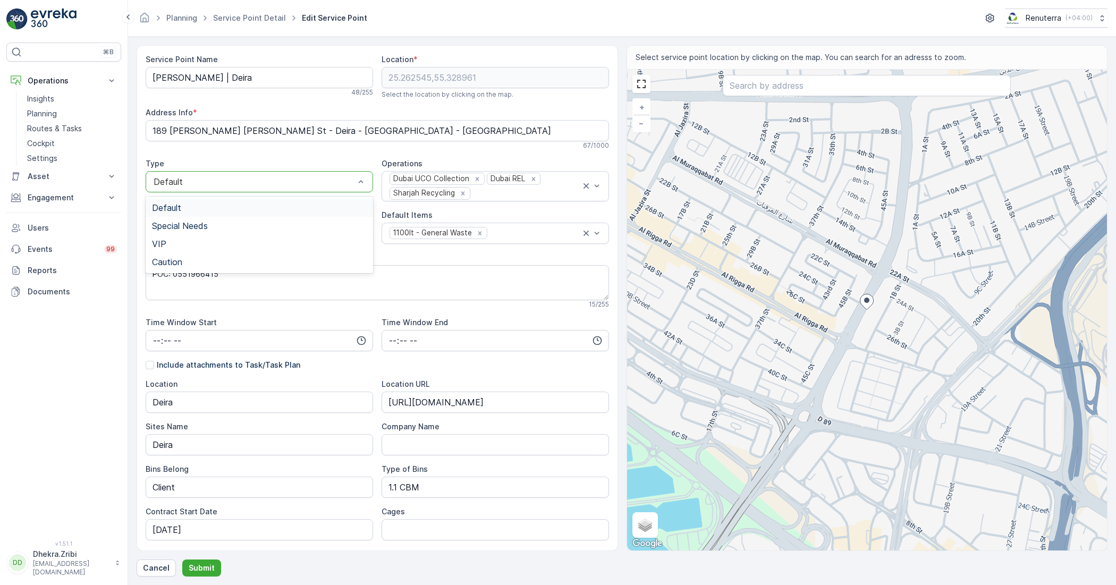
click at [303, 180] on div at bounding box center [253, 182] width 203 height 10
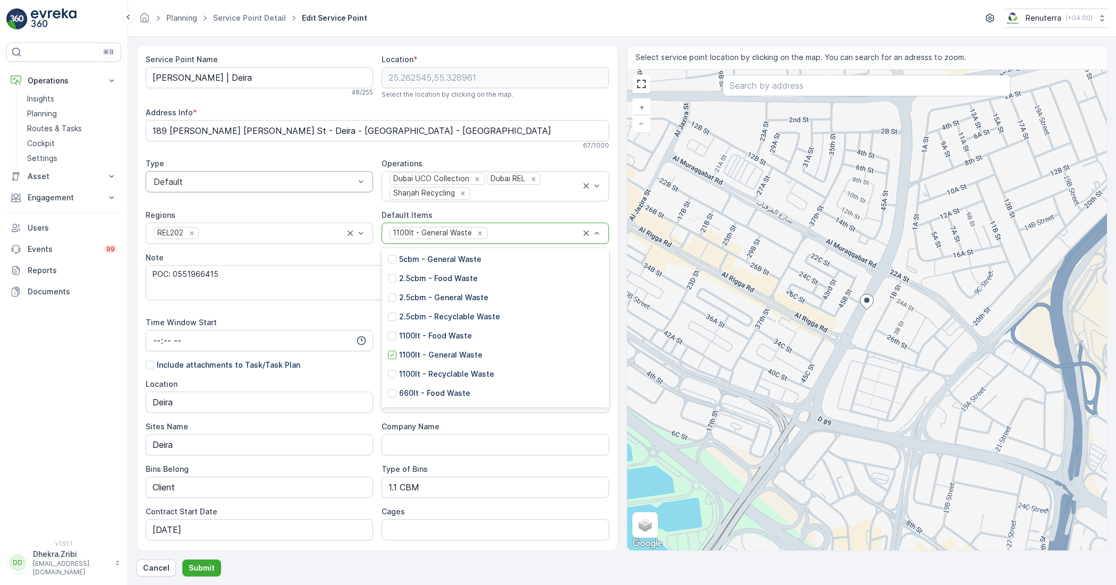
scroll to position [199, 0]
click at [530, 206] on div "Service Point Name [PERSON_NAME] - Al Khaleeg Bldg | Deira 48 / 255 Location * …" at bounding box center [377, 412] width 463 height 716
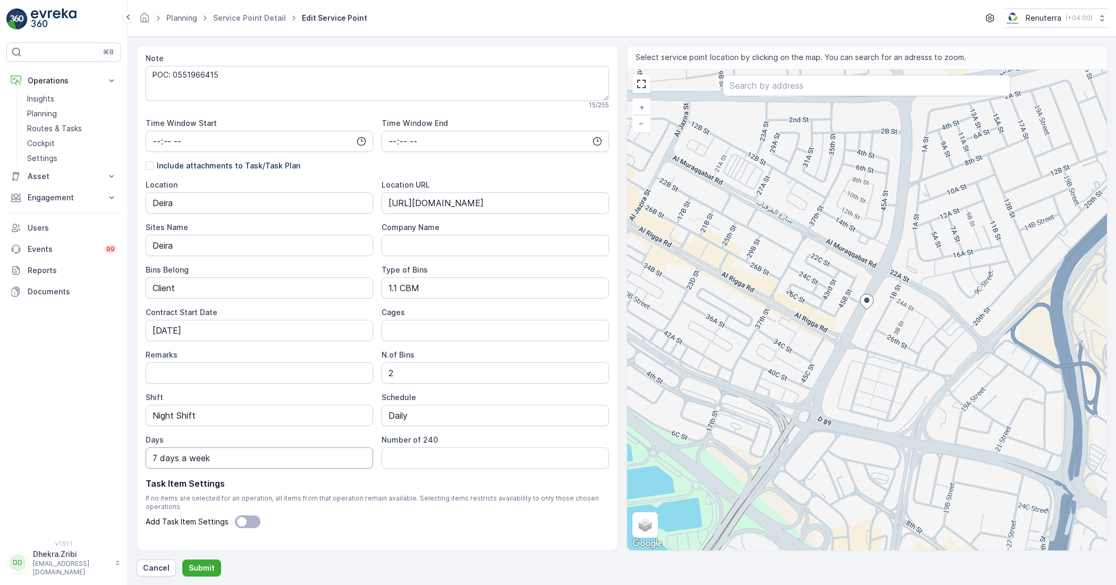
scroll to position [220, 0]
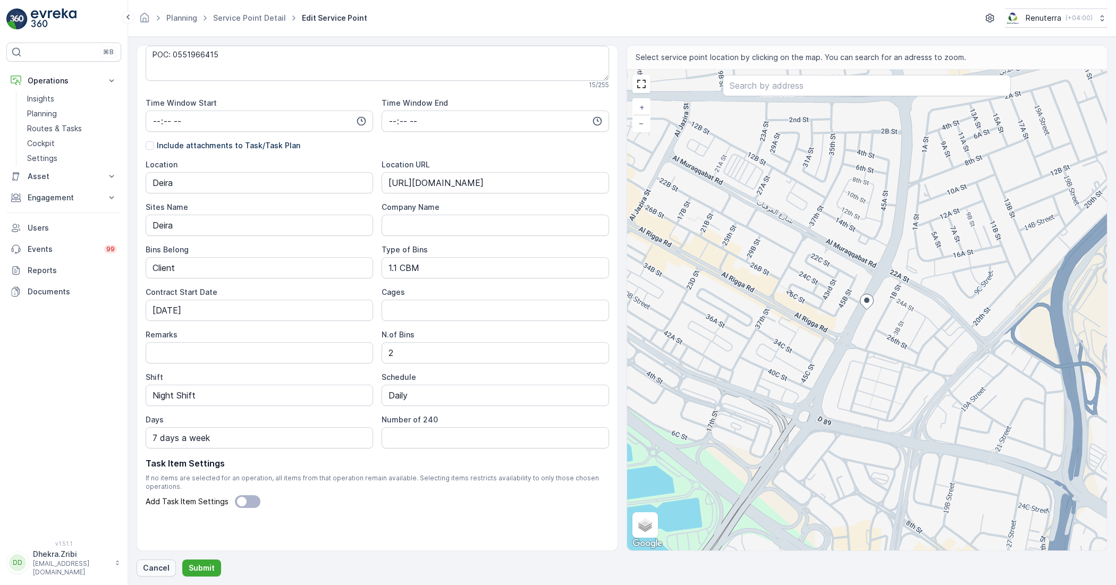
click at [154, 570] on p "Cancel" at bounding box center [156, 568] width 27 height 11
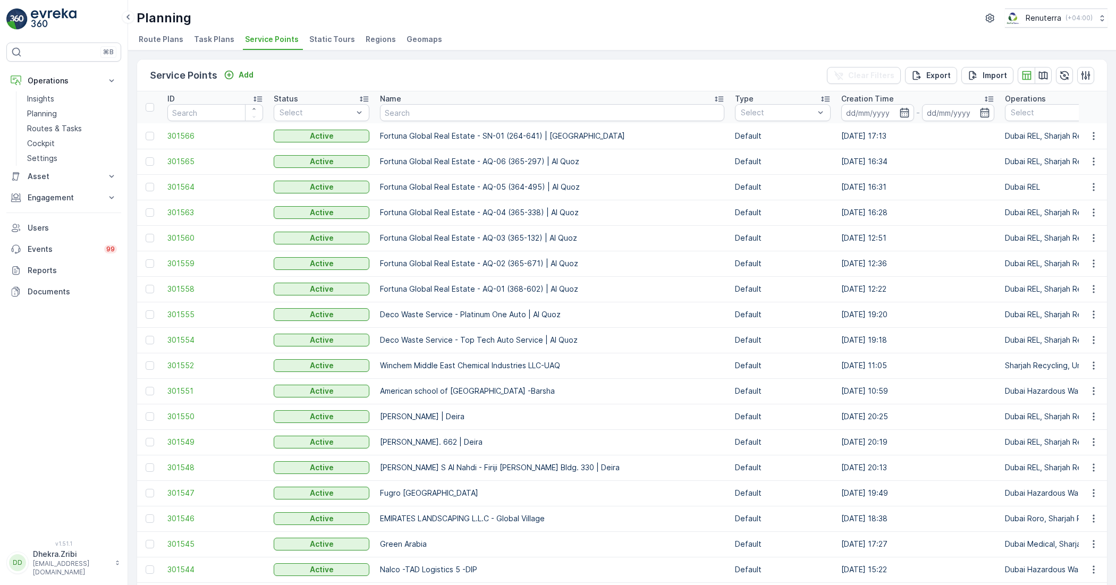
click at [199, 36] on span "Task Plans" at bounding box center [214, 39] width 40 height 11
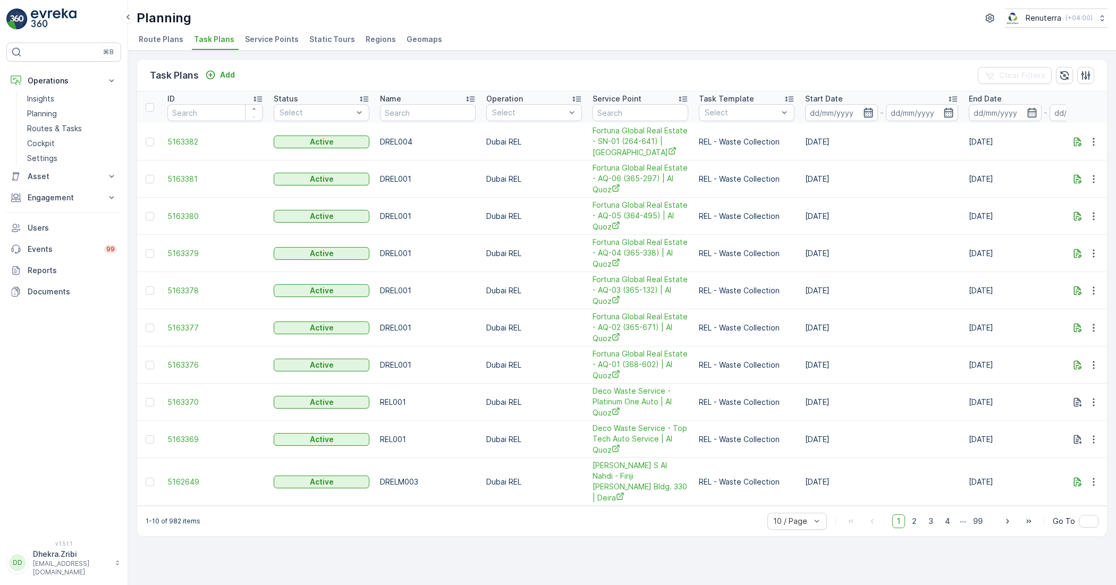
click at [872, 110] on icon "button" at bounding box center [867, 113] width 9 height 10
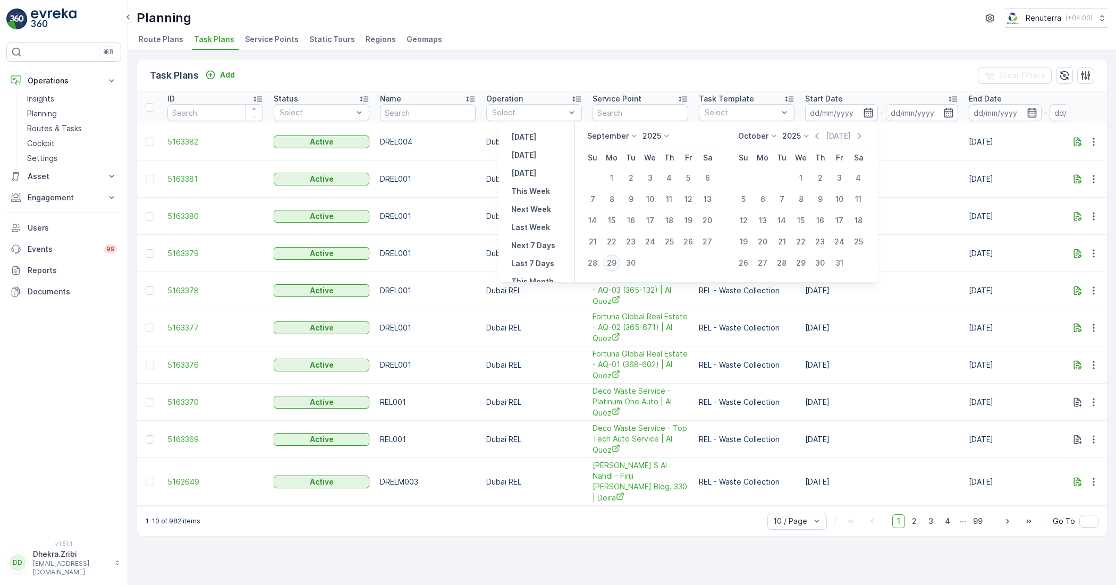
click at [611, 266] on div "29" at bounding box center [611, 262] width 17 height 17
type input "[DATE]"
click at [611, 266] on div "29" at bounding box center [611, 262] width 17 height 17
type input "[DATE]"
click at [611, 266] on div "29" at bounding box center [611, 262] width 17 height 17
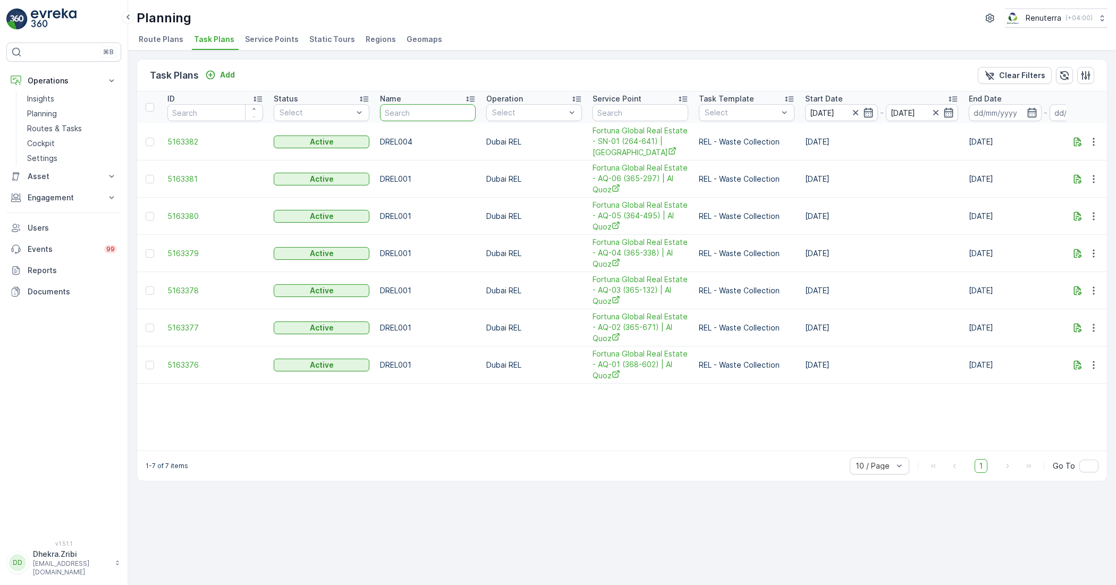
click at [411, 113] on input "text" at bounding box center [428, 112] width 96 height 17
click at [181, 144] on span "5163382" at bounding box center [215, 142] width 96 height 11
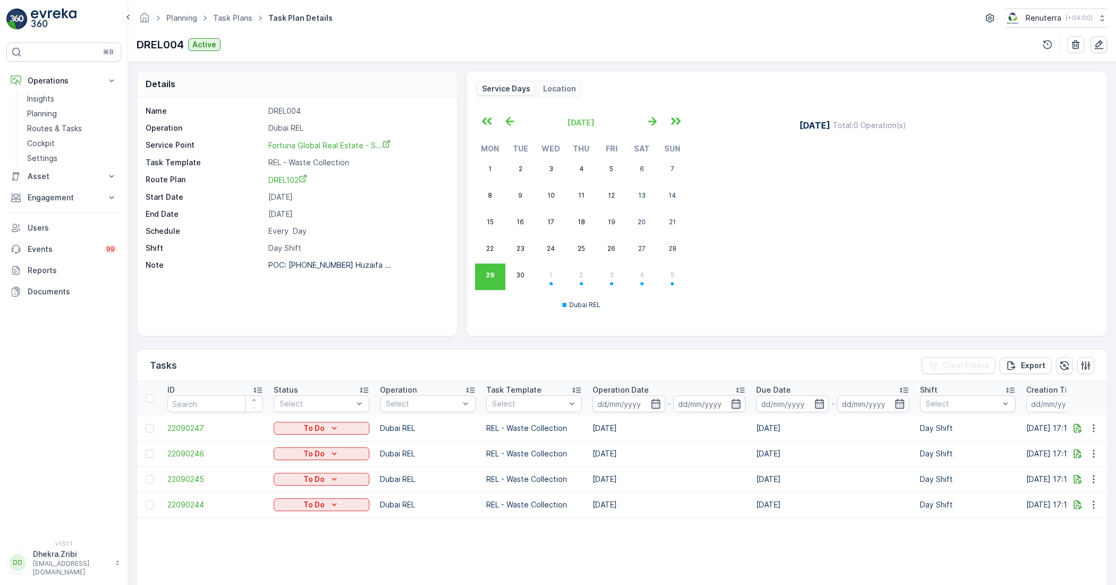
click at [1095, 41] on icon "button" at bounding box center [1098, 44] width 11 height 11
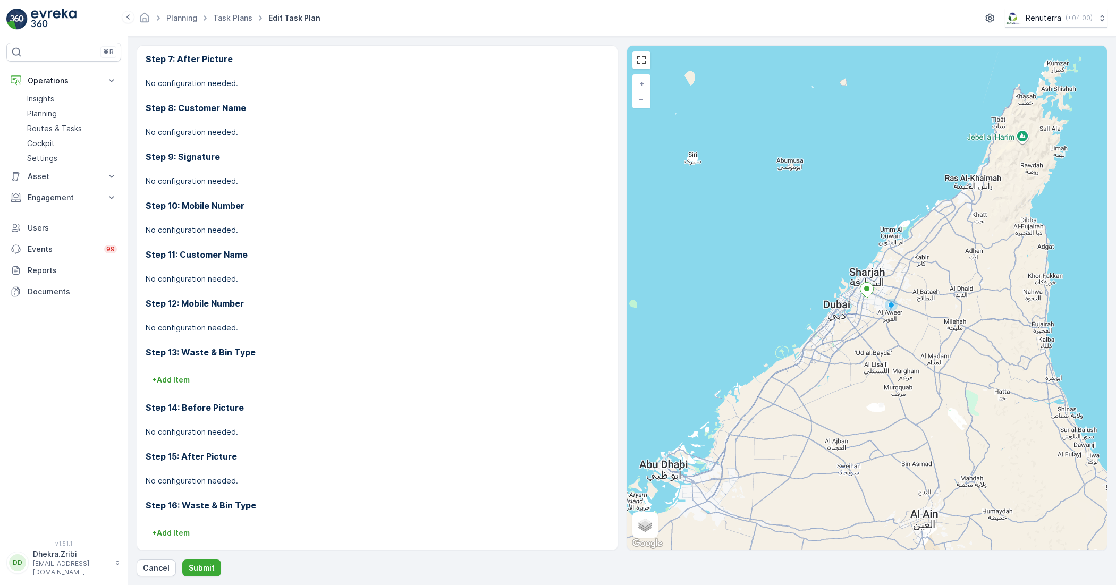
scroll to position [730, 0]
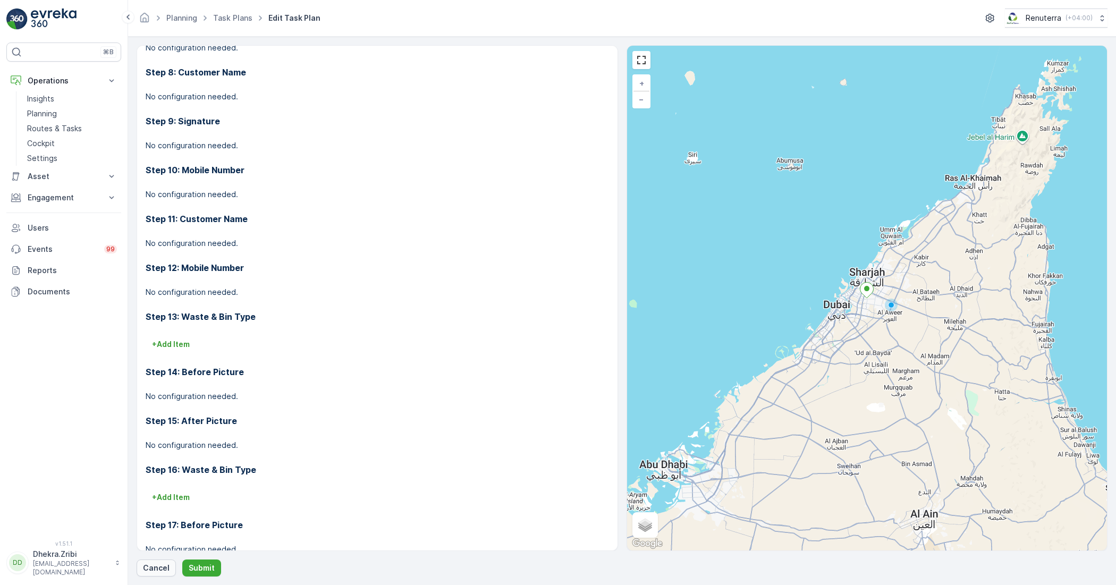
click at [157, 572] on p "Cancel" at bounding box center [156, 568] width 27 height 11
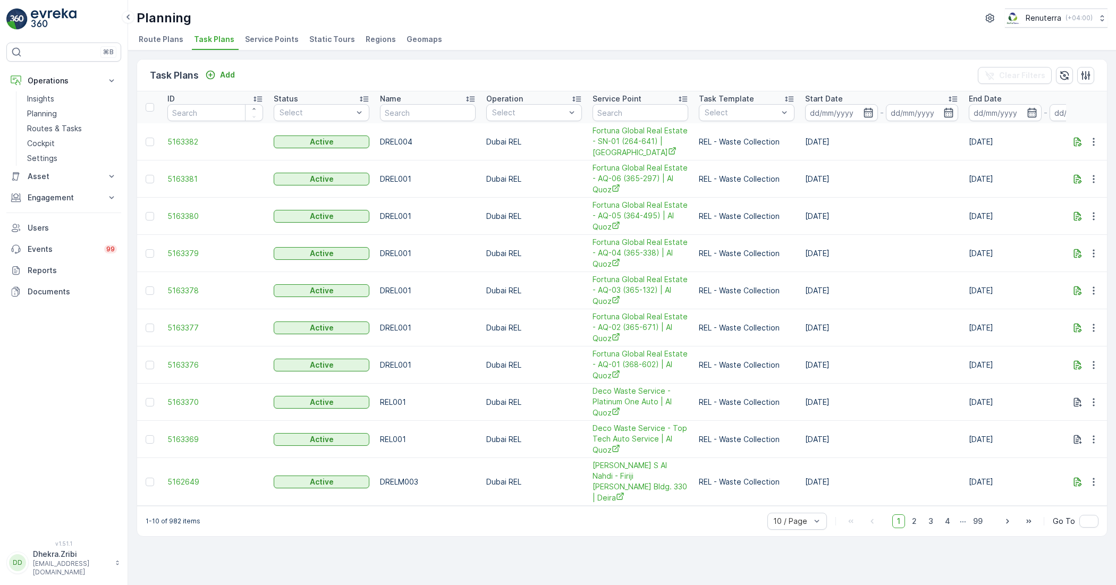
click at [256, 38] on span "Service Points" at bounding box center [272, 39] width 54 height 11
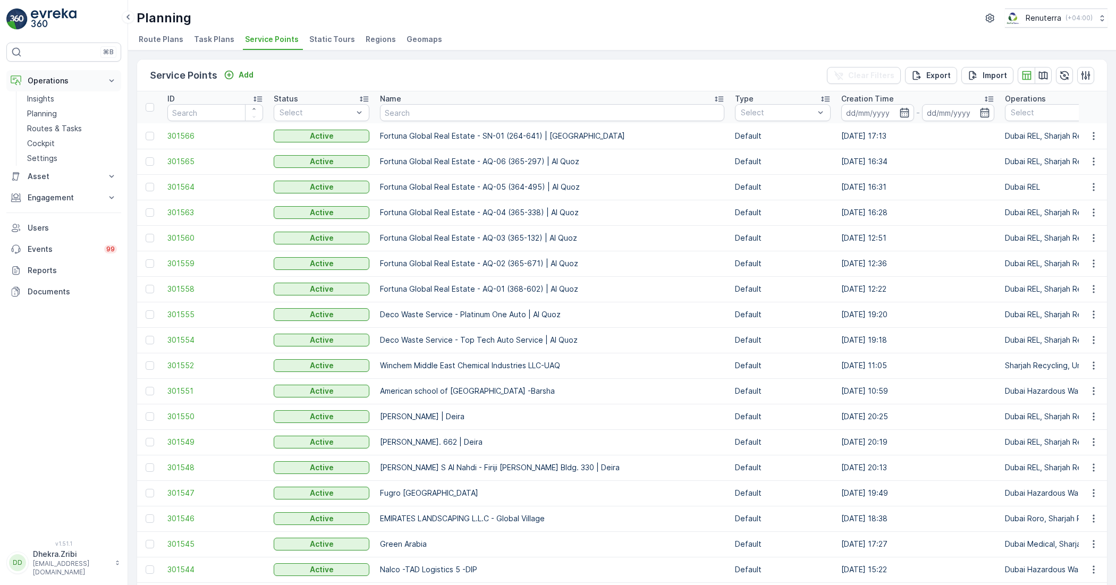
click at [112, 83] on icon at bounding box center [111, 80] width 11 height 11
click at [112, 123] on icon at bounding box center [111, 123] width 11 height 11
click at [56, 184] on p "Service Points" at bounding box center [53, 186] width 52 height 11
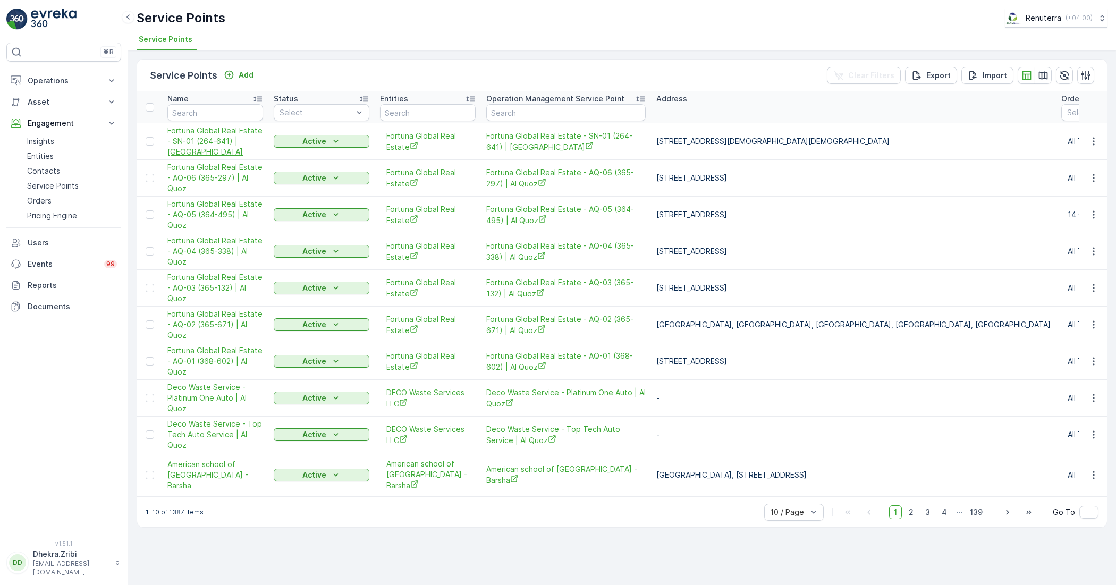
click at [227, 132] on span "Fortuna Global Real Estate - SN-01 (264-641) | [GEOGRAPHIC_DATA]" at bounding box center [215, 141] width 96 height 32
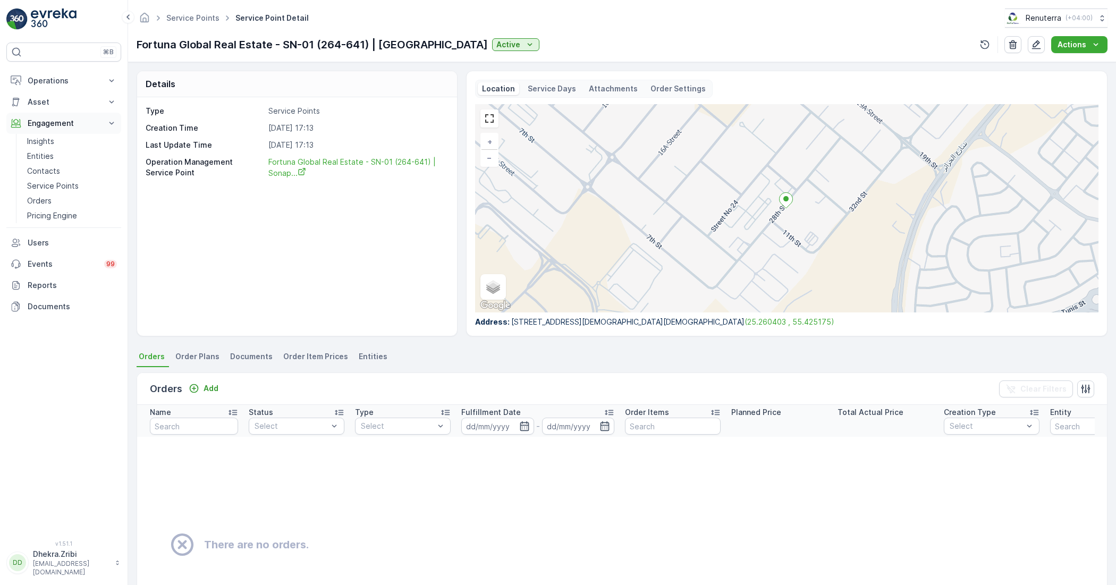
click at [112, 124] on icon at bounding box center [111, 123] width 5 height 3
click at [113, 86] on icon at bounding box center [111, 80] width 11 height 11
click at [105, 129] on link "Routes & Tasks" at bounding box center [72, 128] width 98 height 15
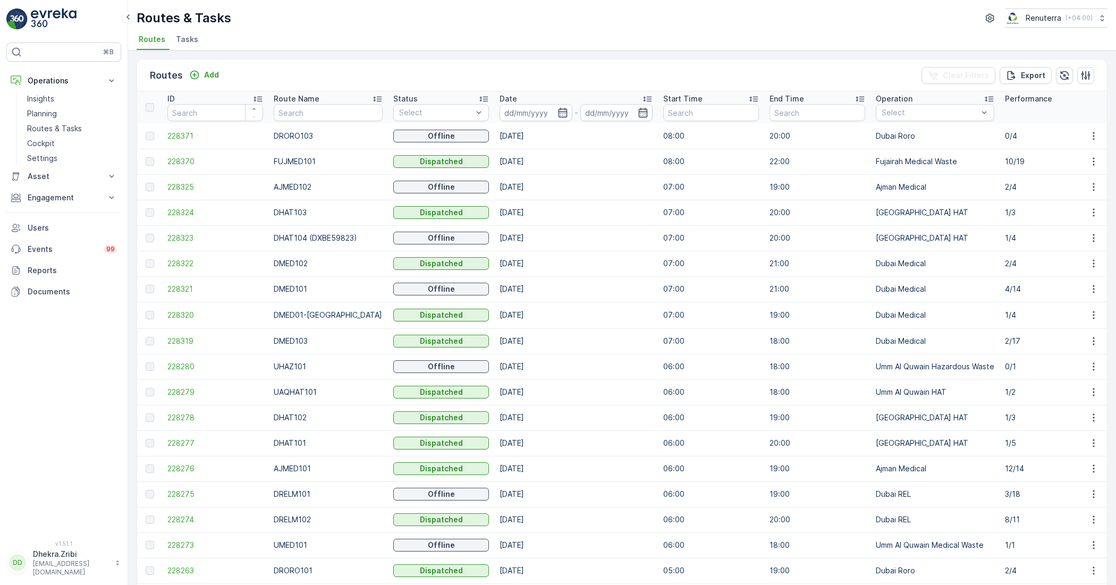
click at [307, 133] on p "DRORO103" at bounding box center [328, 136] width 109 height 11
click at [173, 139] on span "228371" at bounding box center [215, 136] width 96 height 11
click at [541, 113] on input at bounding box center [535, 112] width 73 height 17
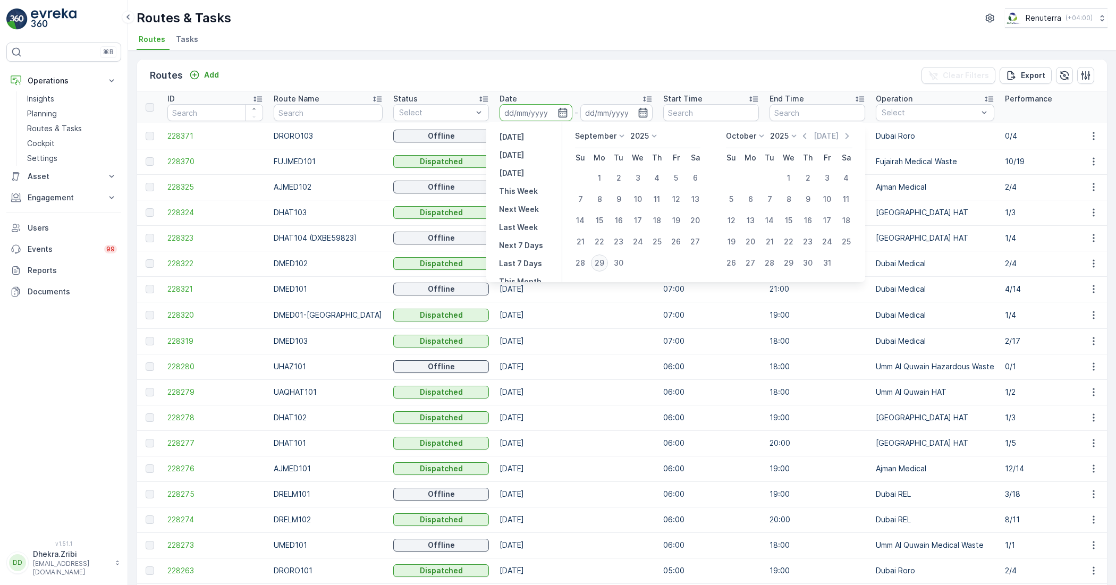
click at [599, 262] on div "29" at bounding box center [599, 262] width 17 height 17
type input "[DATE]"
click at [599, 262] on div "29" at bounding box center [599, 262] width 17 height 17
type input "[DATE]"
click at [599, 262] on td "[DATE]" at bounding box center [576, 263] width 164 height 25
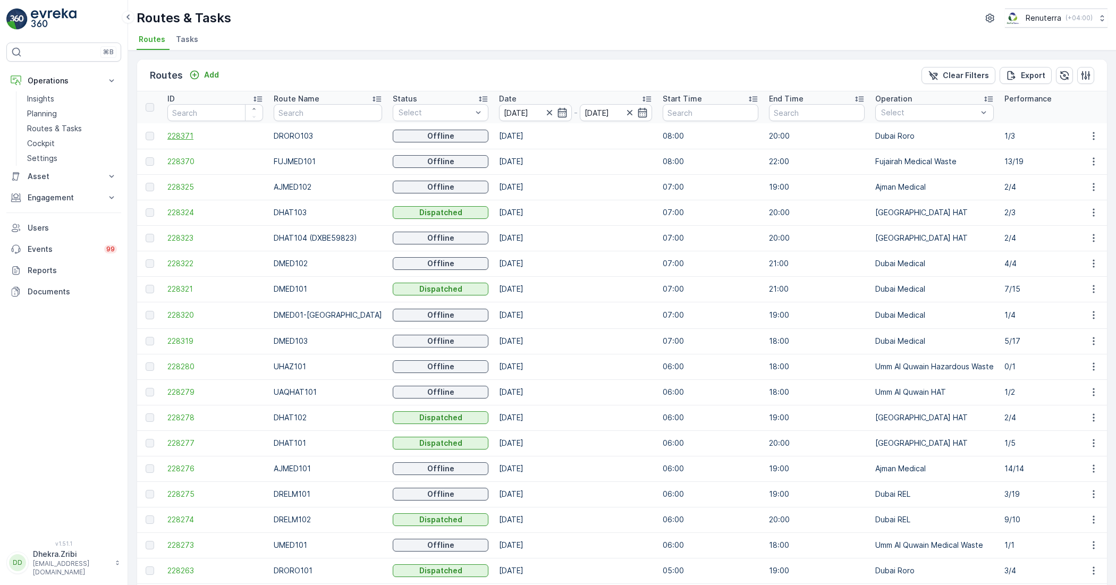
click at [190, 138] on span "228371" at bounding box center [215, 136] width 96 height 11
click at [305, 115] on input "text" at bounding box center [328, 112] width 108 height 17
type input "RORO"
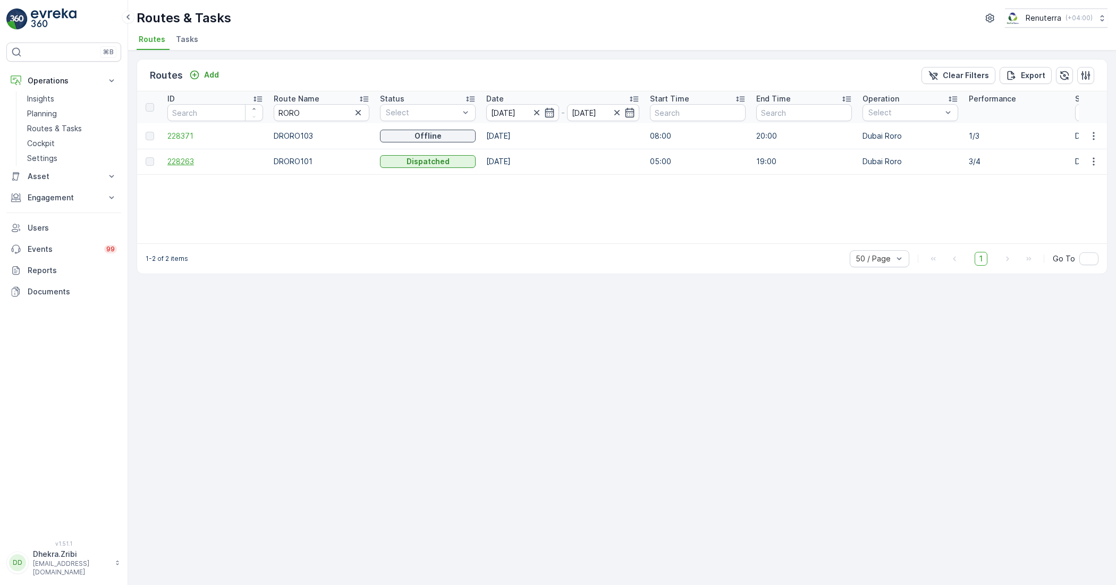
click at [176, 162] on span "228263" at bounding box center [215, 161] width 96 height 11
click at [355, 112] on icon "button" at bounding box center [358, 112] width 11 height 11
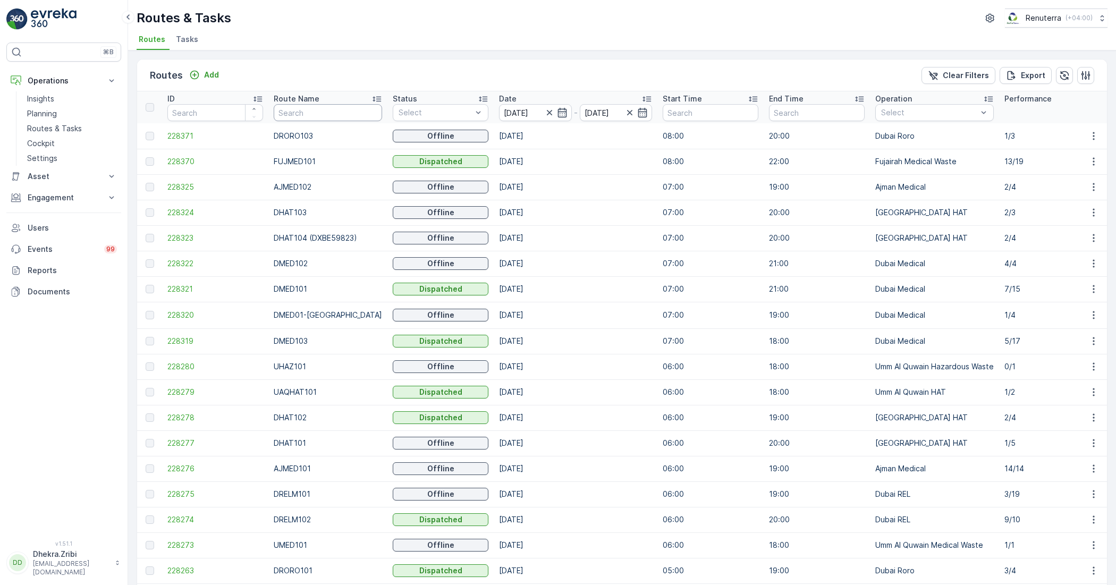
click at [301, 113] on input "text" at bounding box center [328, 112] width 108 height 17
type input "HAT"
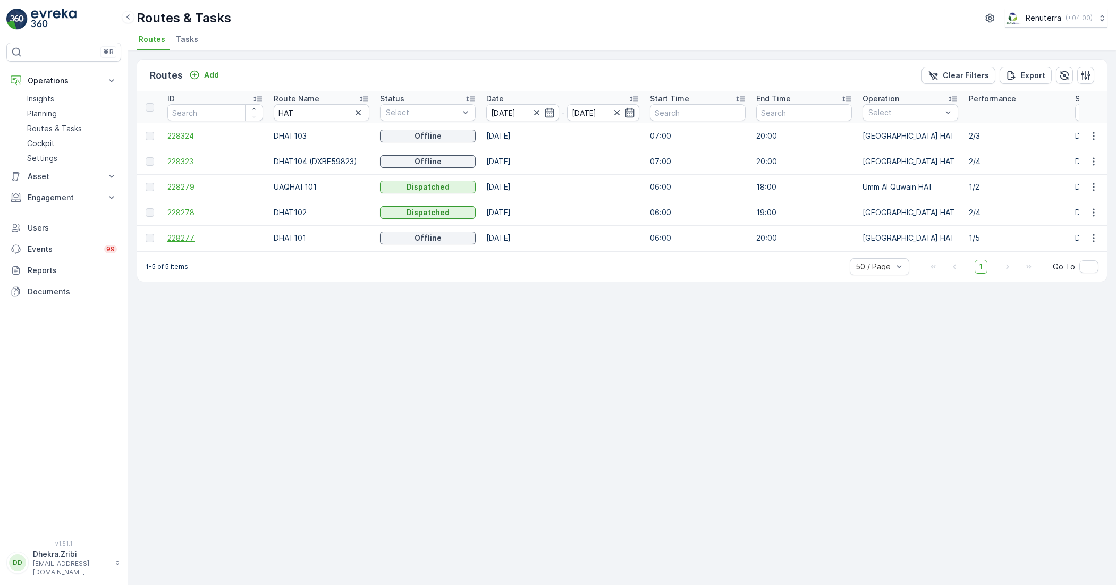
click at [184, 237] on span "228277" at bounding box center [215, 238] width 96 height 11
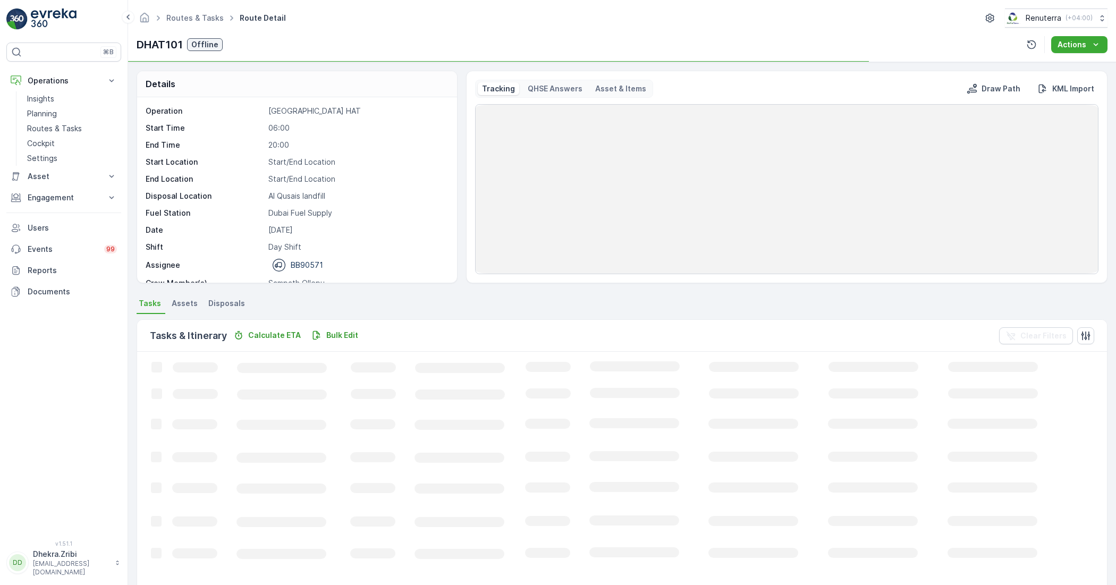
scroll to position [33, 0]
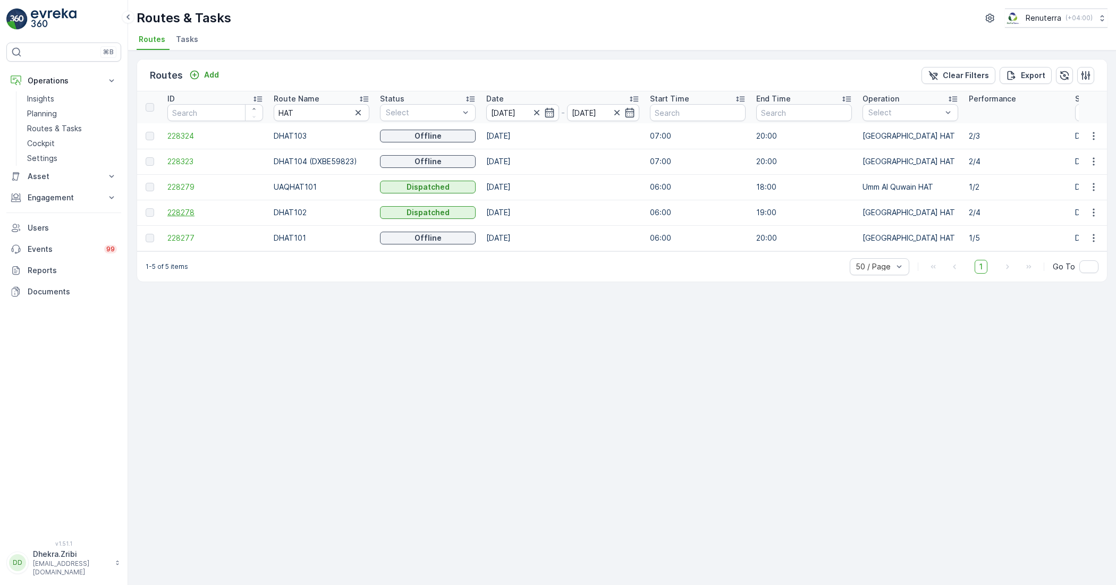
click at [197, 212] on span "228278" at bounding box center [215, 212] width 96 height 11
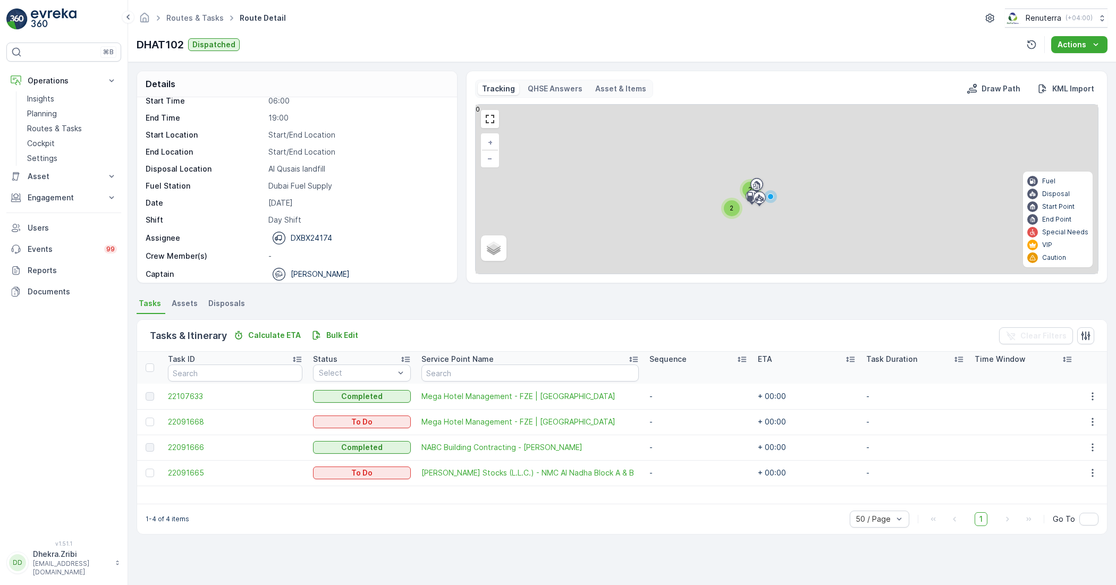
scroll to position [33, 0]
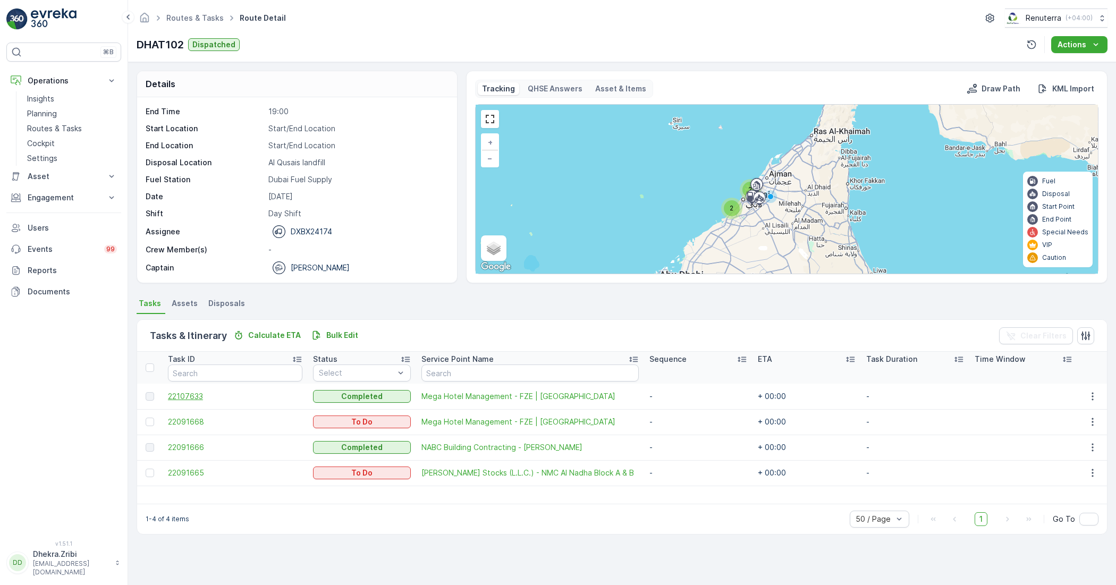
click at [197, 394] on span "22107633" at bounding box center [235, 396] width 134 height 11
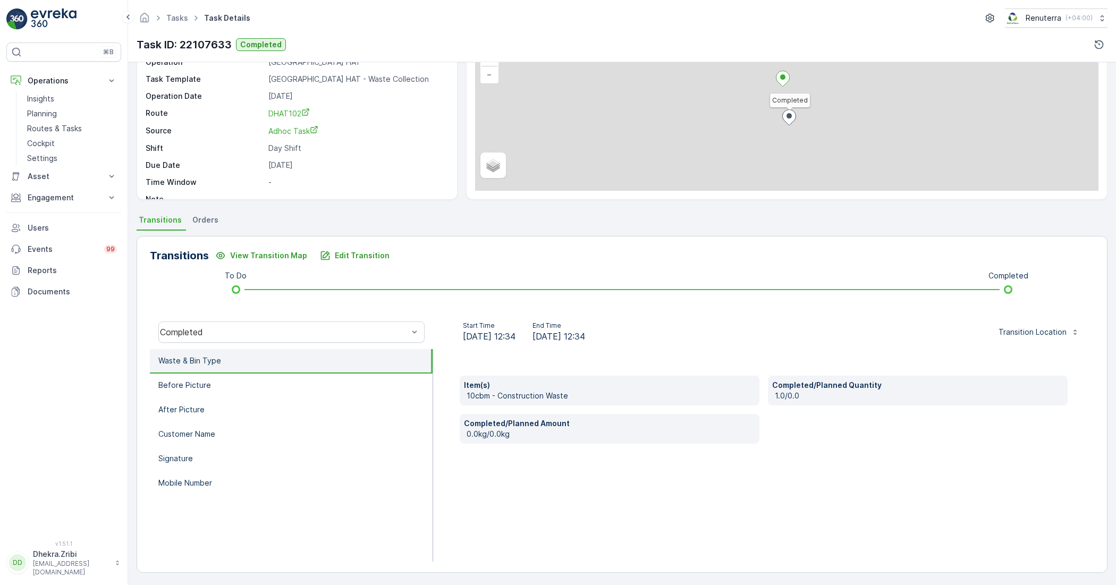
scroll to position [85, 0]
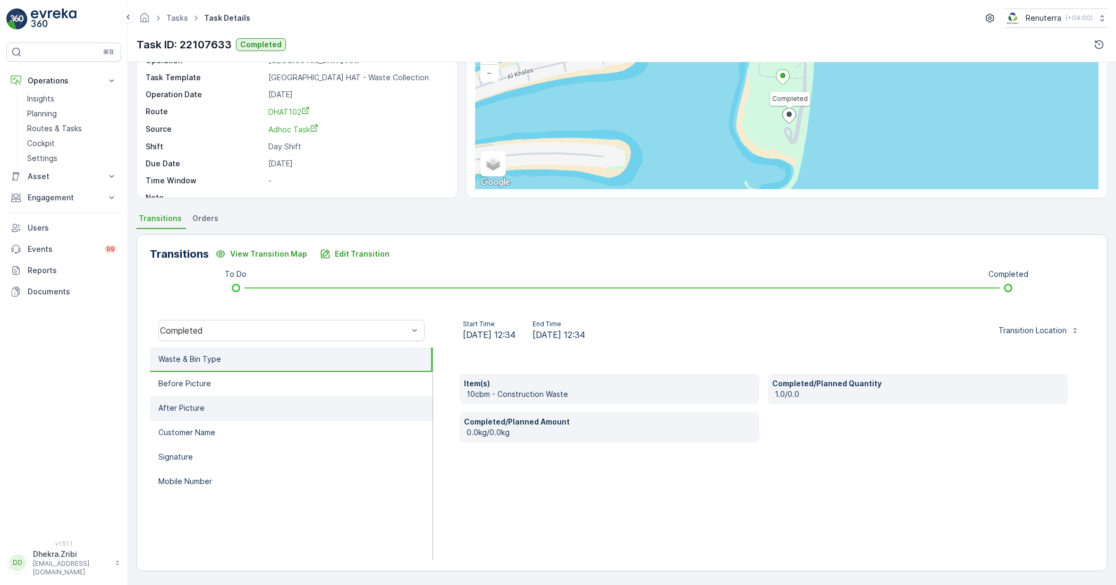
click at [237, 412] on li "After Picture" at bounding box center [291, 408] width 283 height 24
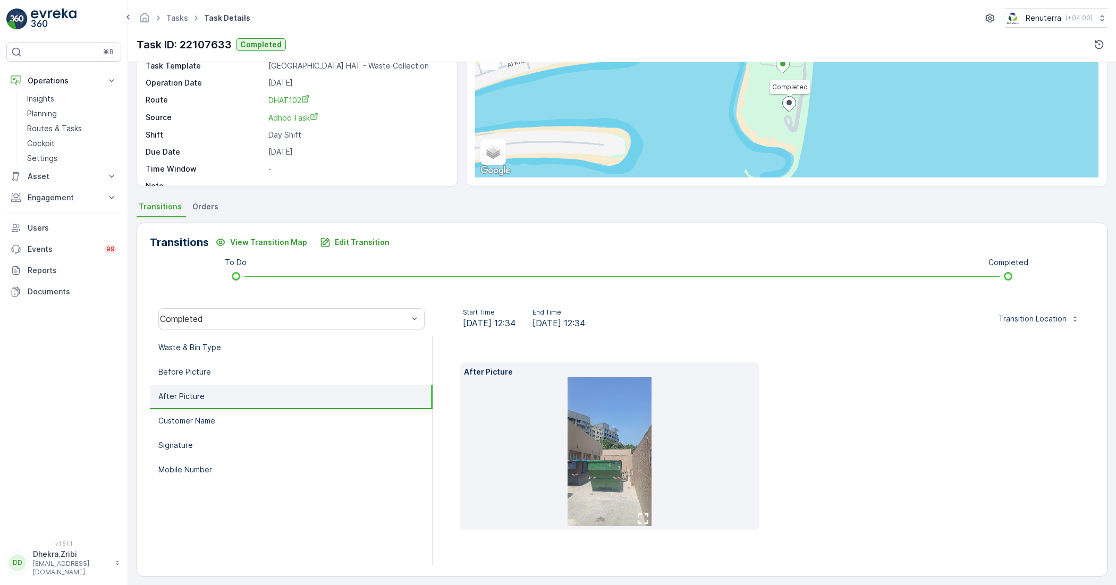
scroll to position [101, 0]
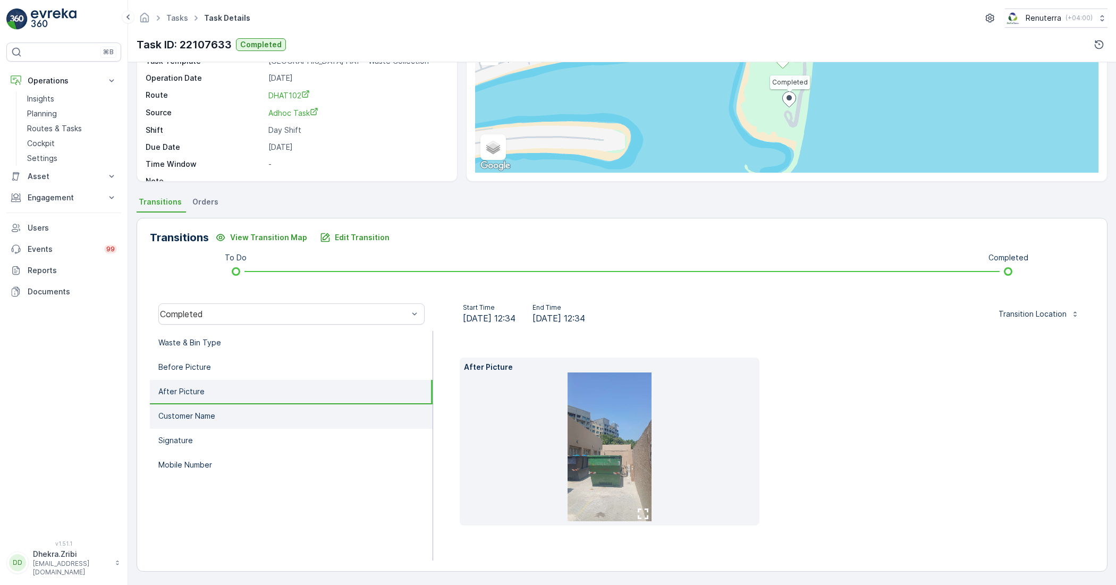
click at [166, 413] on p "Customer Name" at bounding box center [186, 416] width 57 height 11
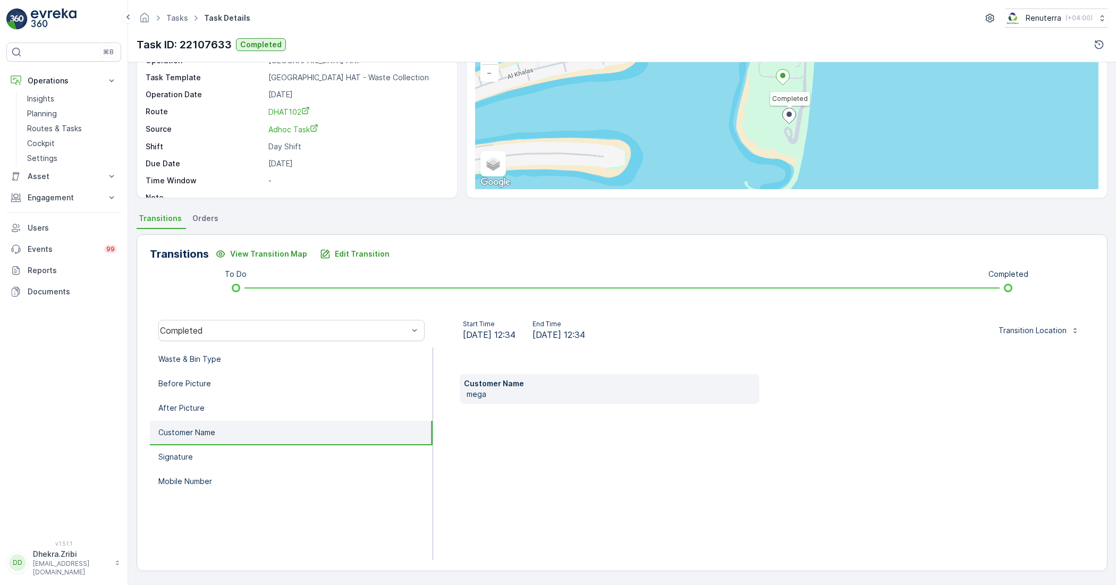
scroll to position [85, 0]
click at [208, 386] on li "Before Picture" at bounding box center [291, 384] width 283 height 24
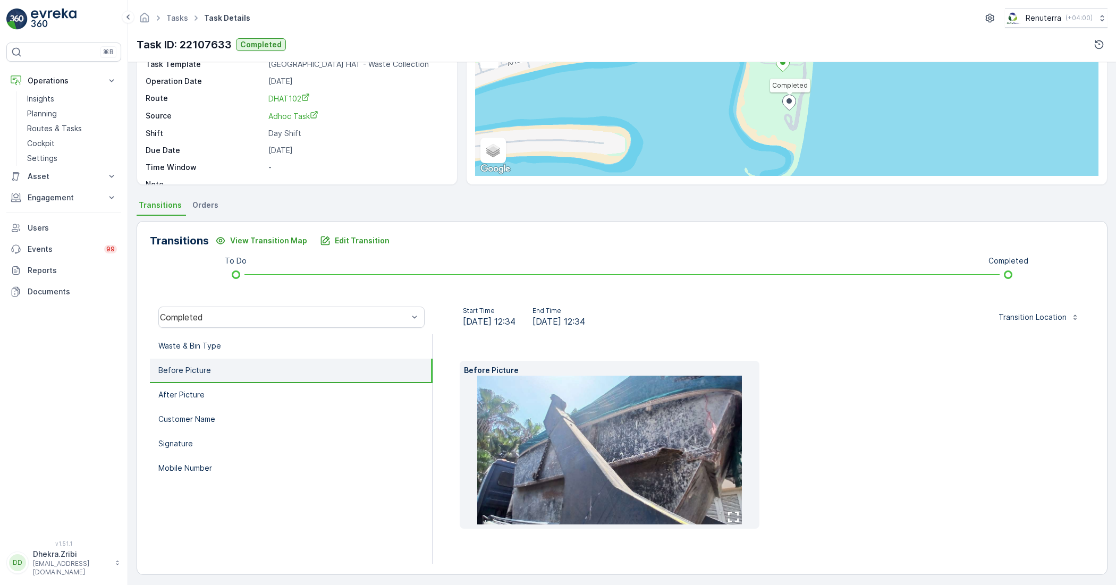
scroll to position [101, 0]
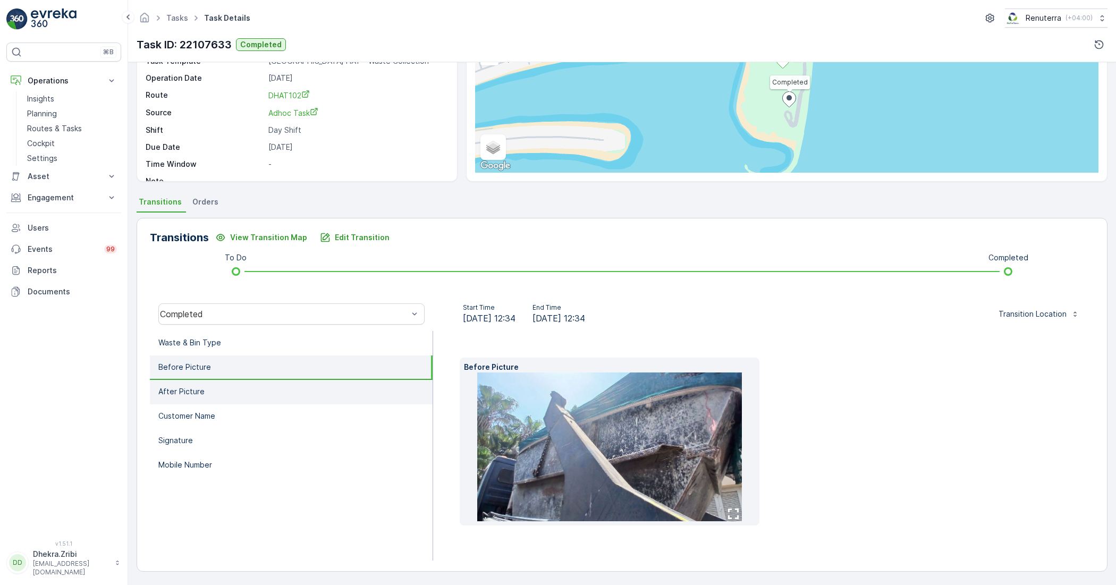
click at [169, 396] on li "After Picture" at bounding box center [291, 392] width 283 height 24
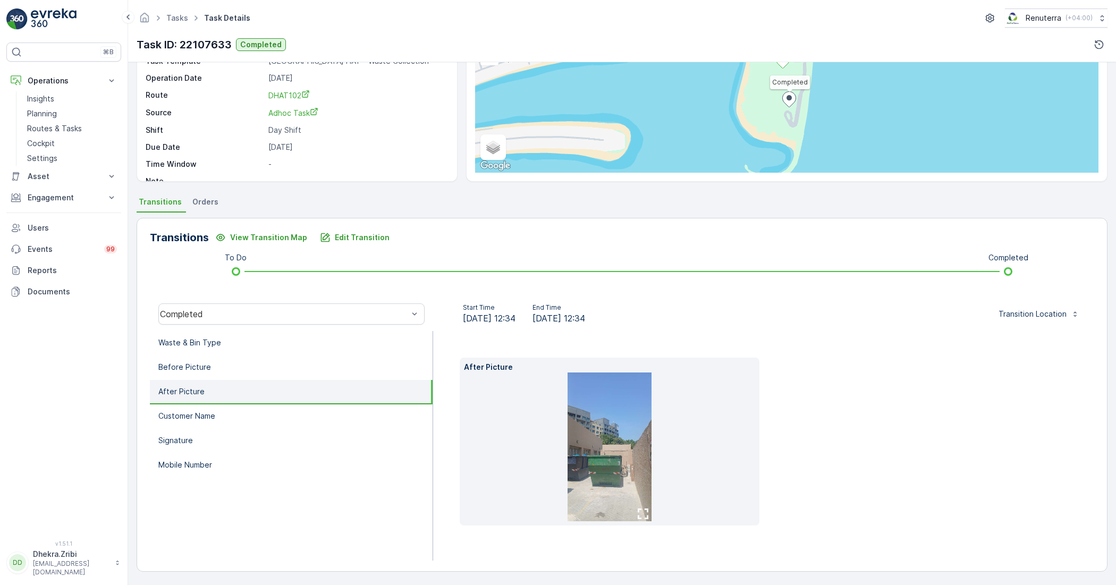
click at [863, 325] on div "Start Time [DATE] 12:34 End Time [DATE] 12:34 Transition Location" at bounding box center [763, 314] width 661 height 34
click at [265, 341] on li "Waste & Bin Type" at bounding box center [291, 343] width 283 height 24
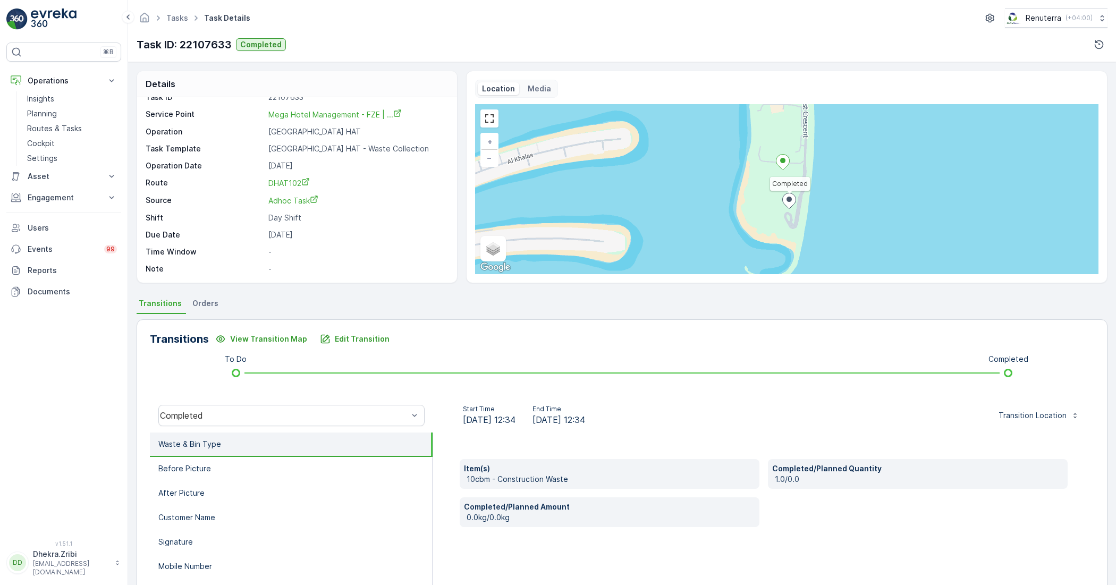
scroll to position [0, 0]
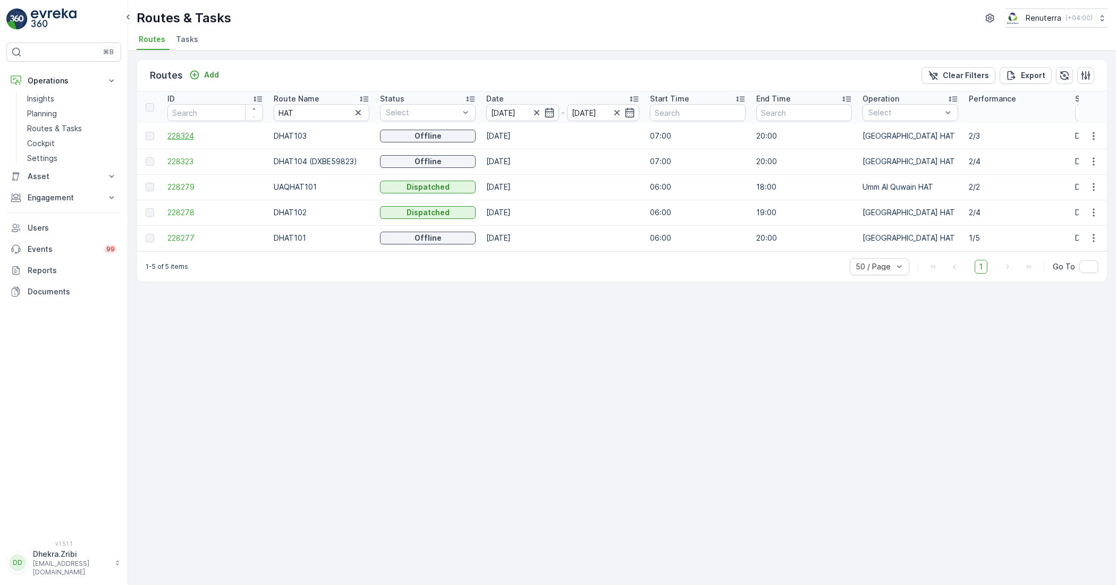
click at [184, 139] on span "228324" at bounding box center [215, 136] width 96 height 11
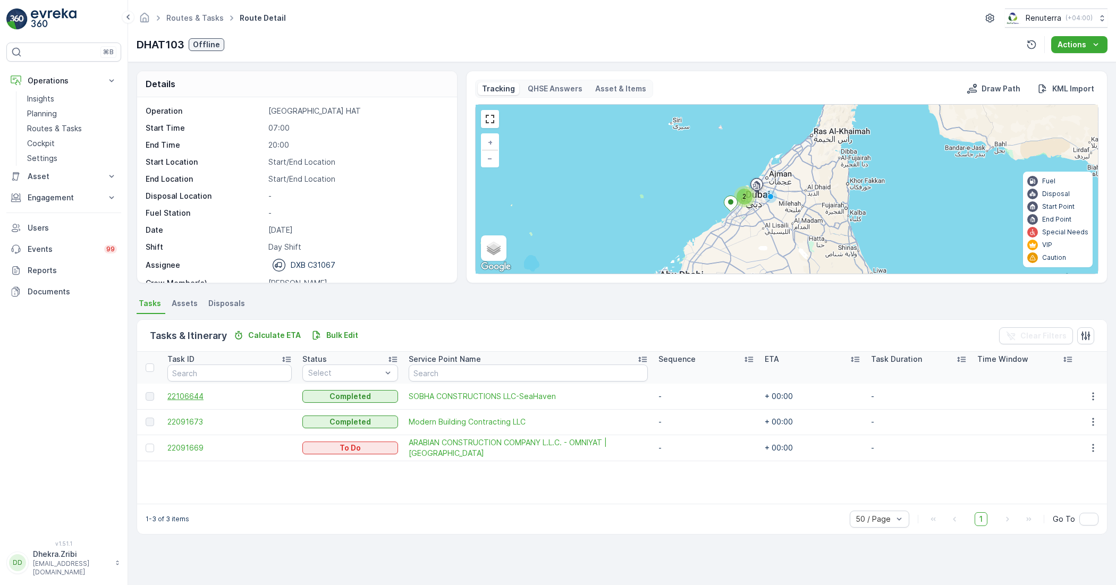
click at [187, 392] on span "22106644" at bounding box center [229, 396] width 124 height 11
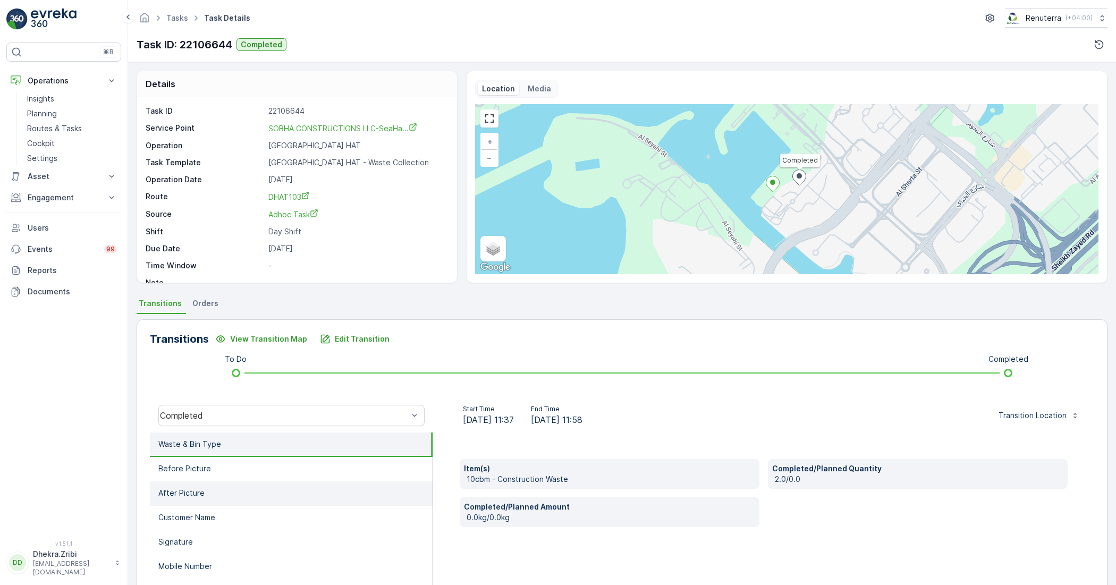
click at [274, 497] on li "After Picture" at bounding box center [291, 493] width 283 height 24
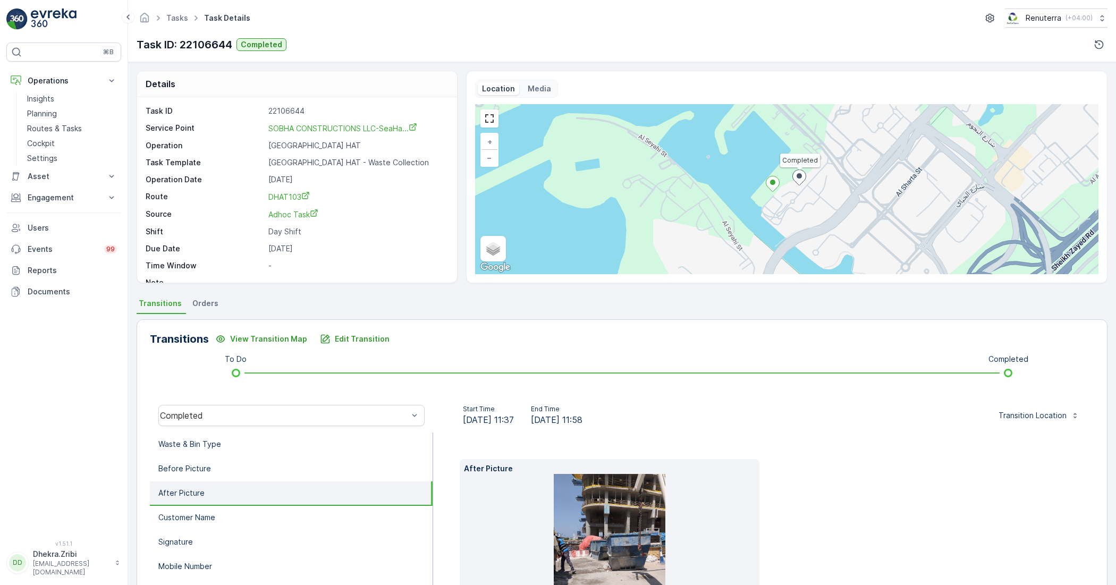
scroll to position [101, 0]
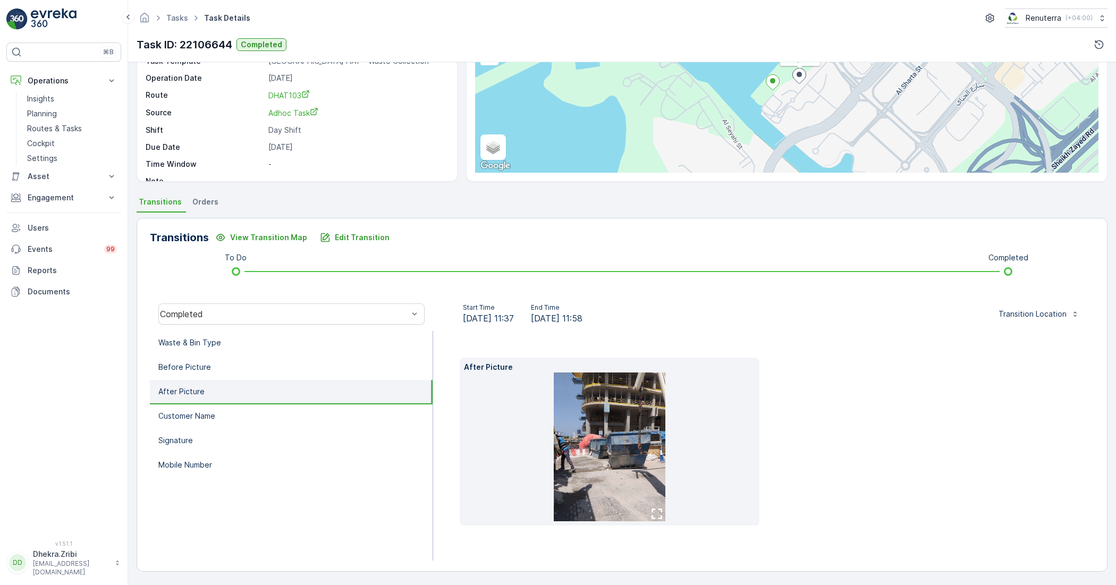
click at [655, 511] on icon "button" at bounding box center [656, 513] width 11 height 11
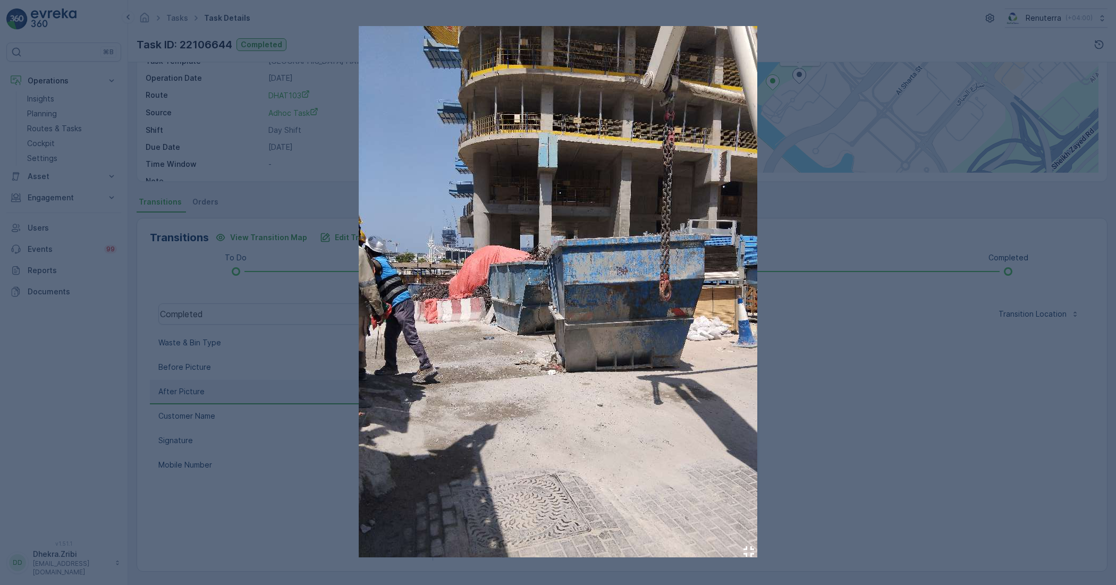
click at [877, 421] on div at bounding box center [558, 292] width 1116 height 585
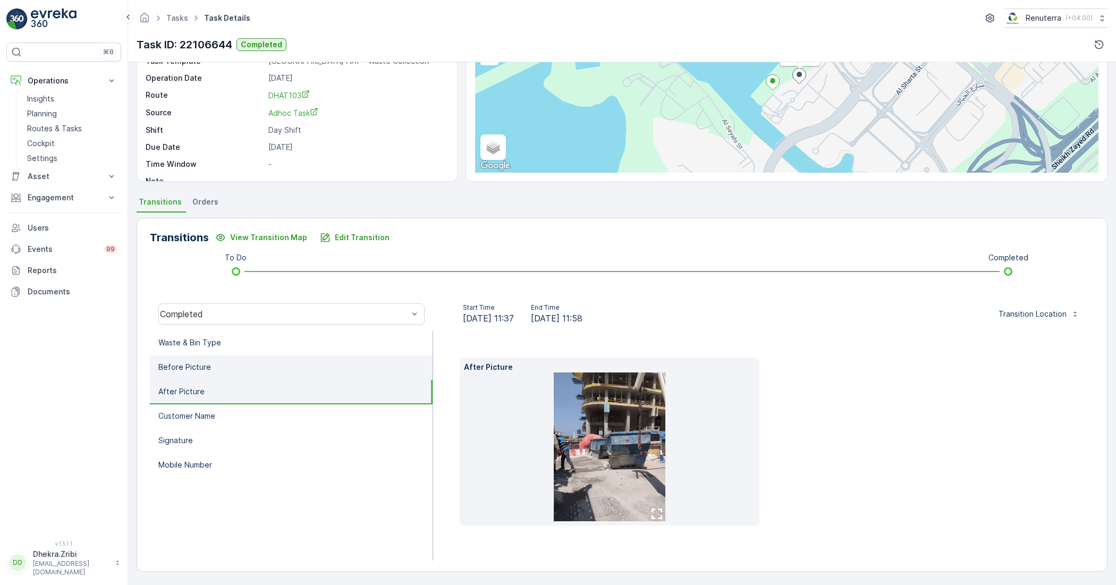
click at [207, 365] on p "Before Picture" at bounding box center [184, 367] width 53 height 11
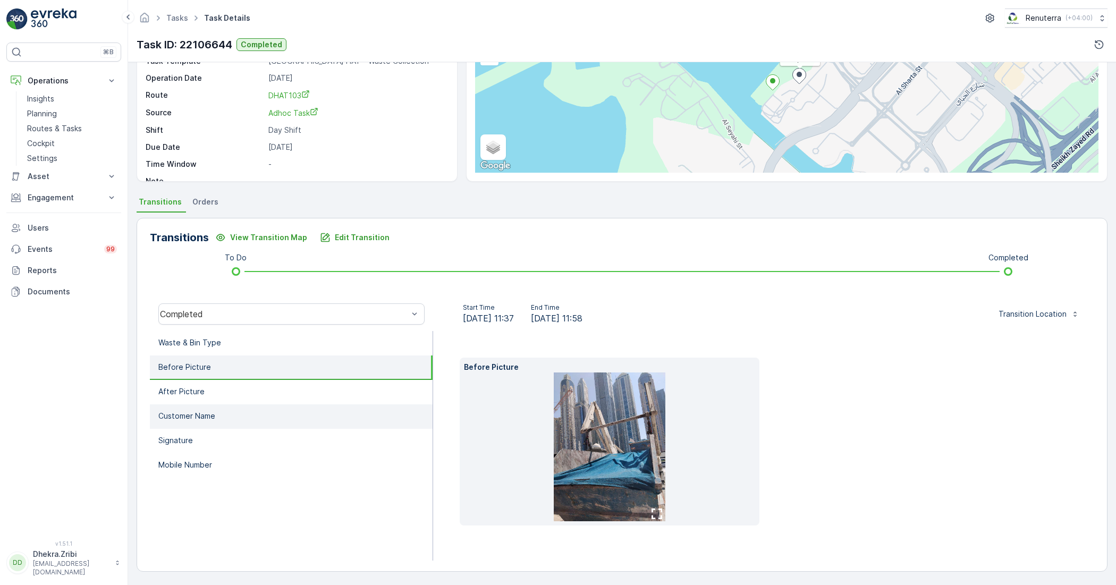
scroll to position [85, 0]
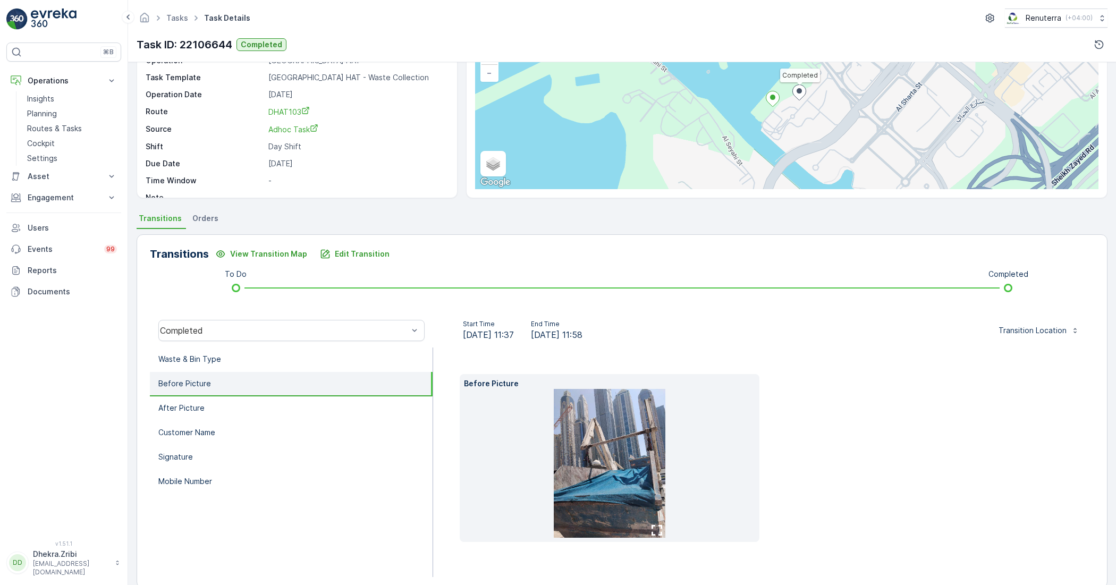
click at [655, 526] on icon "button" at bounding box center [656, 530] width 11 height 11
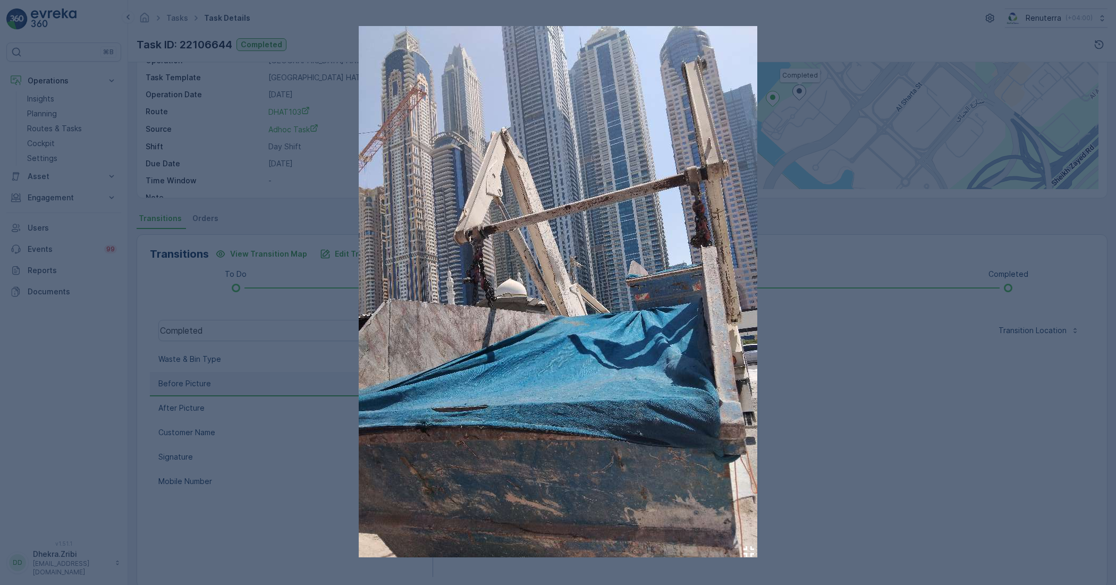
click at [858, 371] on div at bounding box center [558, 292] width 1116 height 585
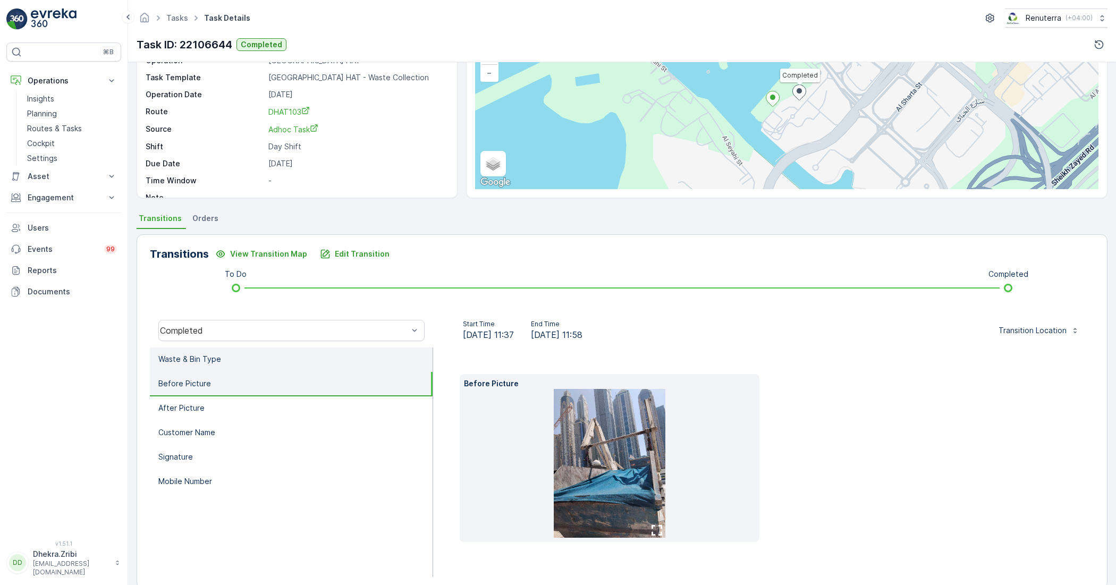
click at [321, 362] on li "Waste & Bin Type" at bounding box center [291, 359] width 283 height 24
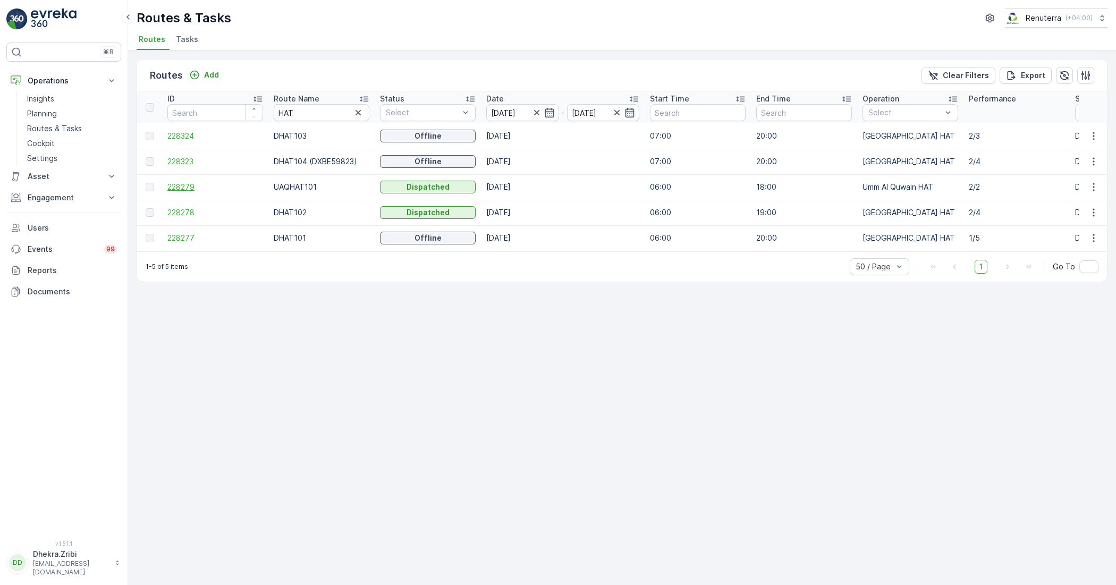
click at [183, 183] on span "228279" at bounding box center [215, 187] width 96 height 11
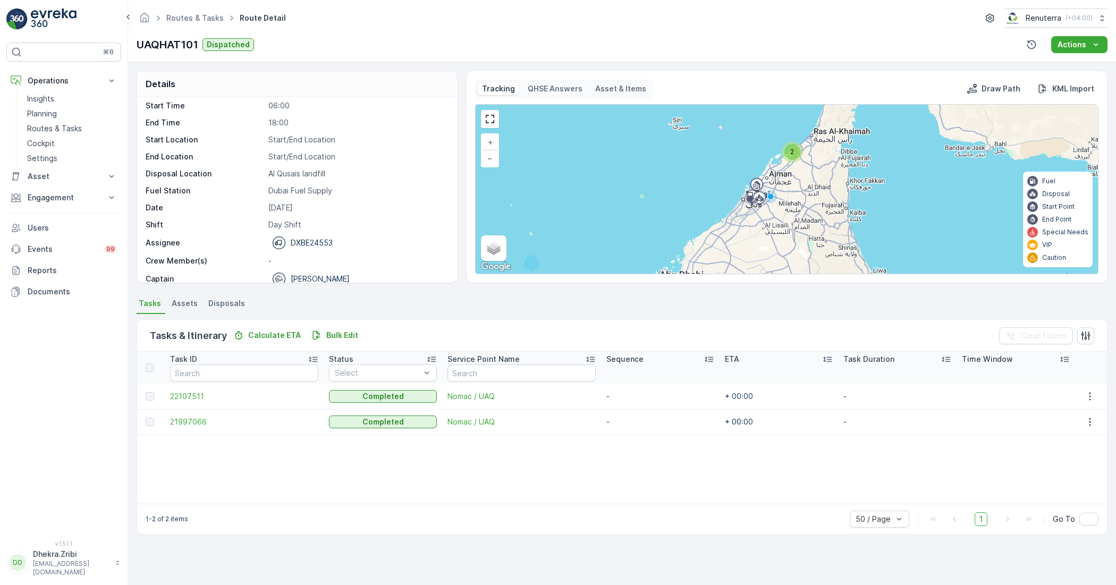
scroll to position [33, 0]
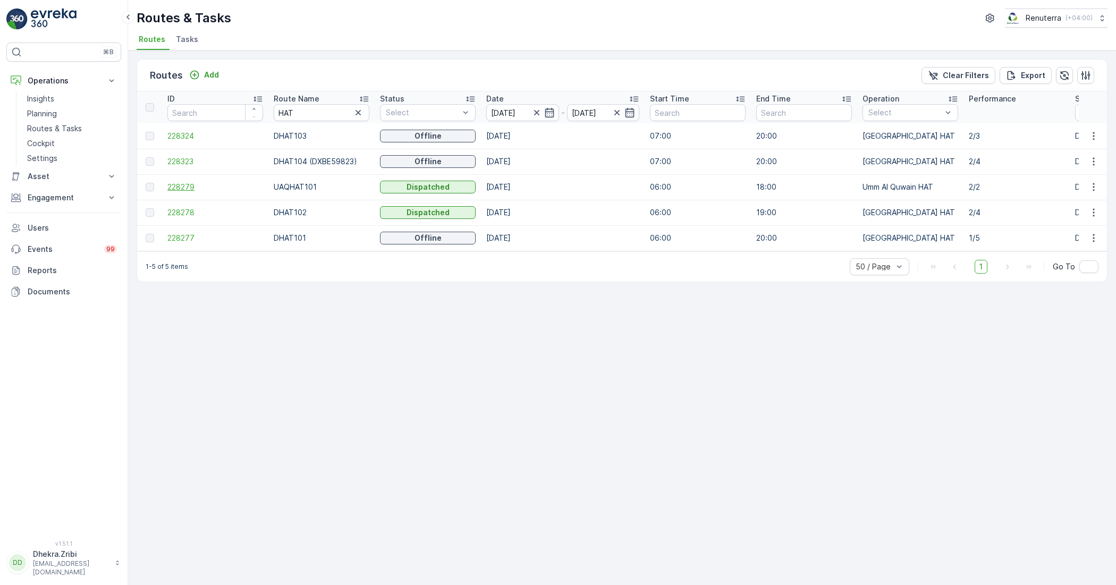
click at [186, 187] on span "228279" at bounding box center [215, 187] width 96 height 11
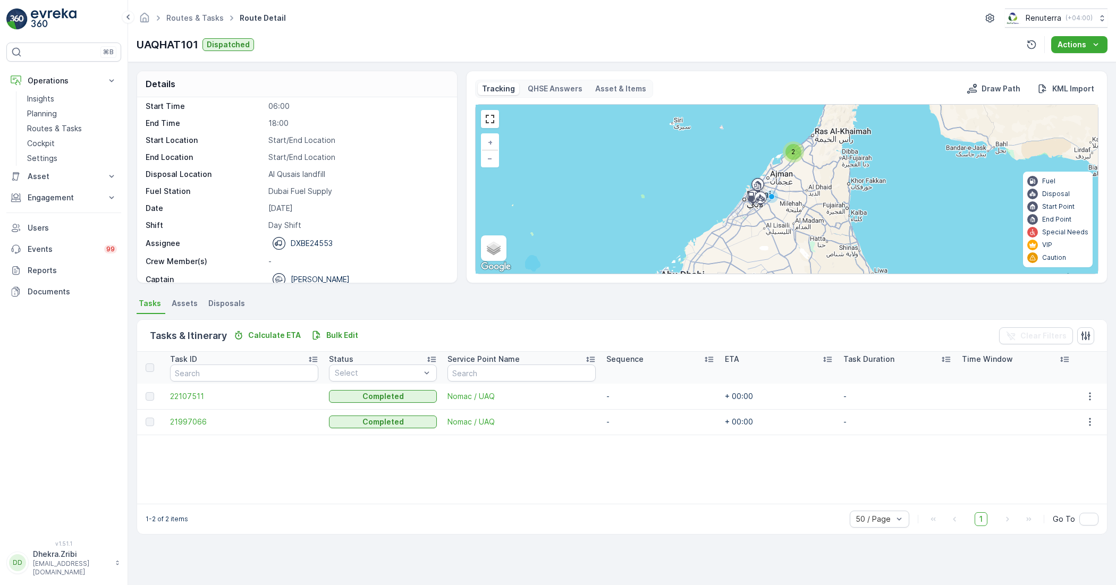
scroll to position [33, 0]
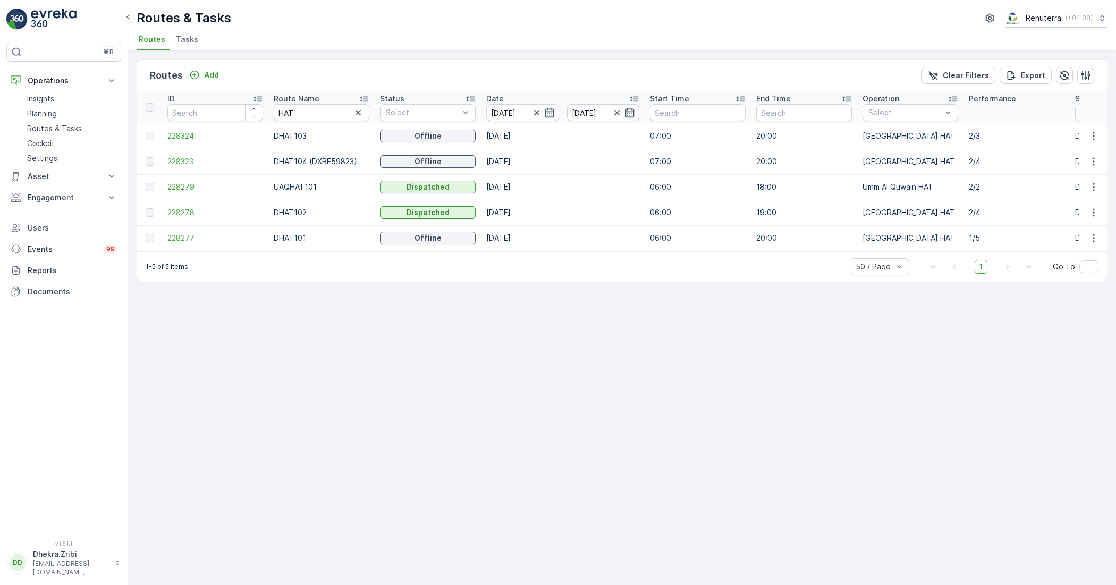
click at [192, 164] on span "228323" at bounding box center [215, 161] width 96 height 11
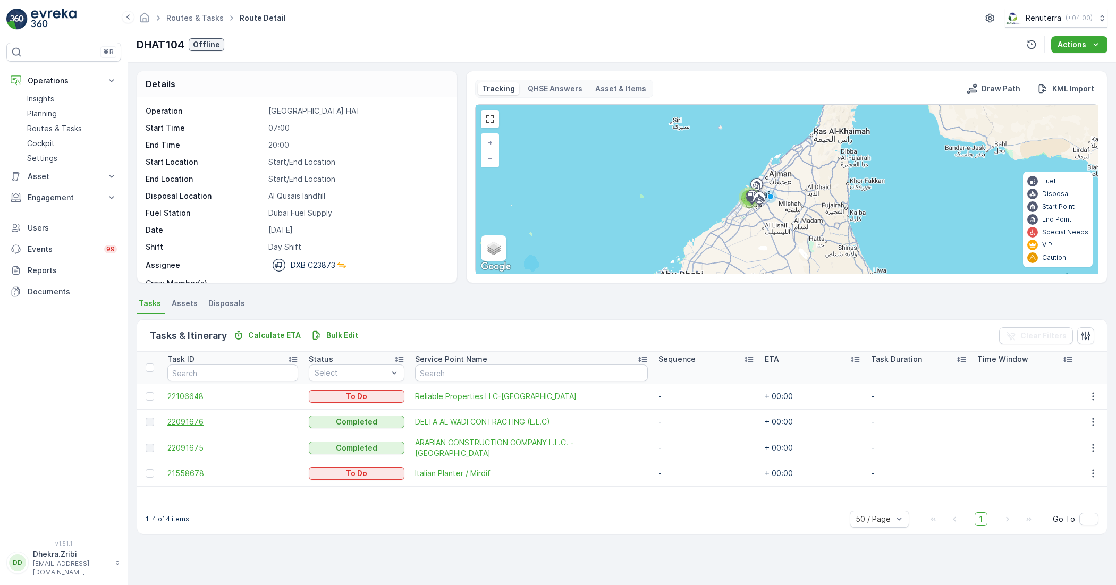
click at [189, 426] on span "22091676" at bounding box center [232, 421] width 131 height 11
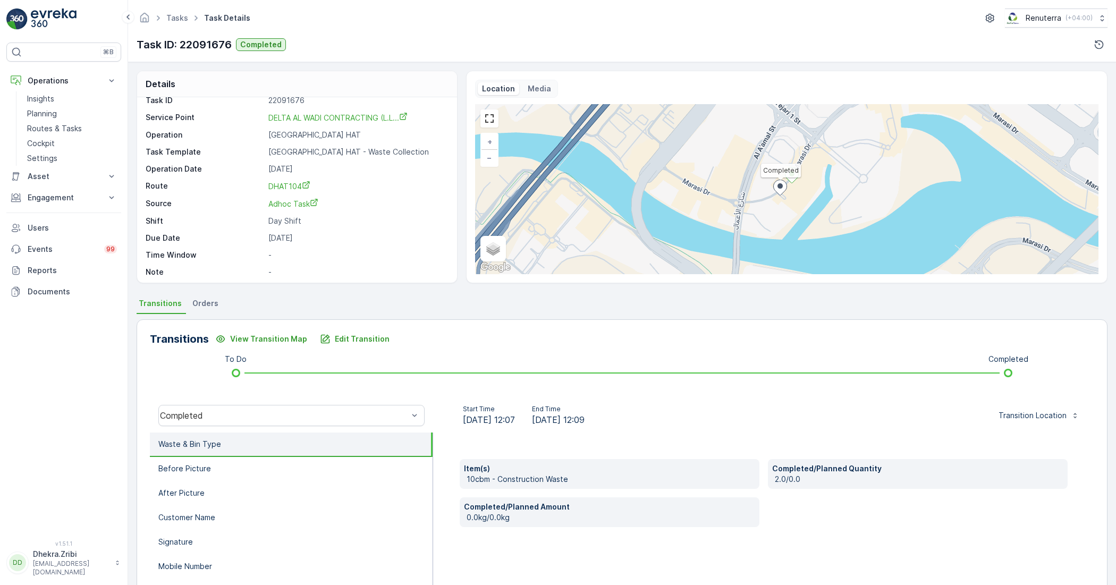
scroll to position [14, 0]
click at [292, 492] on li "After Picture" at bounding box center [291, 493] width 283 height 24
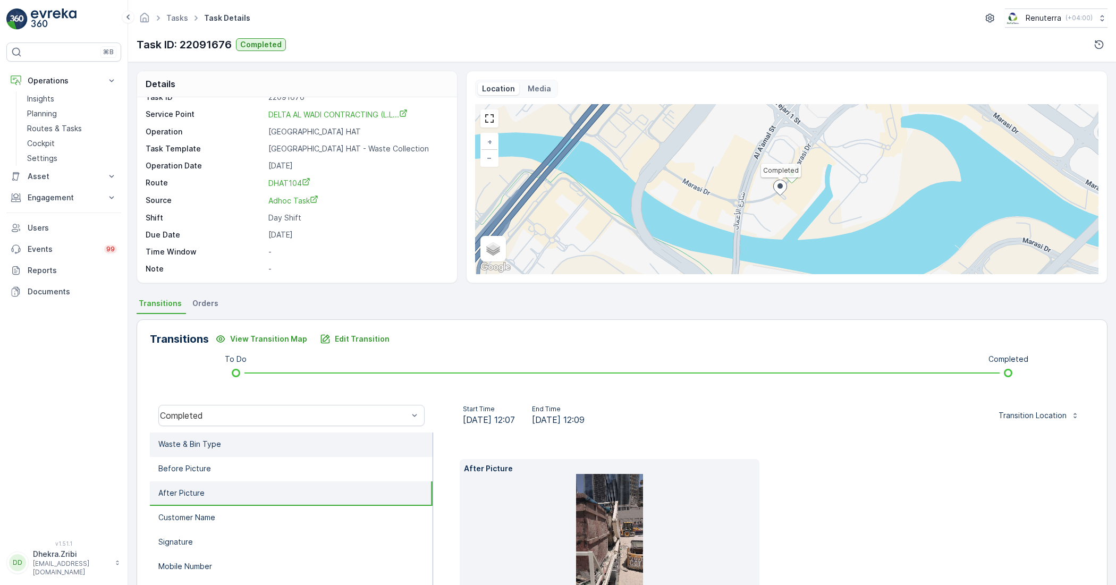
click at [233, 437] on li "Waste & Bin Type" at bounding box center [291, 444] width 283 height 24
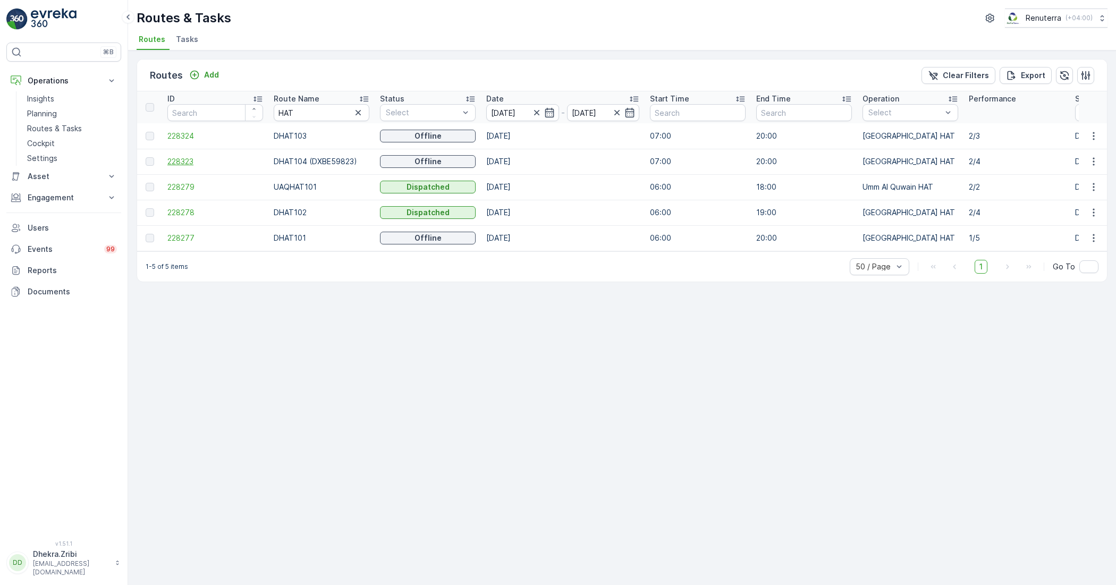
click at [188, 163] on span "228323" at bounding box center [215, 161] width 96 height 11
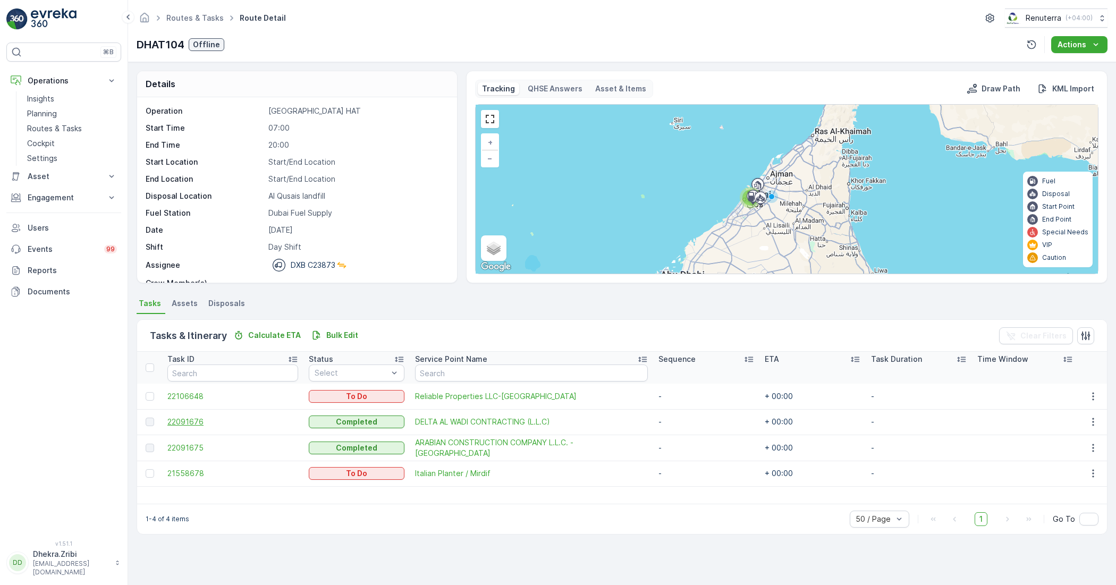
click at [198, 425] on span "22091676" at bounding box center [232, 421] width 131 height 11
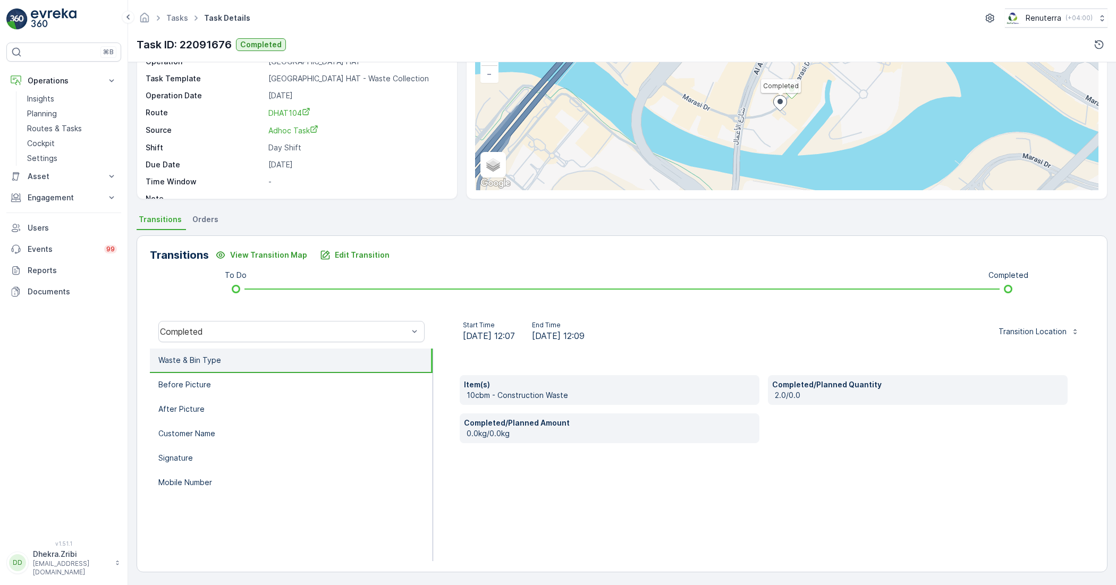
scroll to position [85, 0]
click at [224, 410] on li "After Picture" at bounding box center [291, 408] width 283 height 24
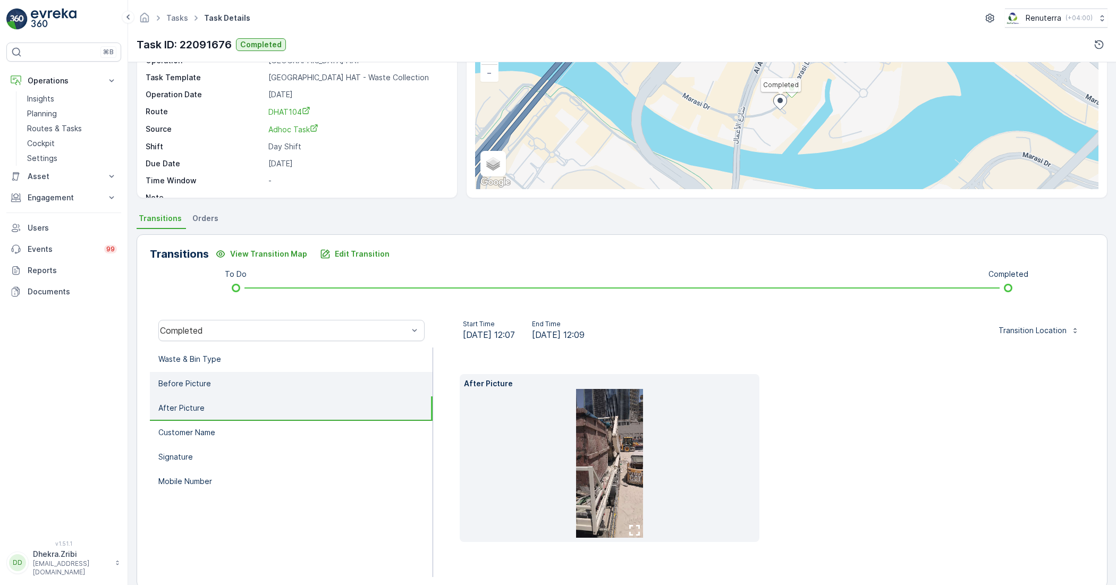
click at [229, 388] on li "Before Picture" at bounding box center [291, 384] width 283 height 24
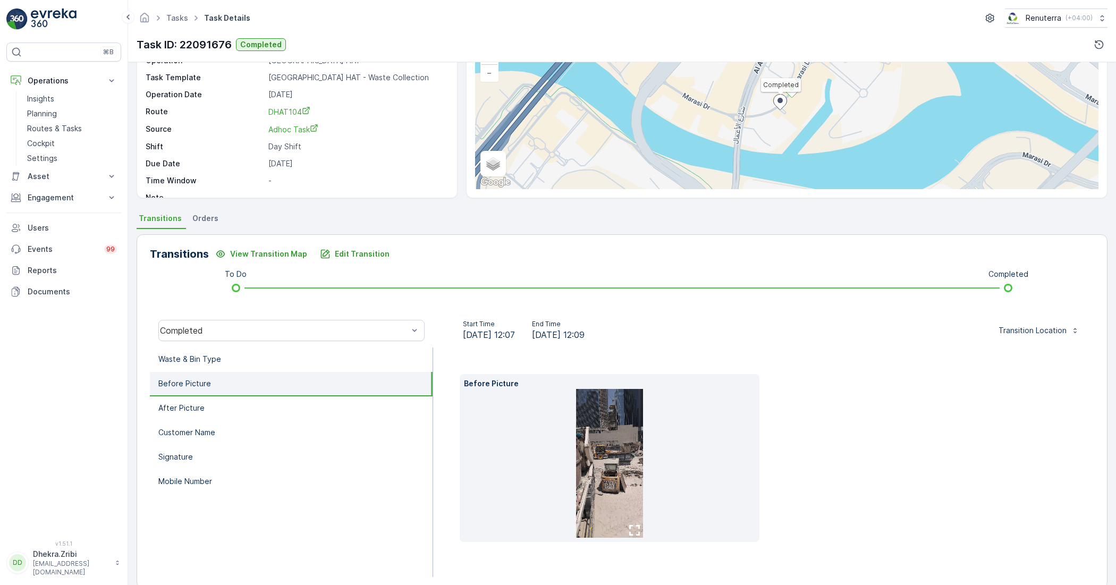
click at [631, 525] on icon "button" at bounding box center [634, 530] width 11 height 11
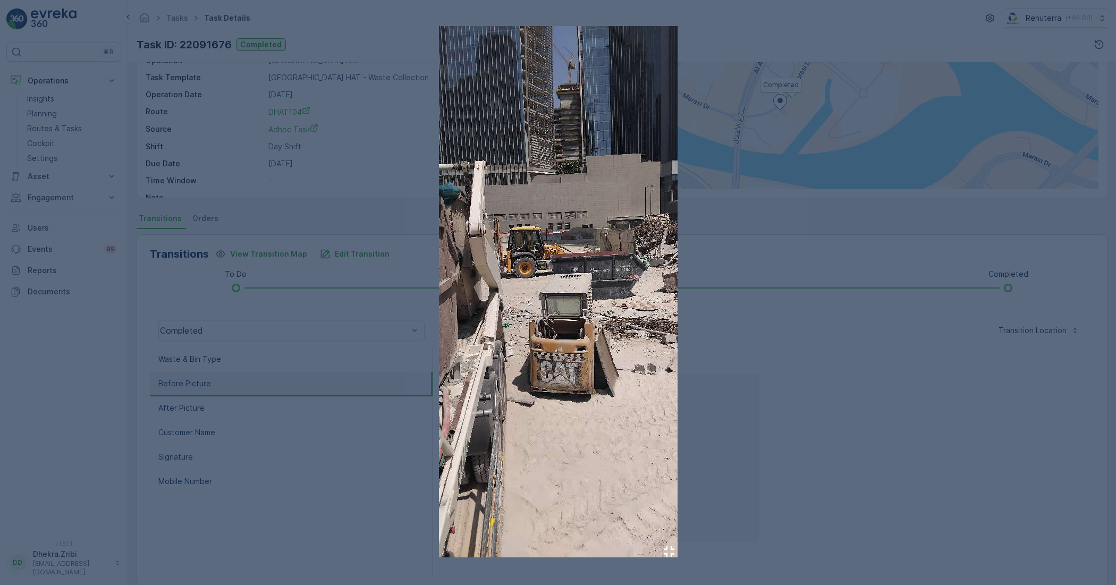
drag, startPoint x: 759, startPoint y: 469, endPoint x: 747, endPoint y: 468, distance: 11.7
click at [756, 469] on div at bounding box center [558, 292] width 1116 height 585
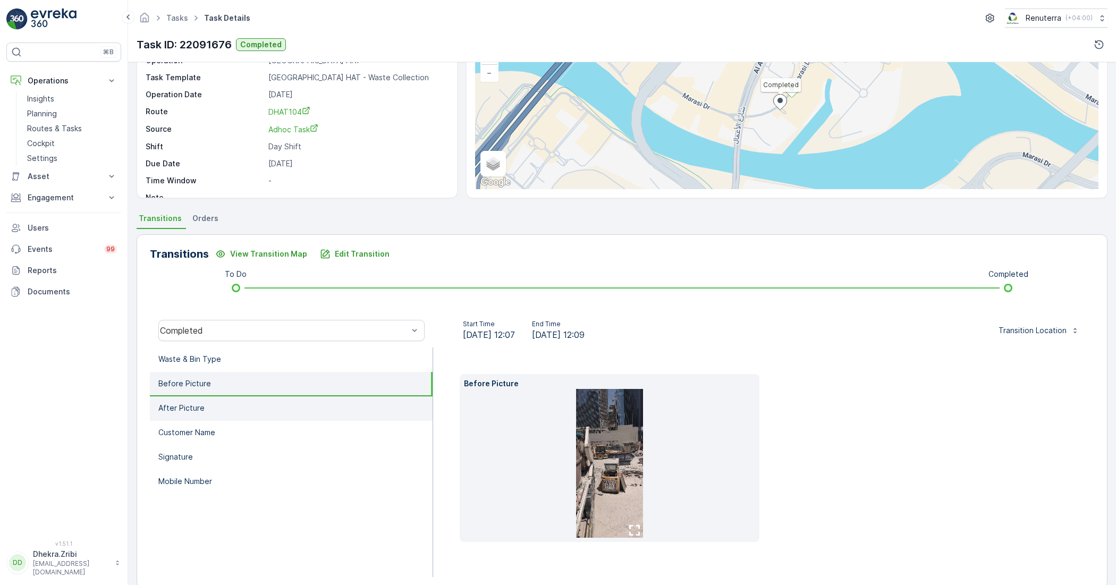
click at [186, 403] on p "After Picture" at bounding box center [181, 408] width 46 height 11
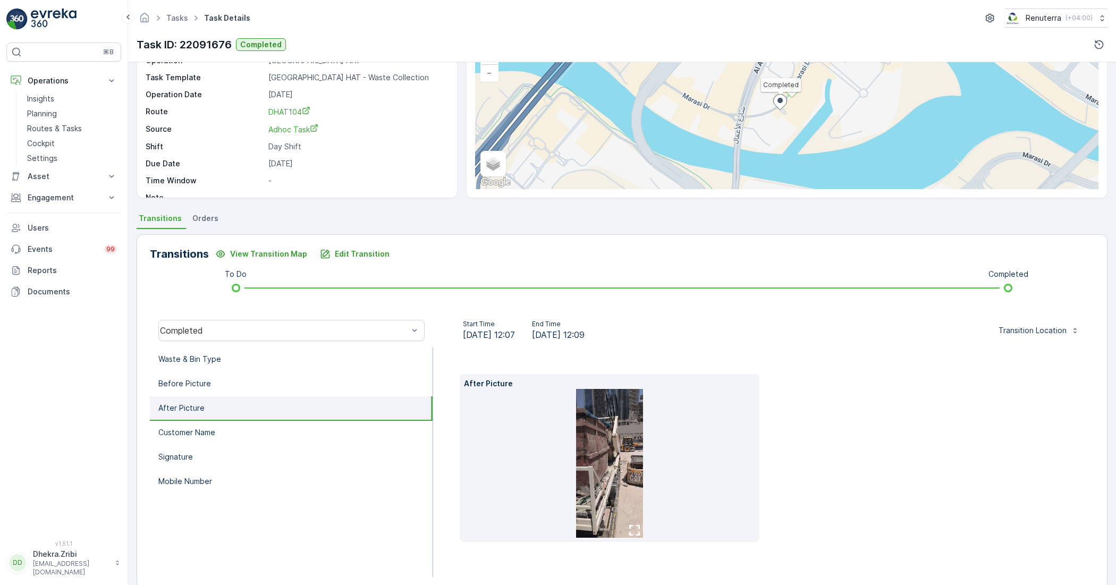
click at [633, 525] on icon "button" at bounding box center [634, 530] width 11 height 11
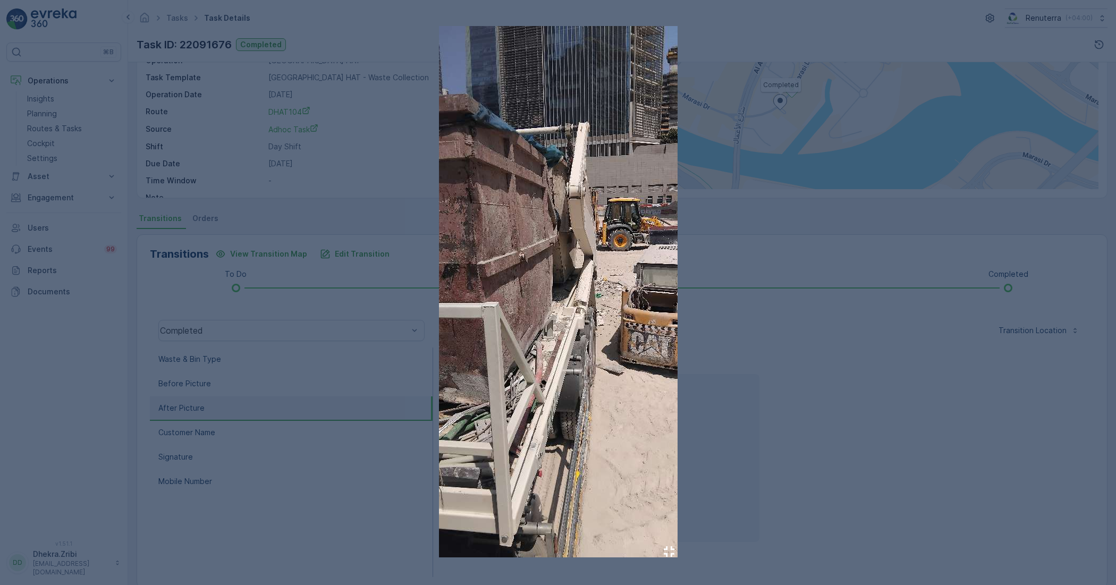
click at [817, 397] on div at bounding box center [558, 292] width 1116 height 585
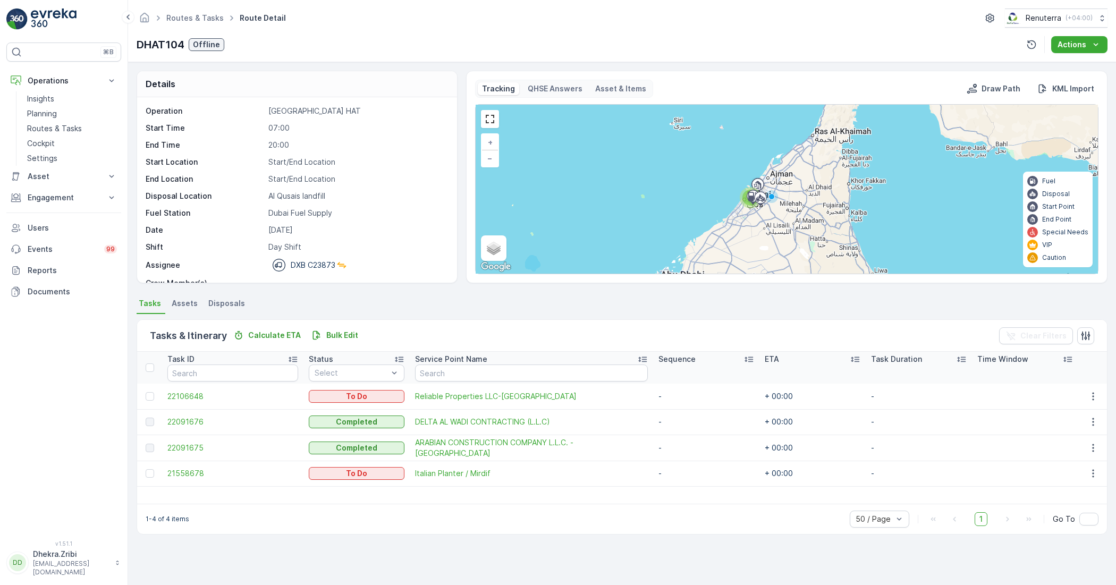
scroll to position [33, 0]
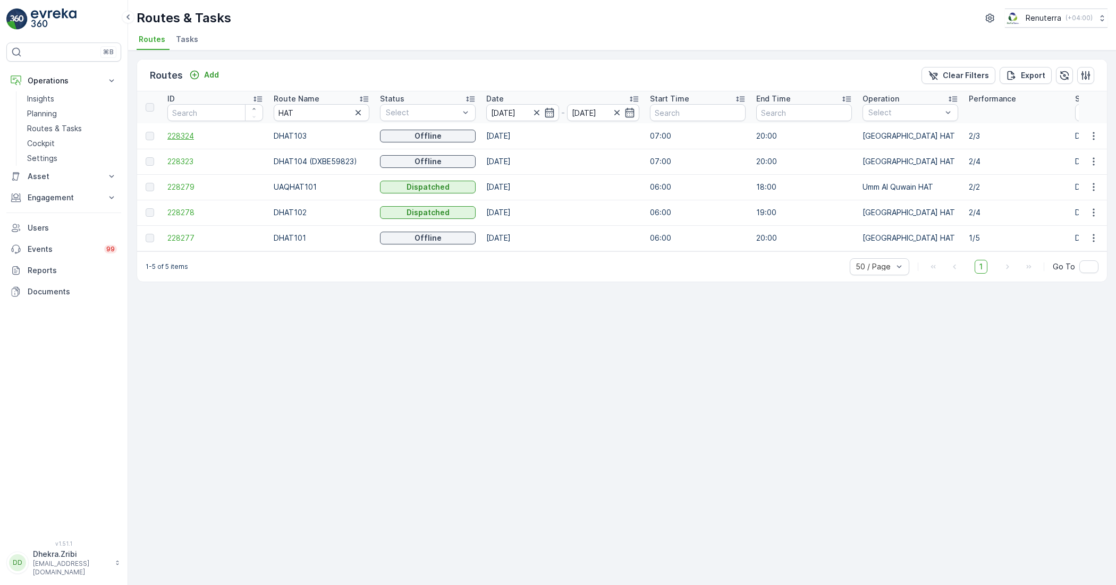
click at [190, 131] on span "228324" at bounding box center [215, 136] width 96 height 11
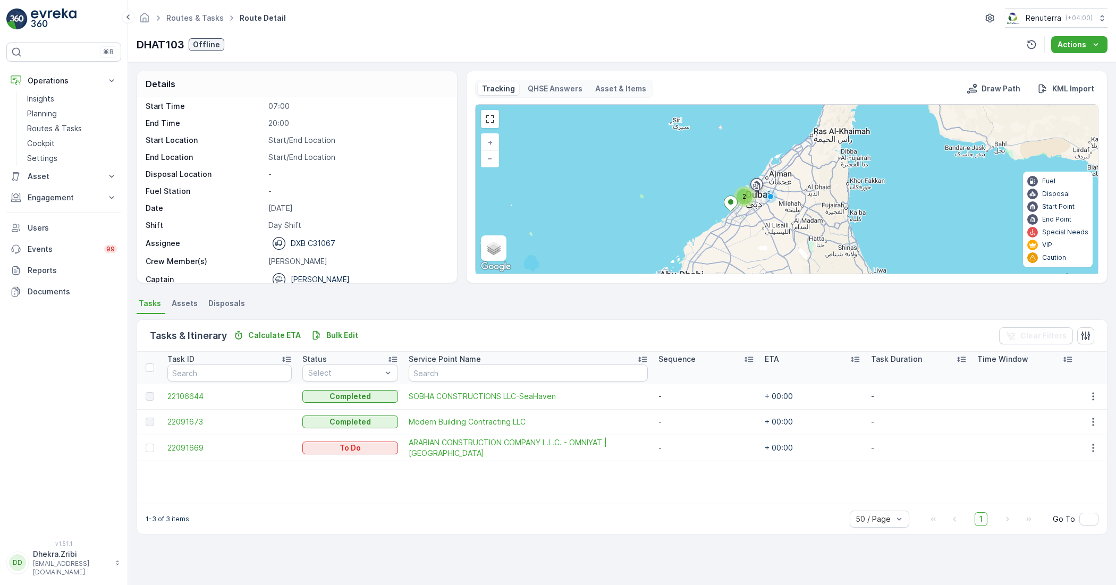
scroll to position [33, 0]
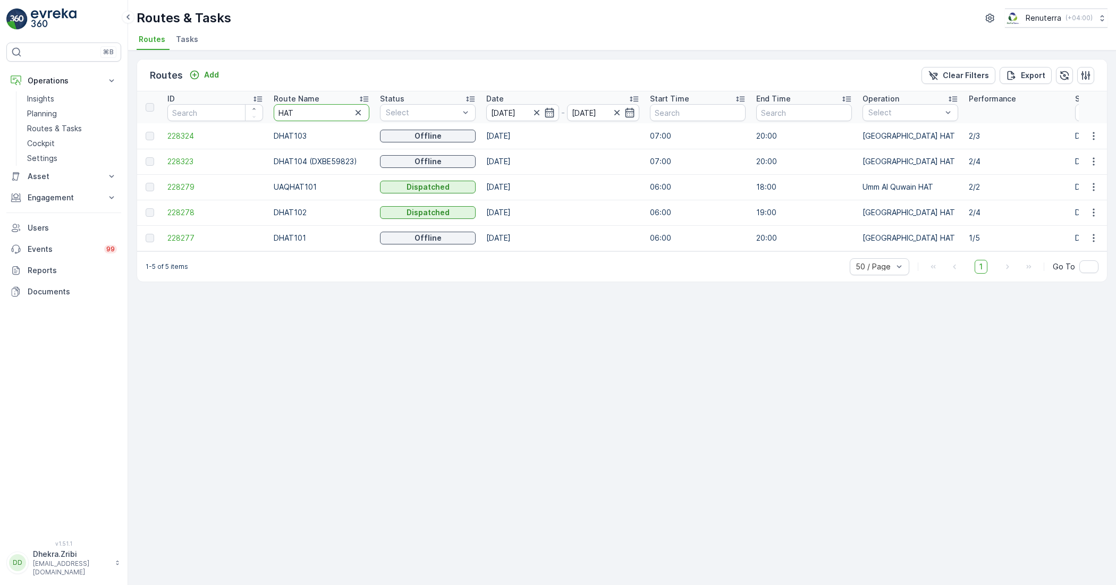
click at [325, 116] on input "HAT" at bounding box center [322, 112] width 96 height 17
click at [362, 109] on icon "button" at bounding box center [358, 112] width 11 height 11
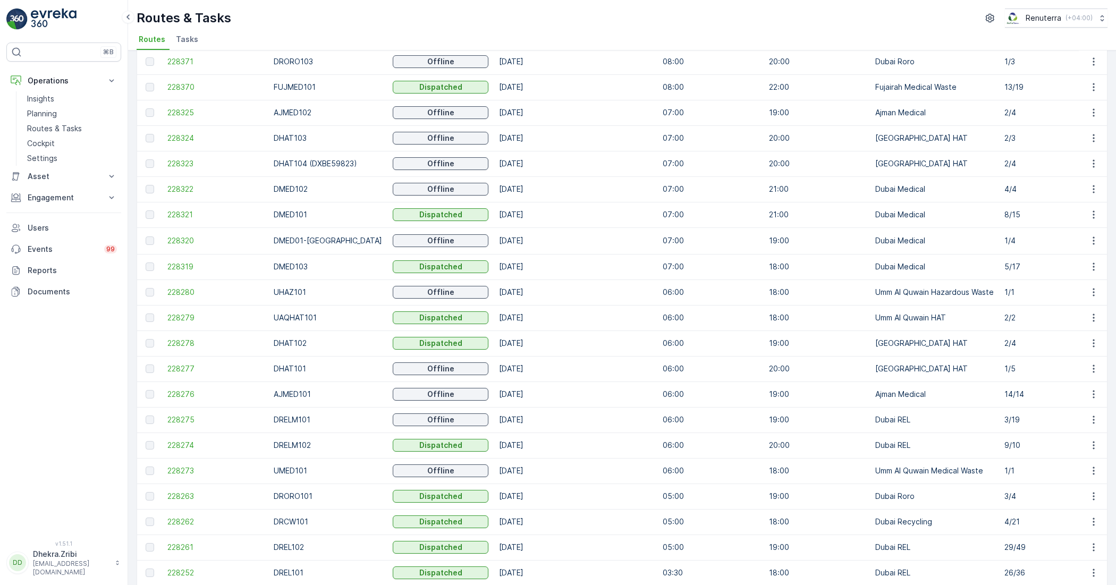
scroll to position [54, 0]
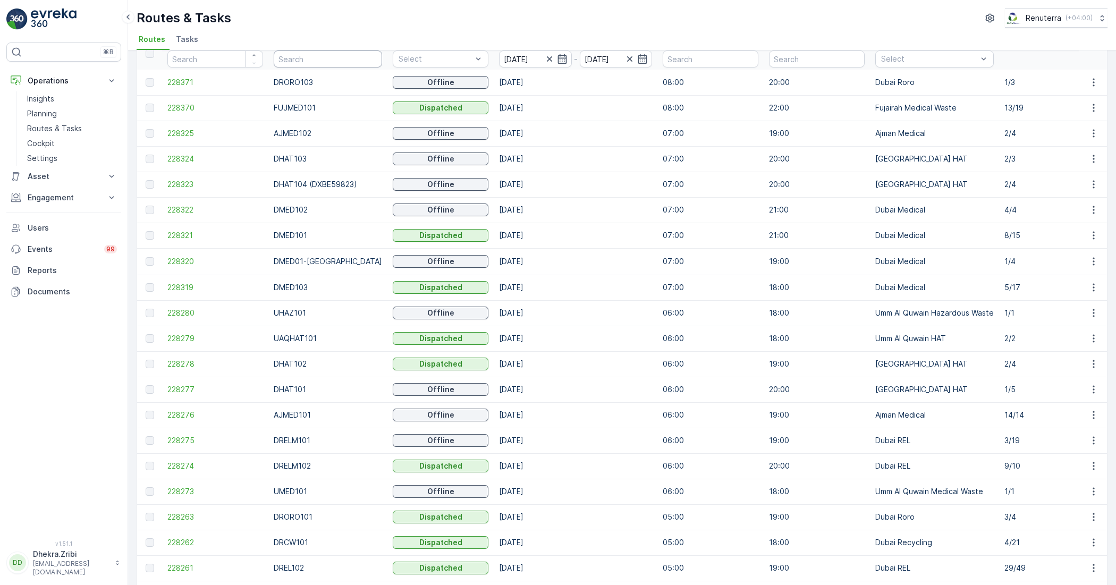
click at [292, 65] on input "text" at bounding box center [328, 58] width 108 height 17
type input "REL"
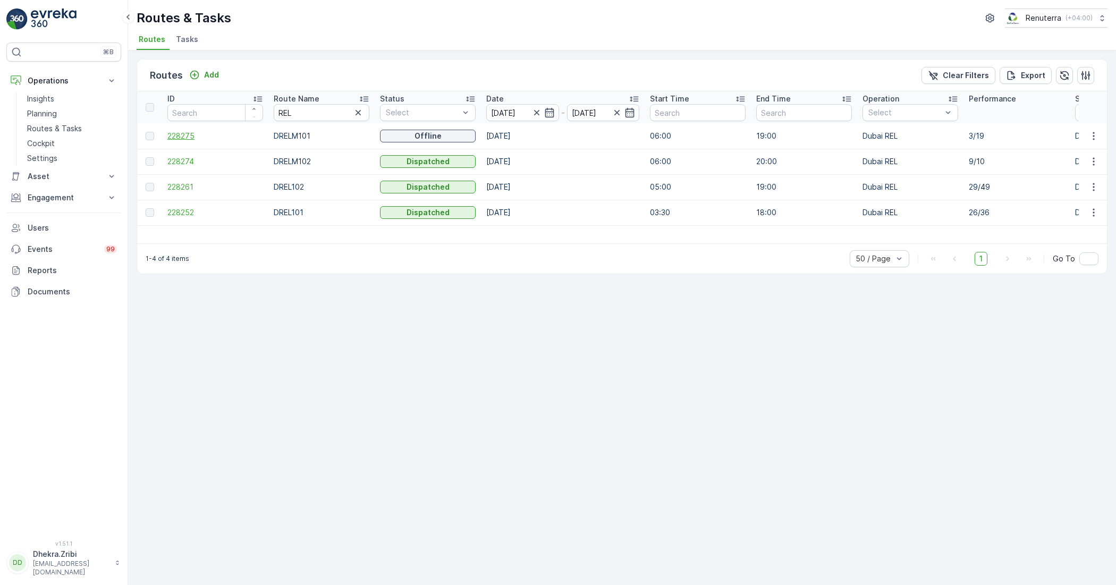
click at [182, 139] on span "228275" at bounding box center [215, 136] width 96 height 11
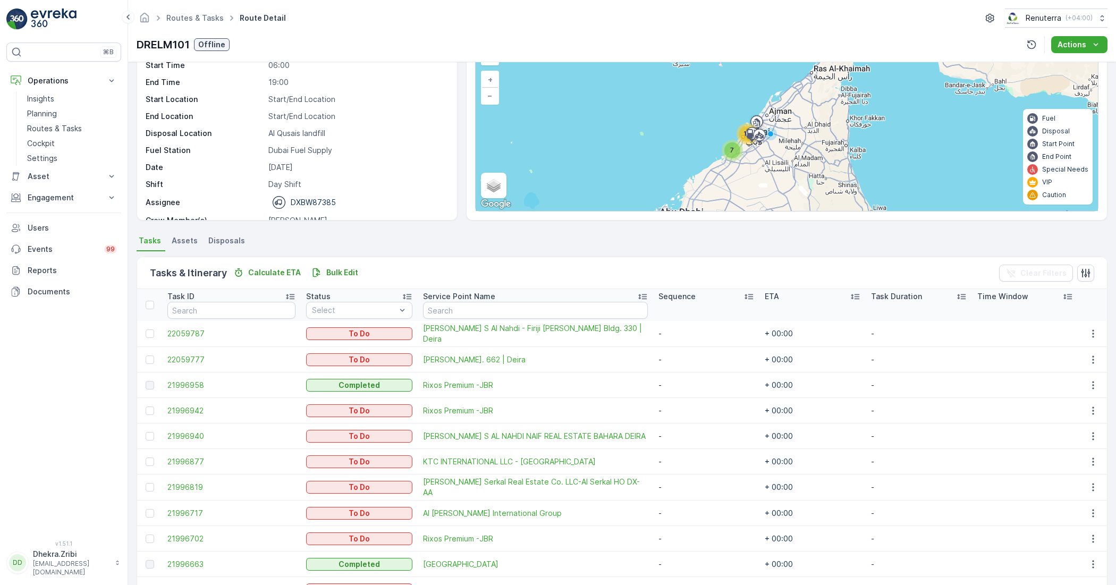
scroll to position [33, 0]
click at [370, 242] on ul "Tasks Assets Disposals" at bounding box center [622, 242] width 971 height 18
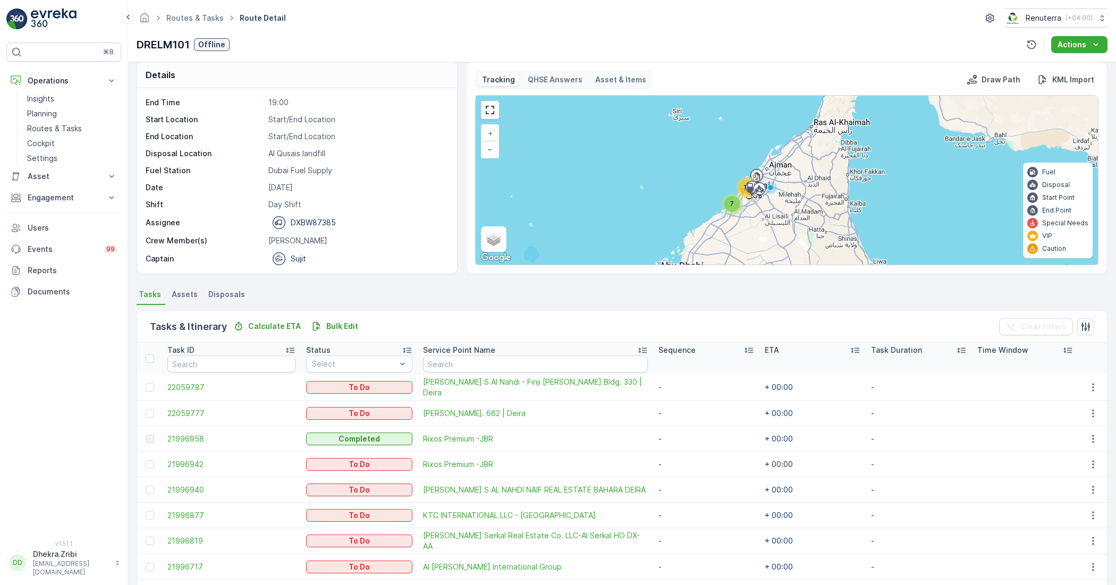
scroll to position [0, 0]
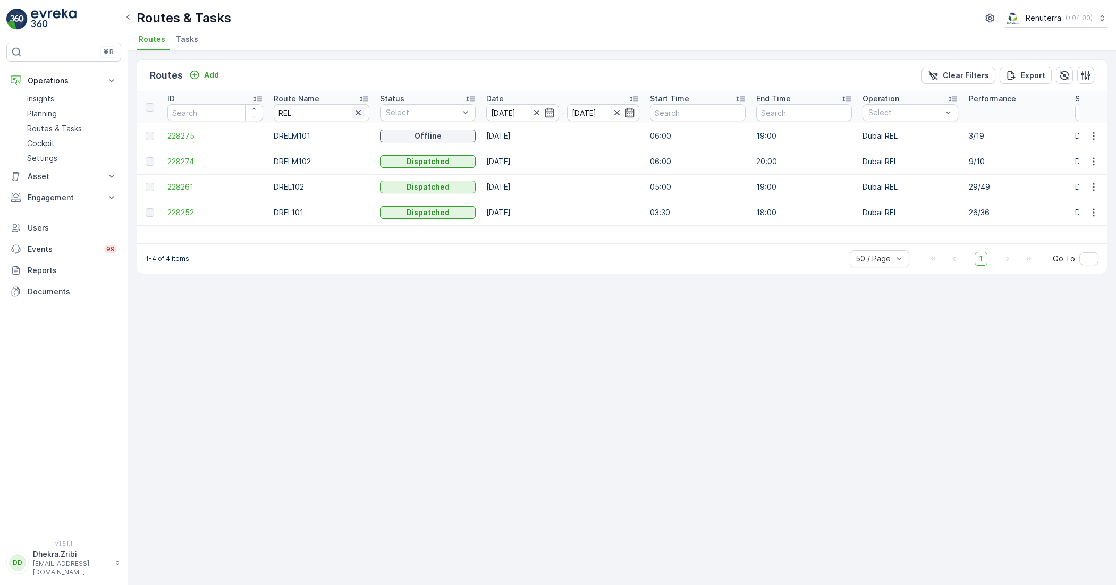
click at [353, 110] on icon "button" at bounding box center [358, 112] width 11 height 11
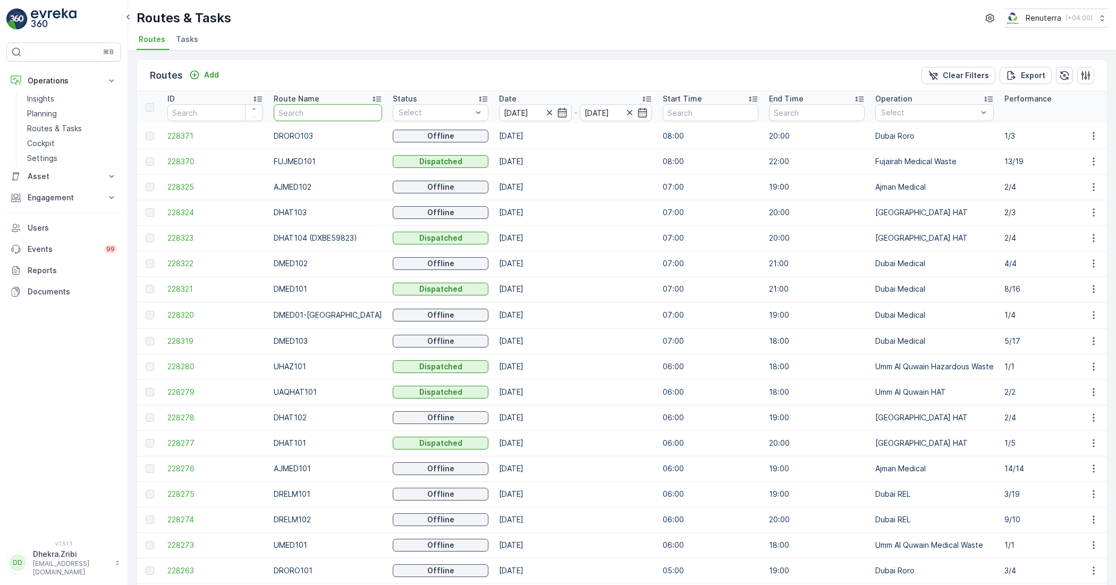
click at [304, 109] on input "text" at bounding box center [328, 112] width 108 height 17
type input "RORO"
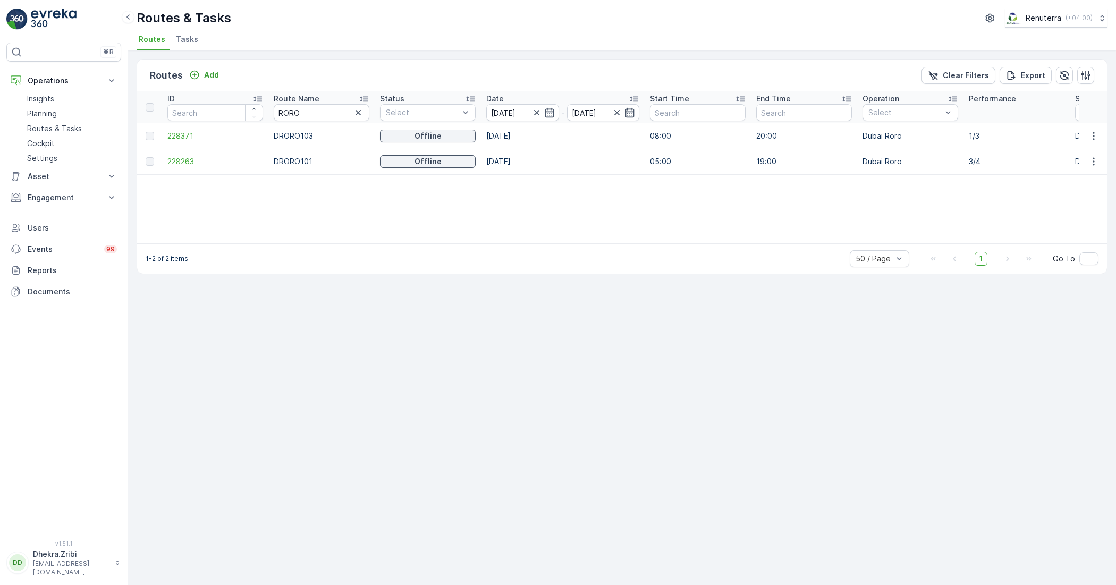
click at [190, 164] on span "228263" at bounding box center [215, 161] width 96 height 11
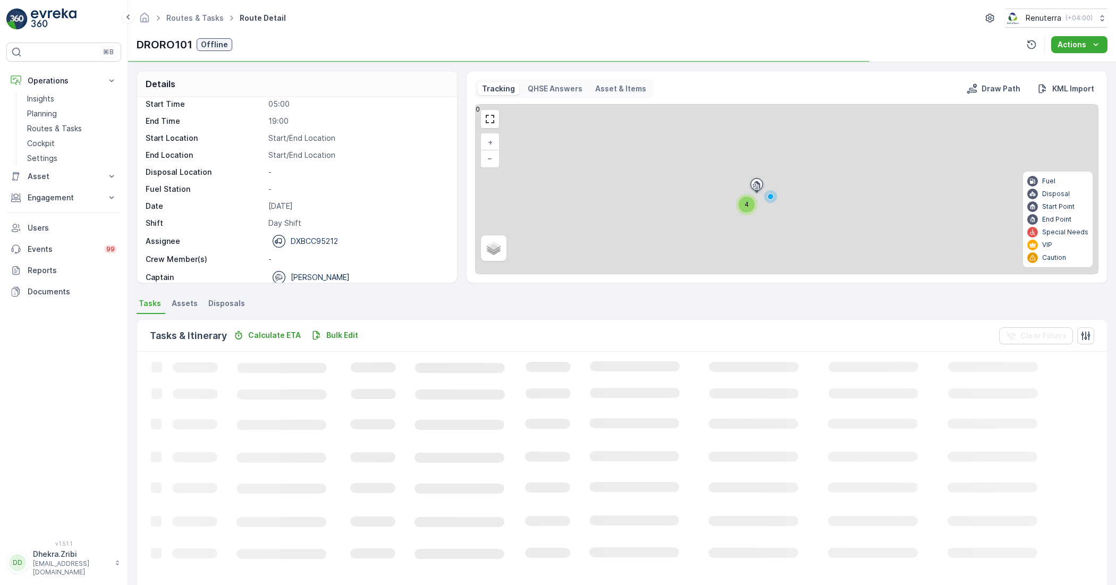
scroll to position [33, 0]
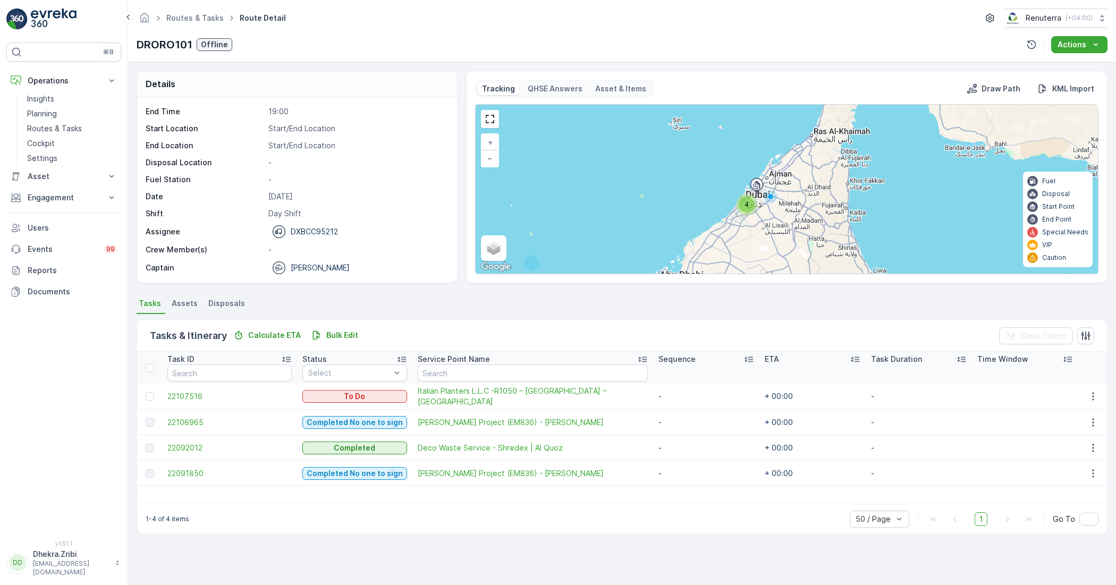
click at [751, 309] on ul "Tasks Assets Disposals" at bounding box center [622, 305] width 971 height 18
